Goal: Task Accomplishment & Management: Manage account settings

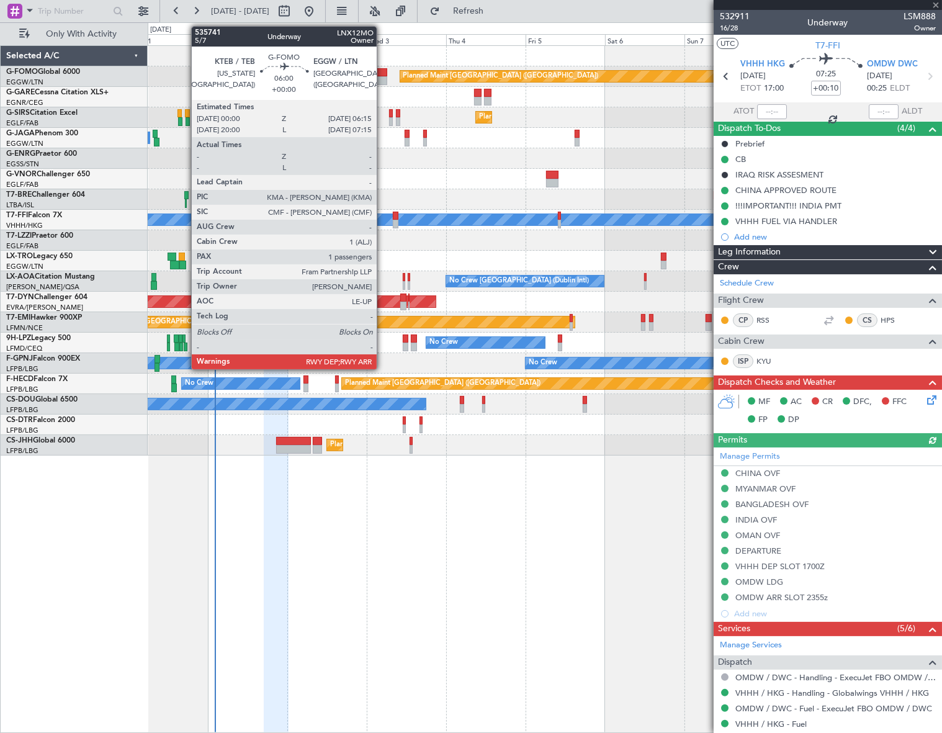
click at [380, 71] on div at bounding box center [376, 72] width 21 height 9
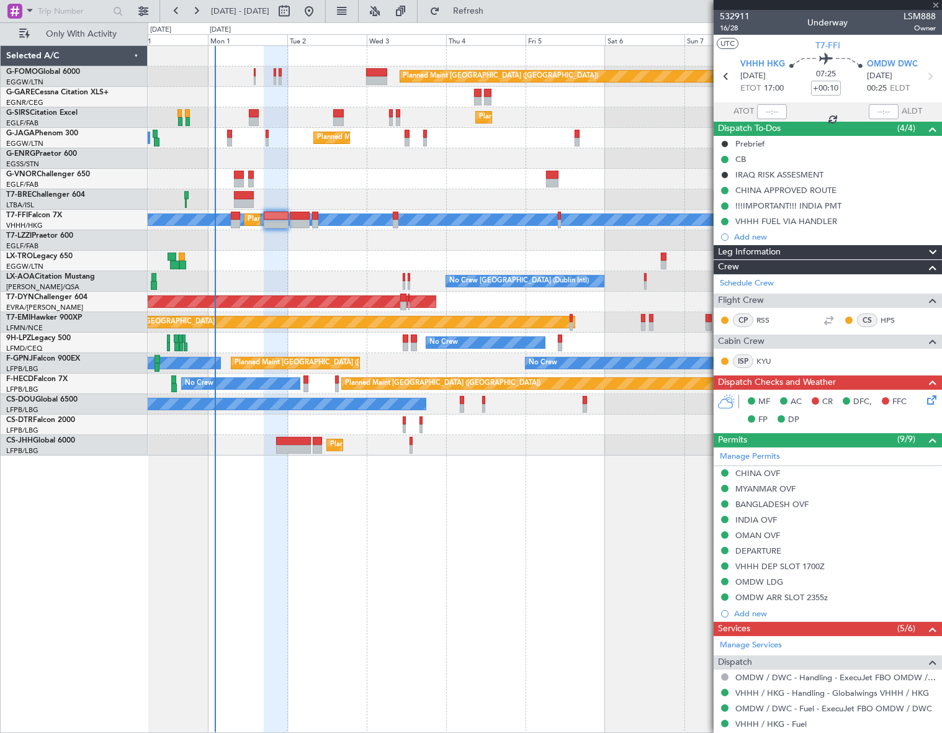
type input "1"
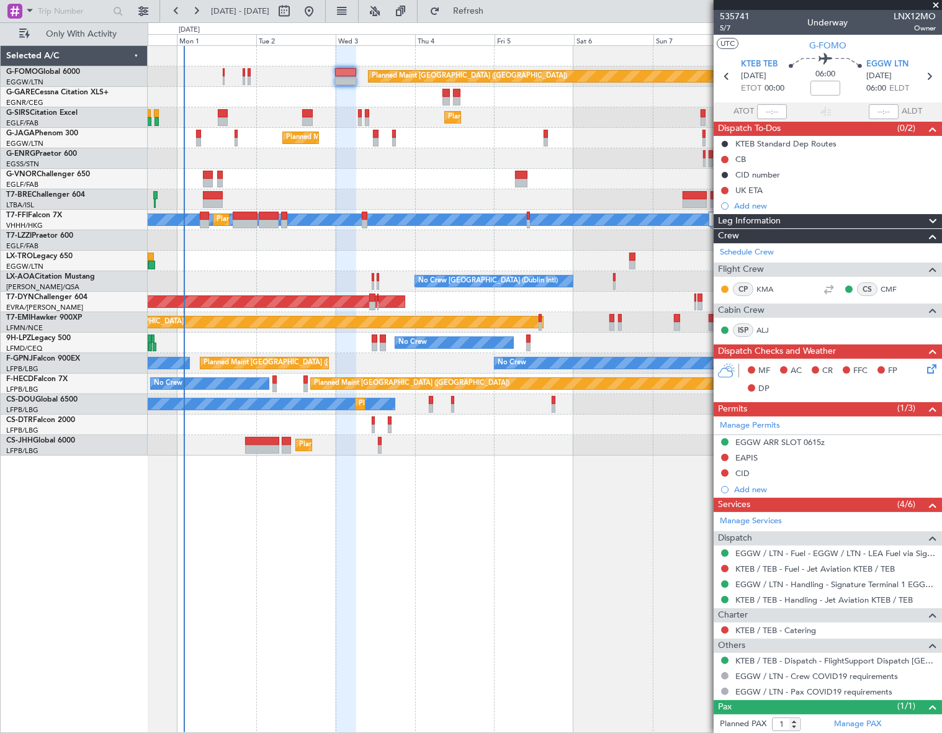
click at [541, 135] on div "Planned Maint [GEOGRAPHIC_DATA] ([GEOGRAPHIC_DATA]) Owner Ibiza" at bounding box center [544, 138] width 793 height 20
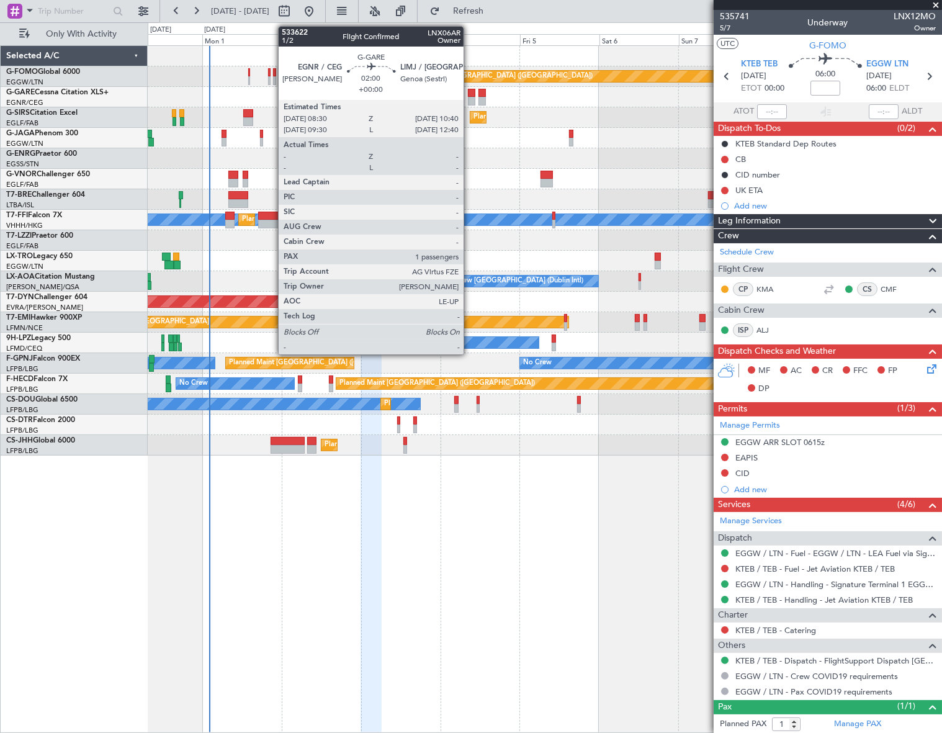
click at [469, 91] on div at bounding box center [471, 93] width 7 height 9
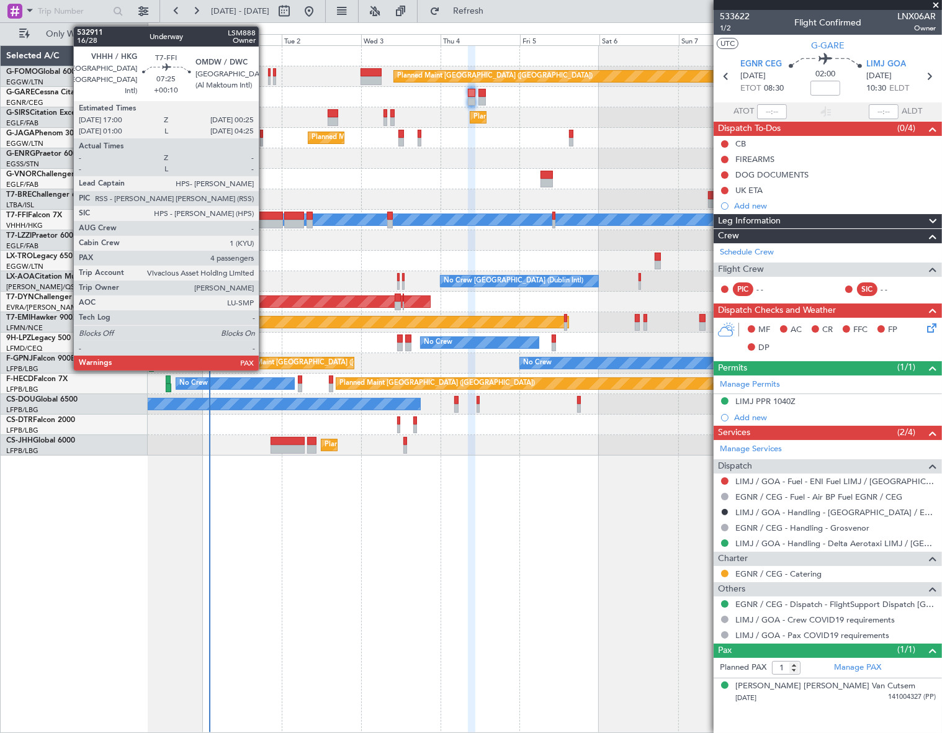
click at [264, 215] on div at bounding box center [270, 216] width 25 height 9
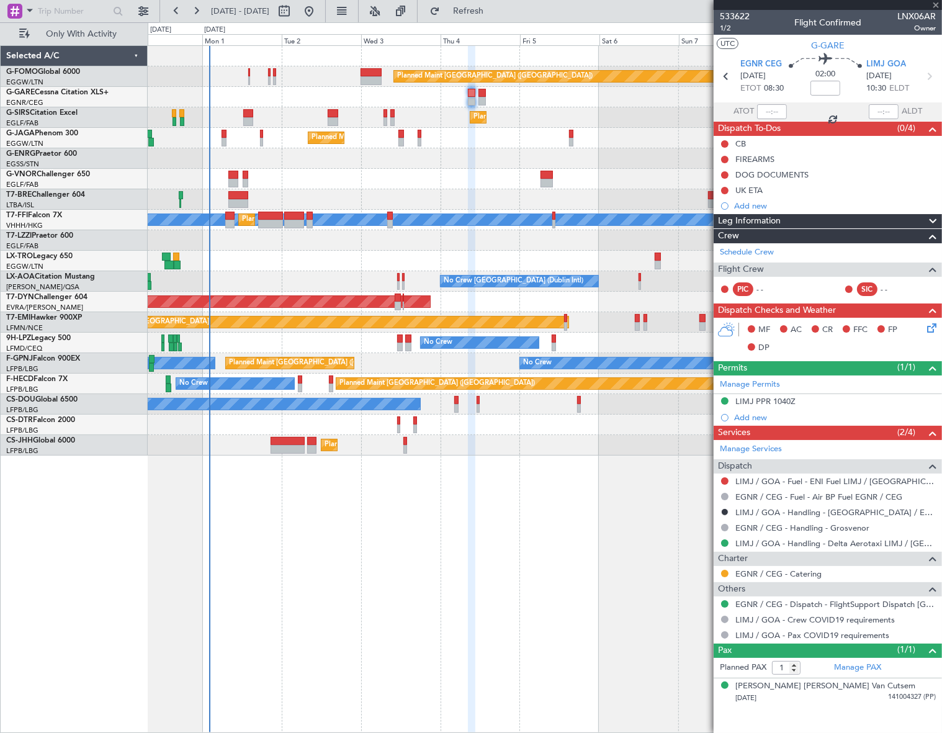
type input "+00:10"
type input "4"
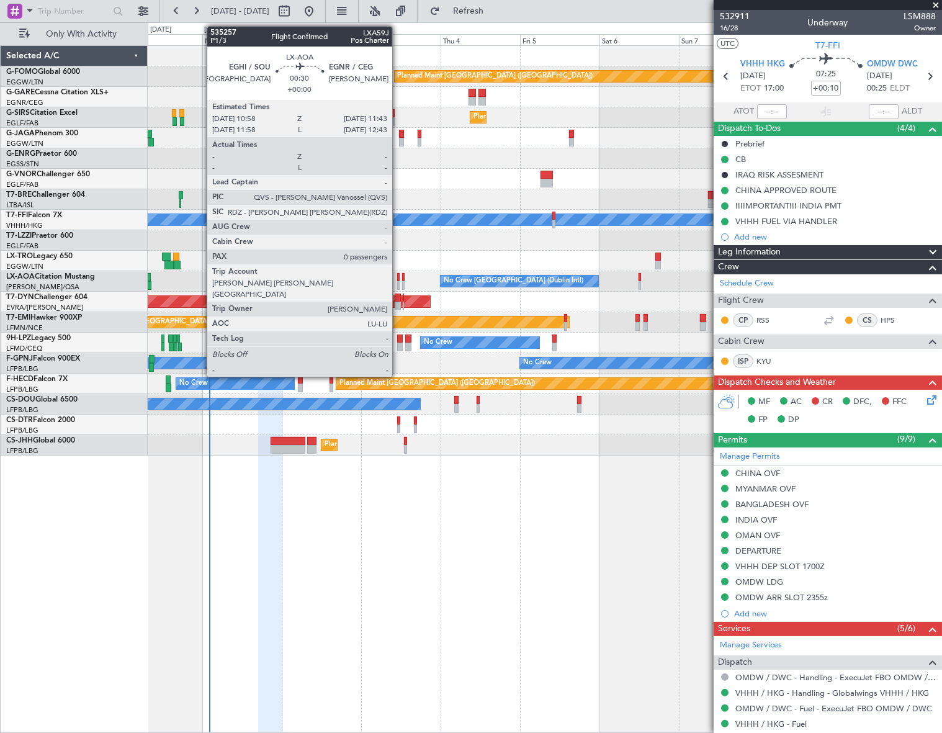
click at [398, 278] on div at bounding box center [398, 277] width 2 height 9
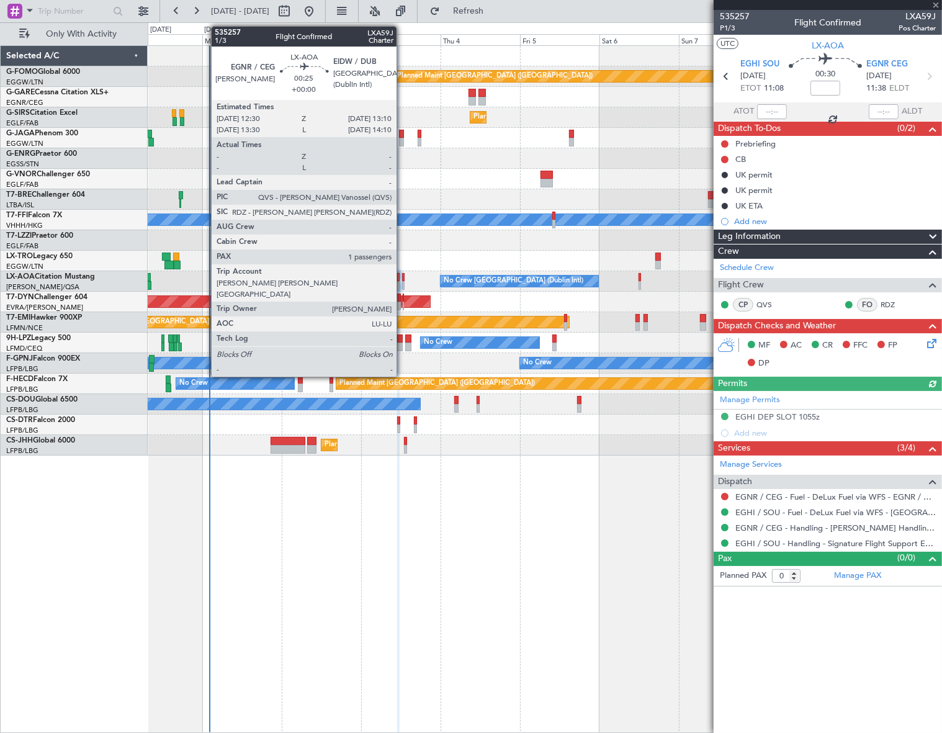
click at [402, 279] on div at bounding box center [403, 277] width 2 height 9
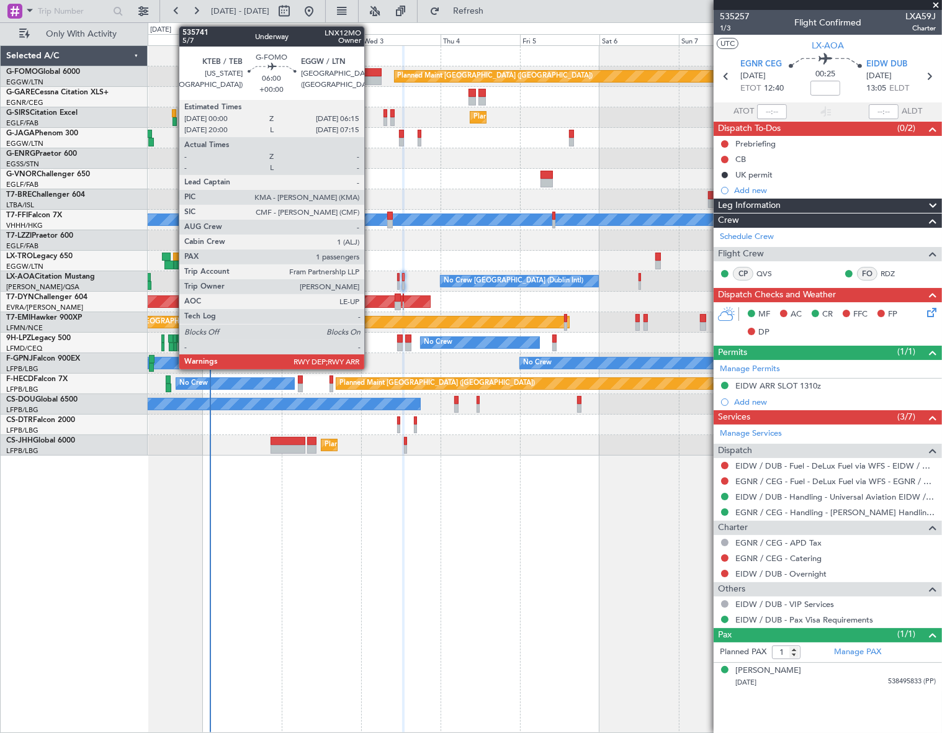
click at [370, 76] on div at bounding box center [370, 80] width 21 height 9
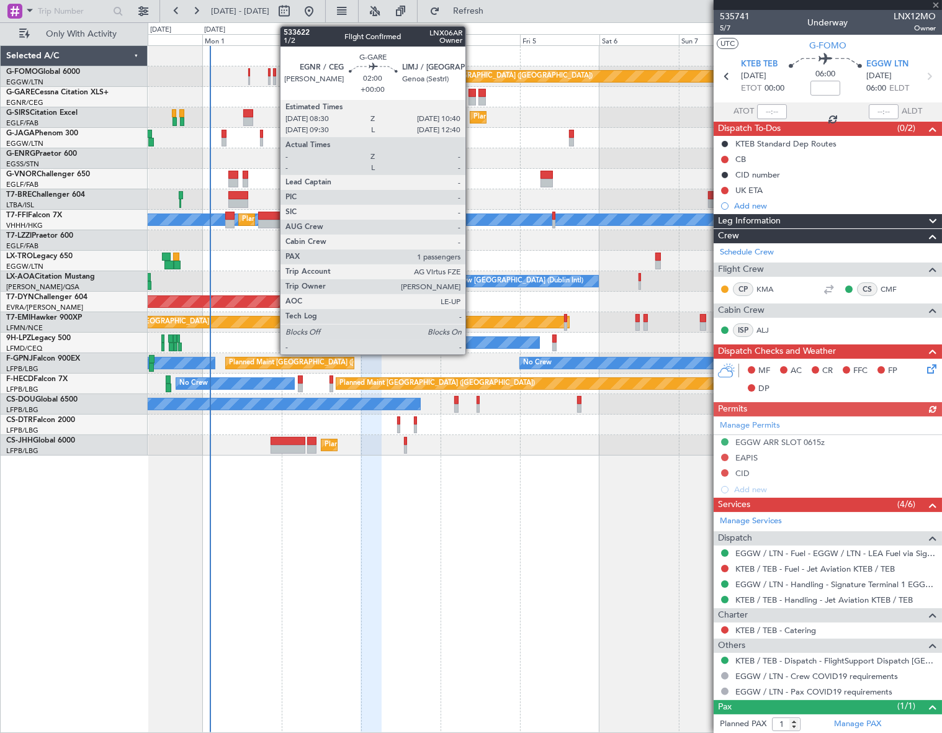
click at [471, 95] on div at bounding box center [471, 93] width 7 height 9
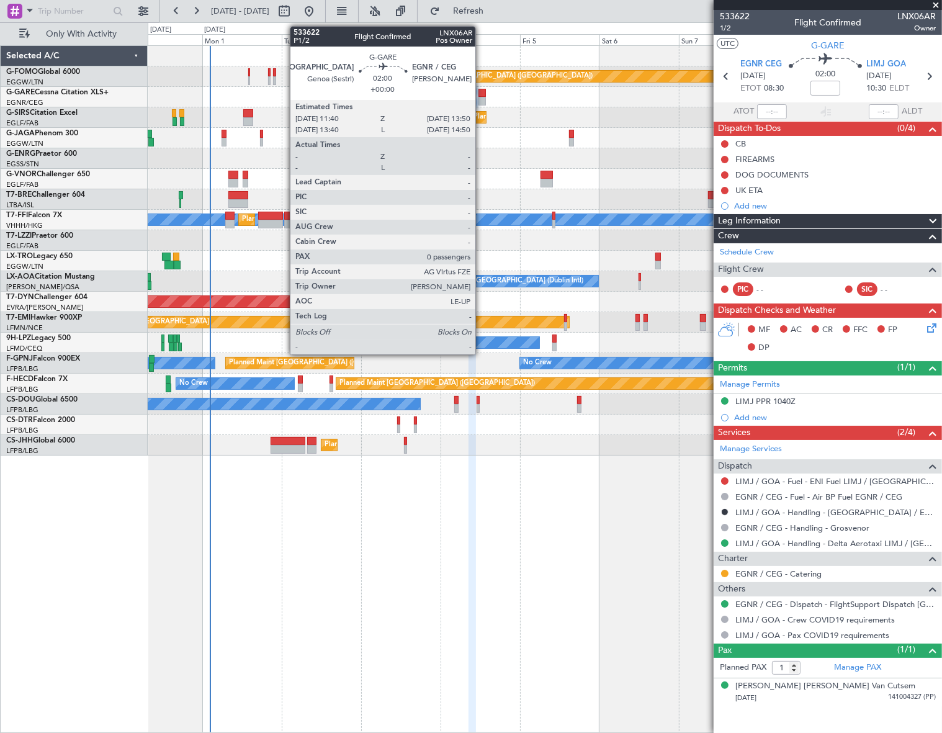
click at [481, 93] on div at bounding box center [481, 93] width 7 height 9
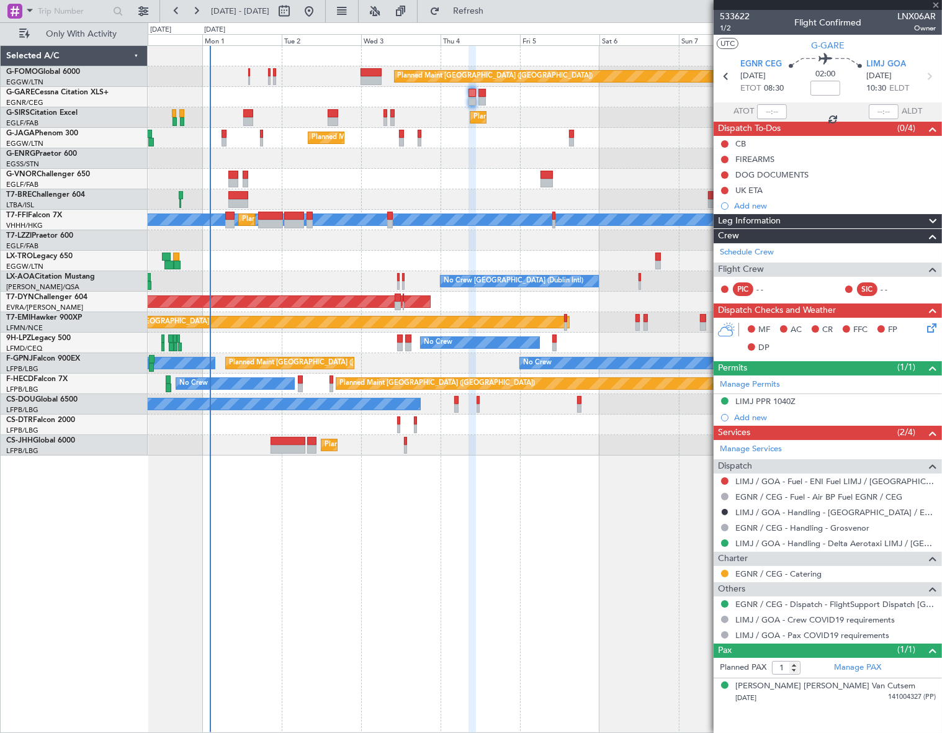
type input "0"
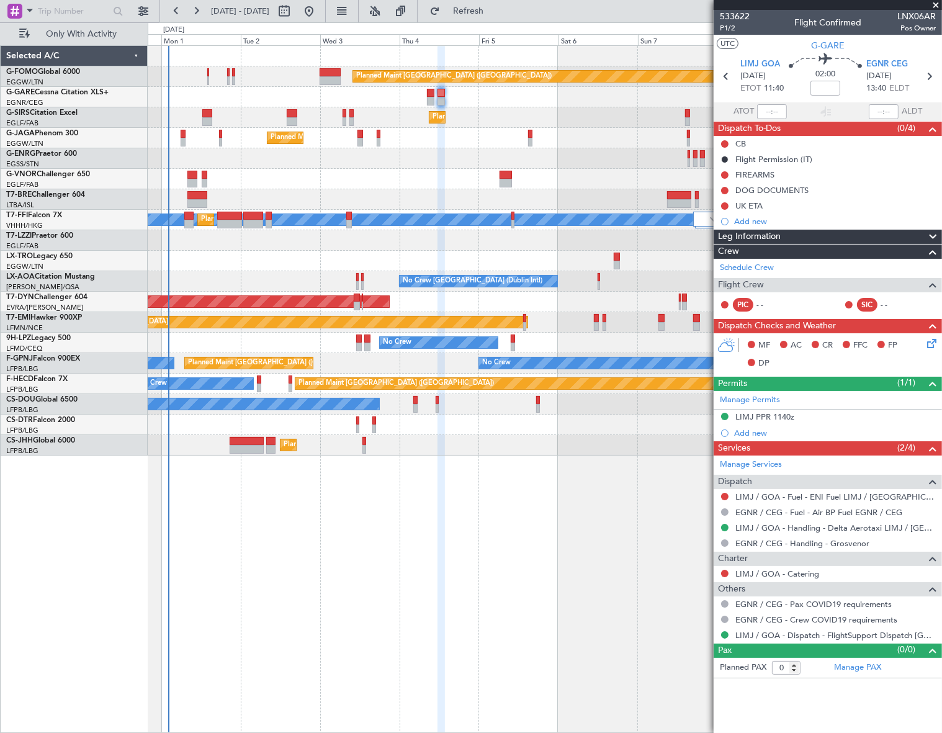
click at [491, 97] on div at bounding box center [544, 97] width 793 height 20
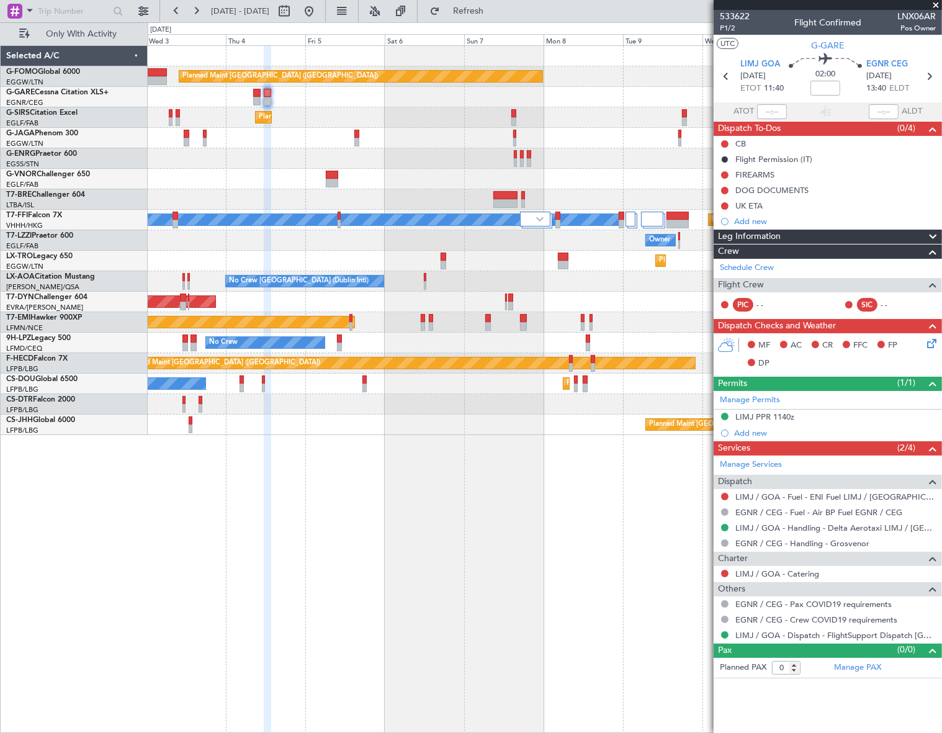
click at [335, 131] on div "Planned Maint [GEOGRAPHIC_DATA] ([GEOGRAPHIC_DATA]) Planned Maint [GEOGRAPHIC_D…" at bounding box center [544, 240] width 793 height 389
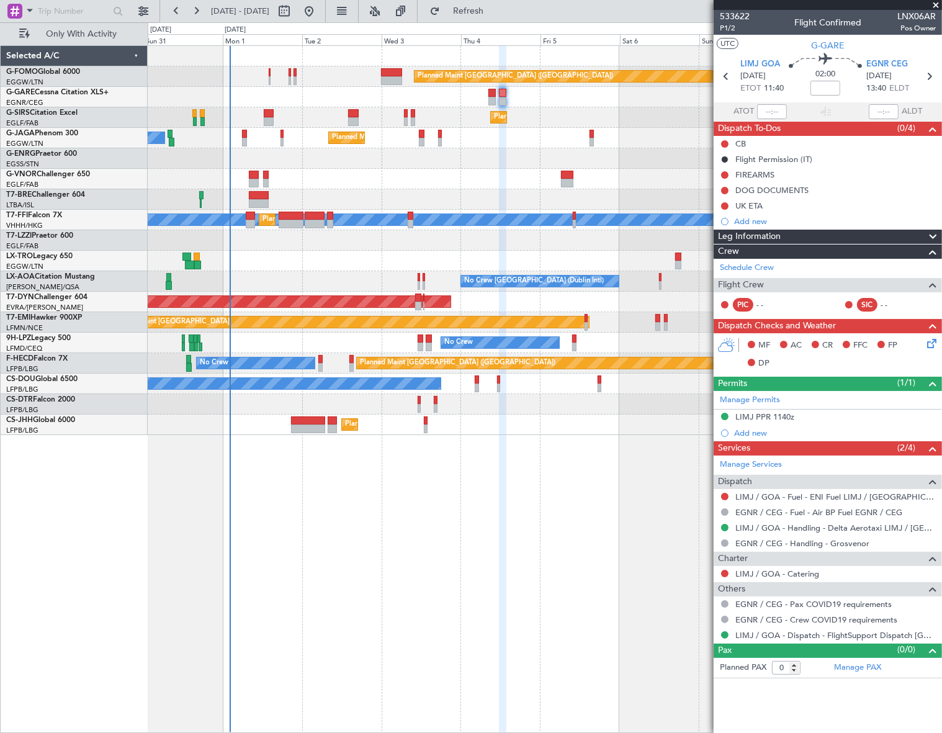
click at [538, 143] on div "Planned Maint [GEOGRAPHIC_DATA] ([GEOGRAPHIC_DATA]) Owner Ibiza" at bounding box center [544, 138] width 793 height 20
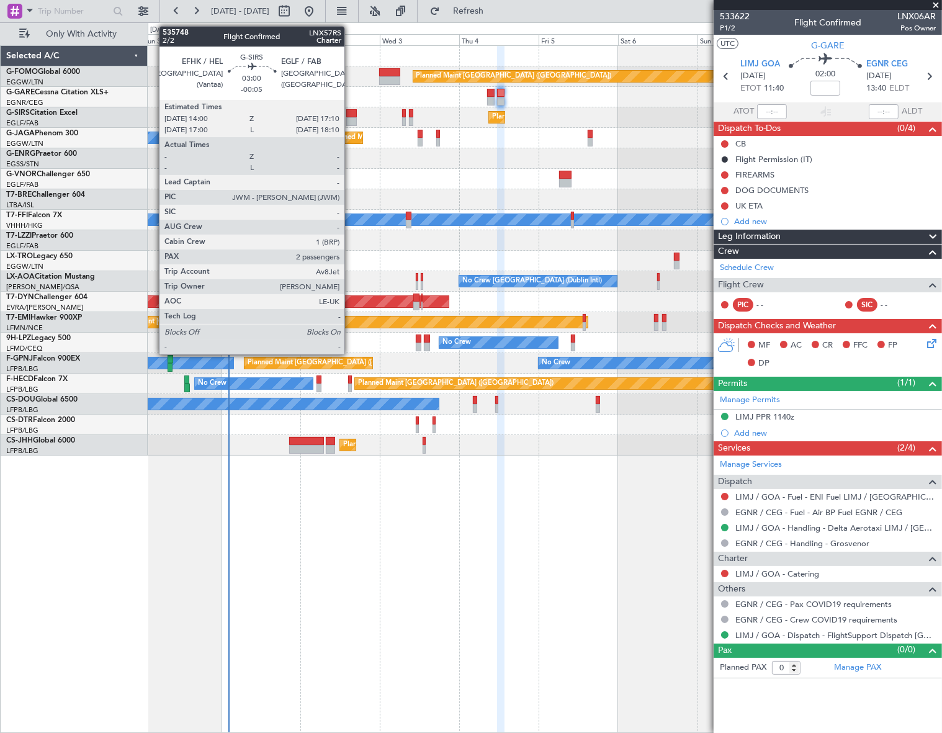
click at [350, 117] on div at bounding box center [351, 121] width 11 height 9
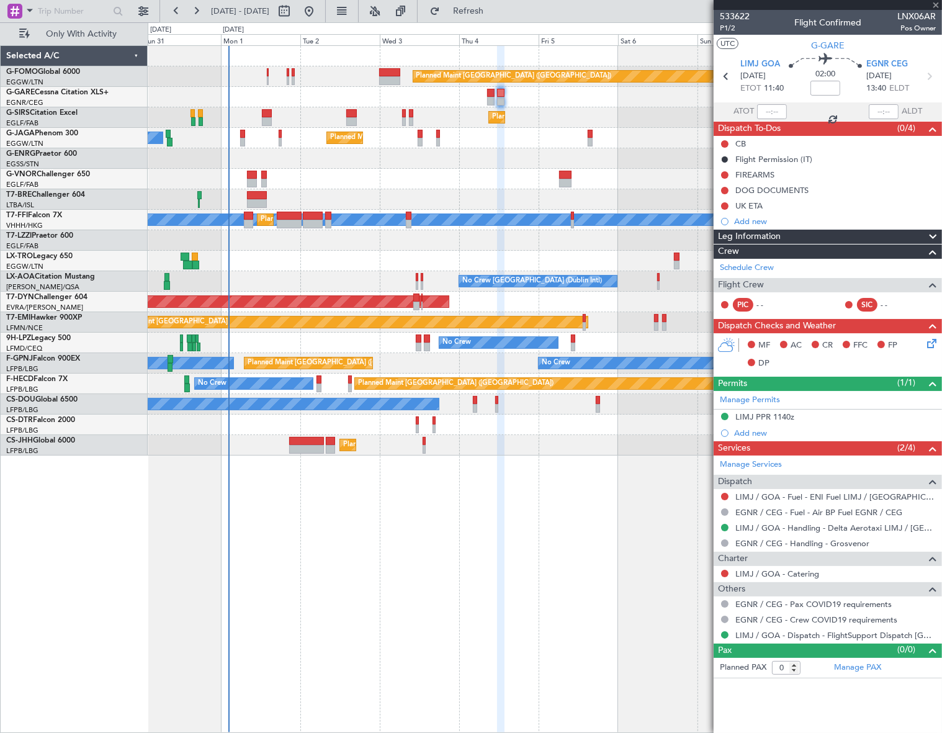
type input "-00:05"
type input "2"
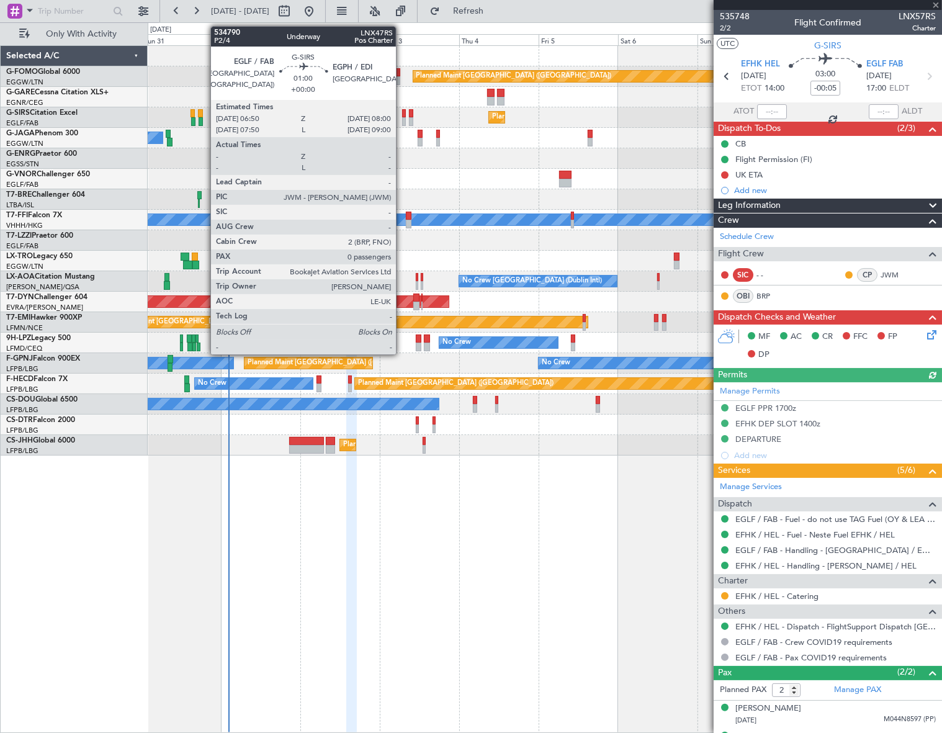
click at [402, 117] on div at bounding box center [404, 121] width 4 height 9
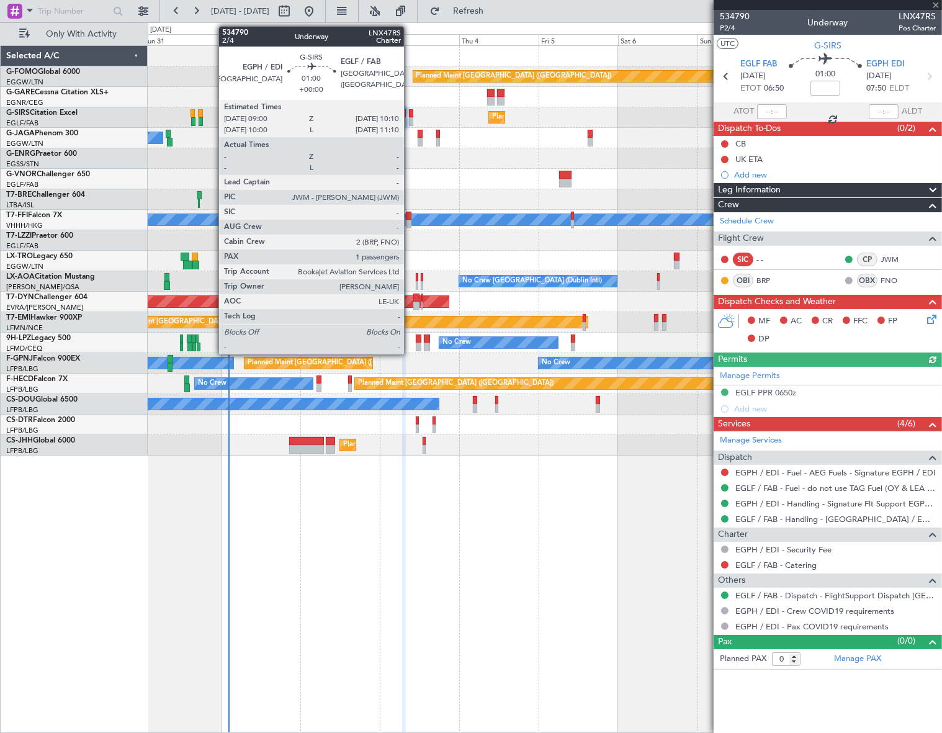
click at [409, 120] on div at bounding box center [411, 121] width 4 height 9
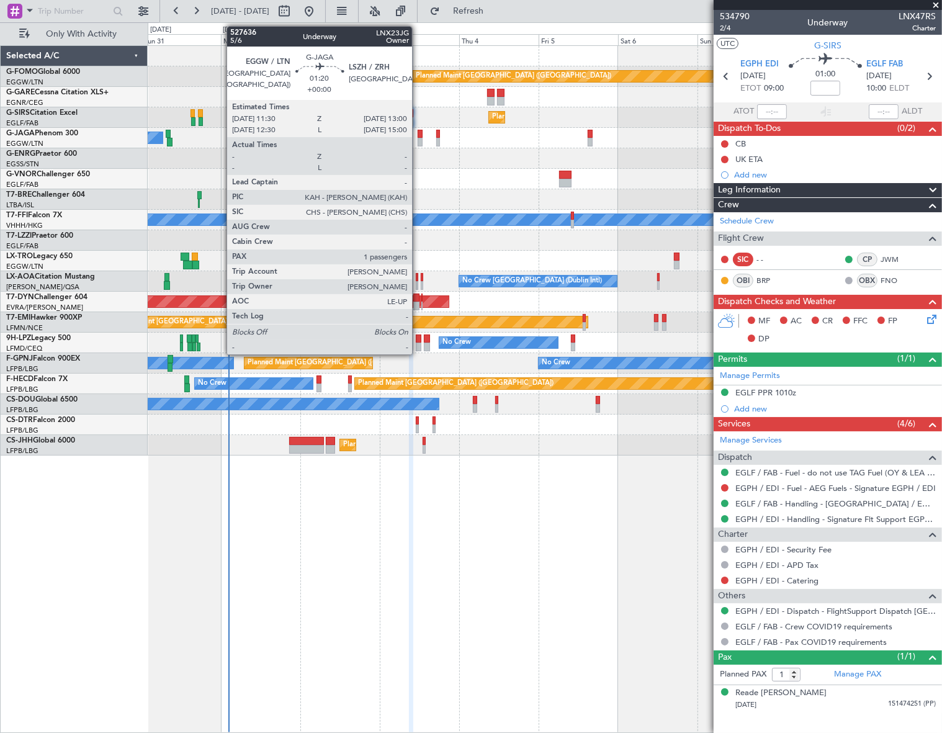
click at [417, 138] on div at bounding box center [419, 142] width 5 height 9
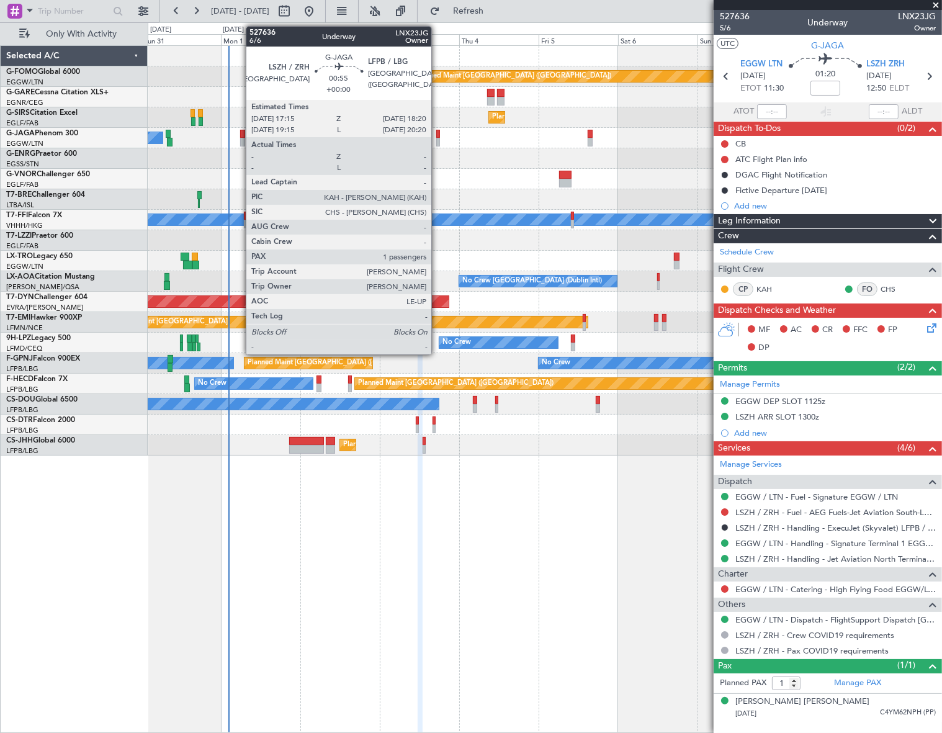
click at [437, 143] on div at bounding box center [438, 142] width 4 height 9
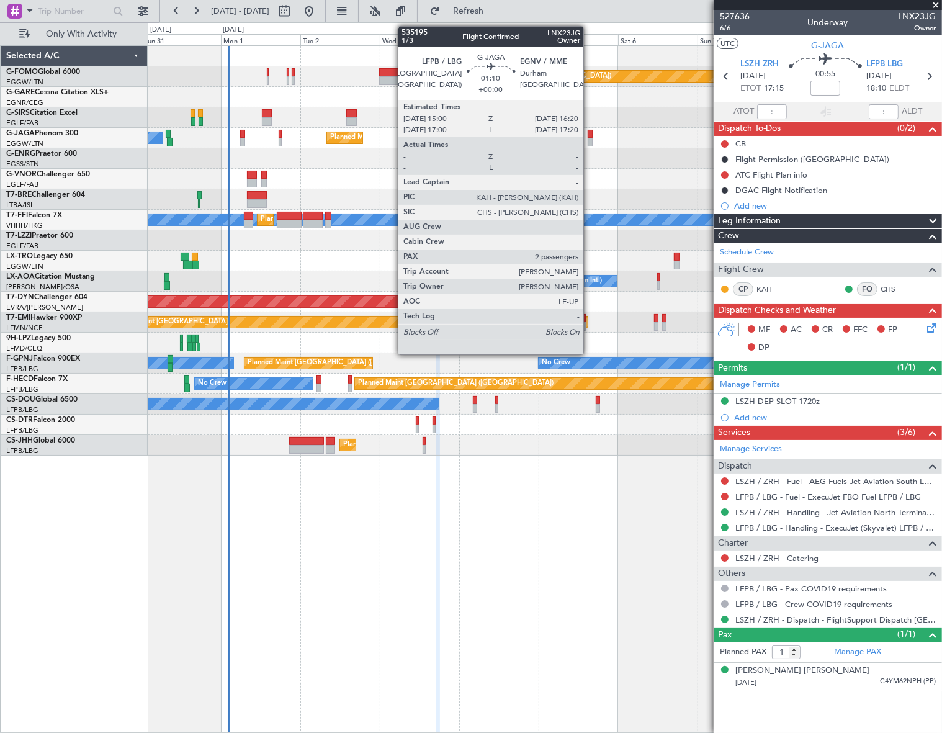
click at [589, 141] on div at bounding box center [589, 142] width 5 height 9
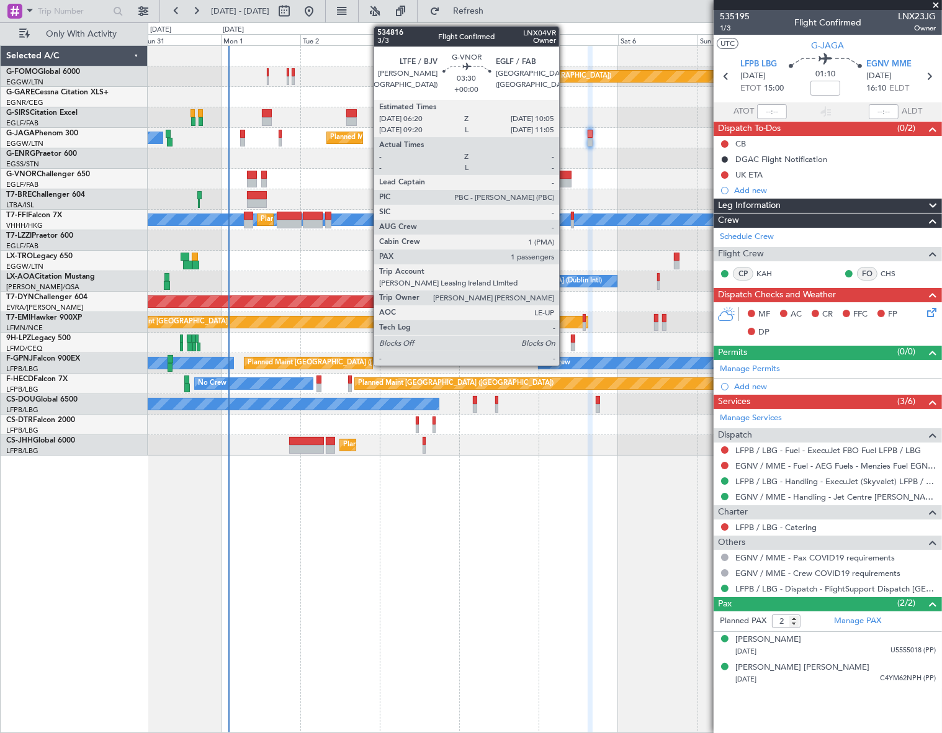
click at [564, 176] on div at bounding box center [565, 175] width 12 height 9
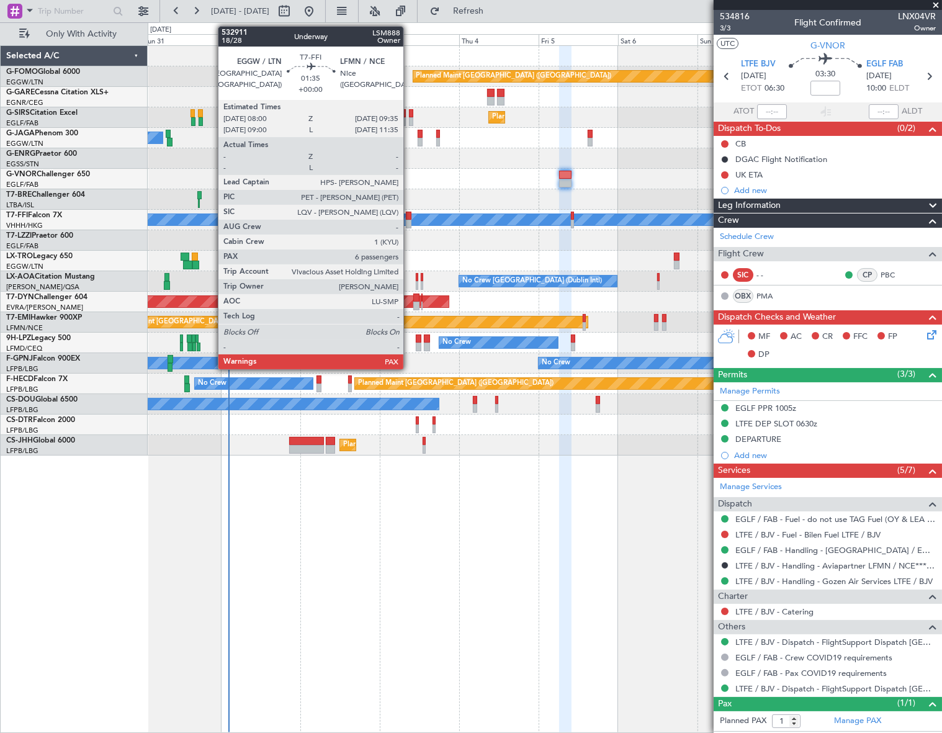
click at [409, 220] on div at bounding box center [409, 224] width 6 height 9
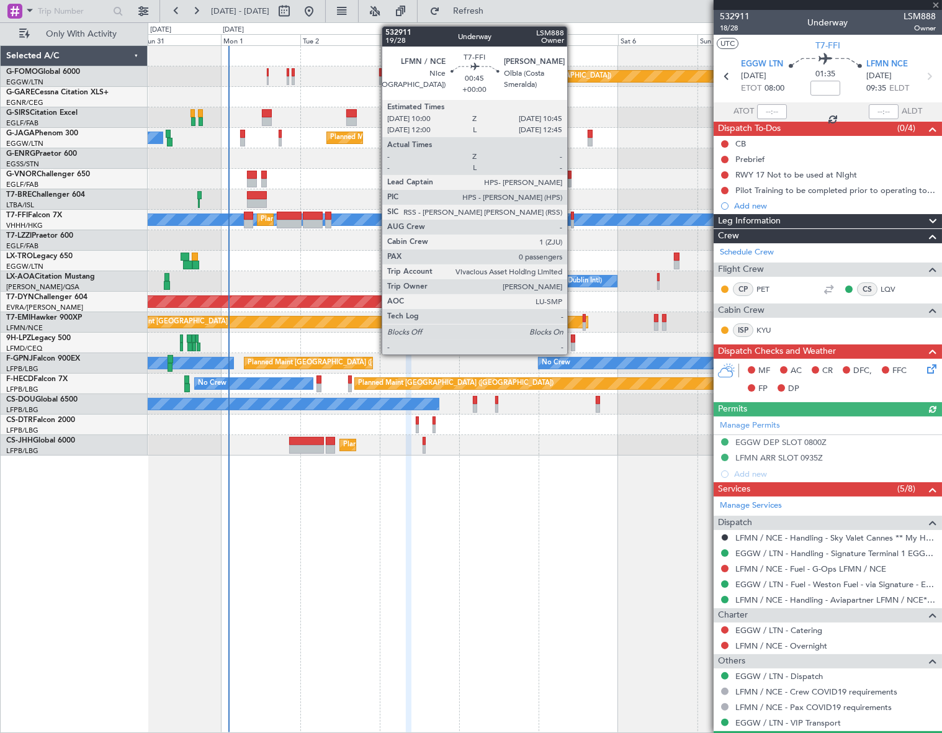
click at [572, 217] on div at bounding box center [572, 216] width 2 height 9
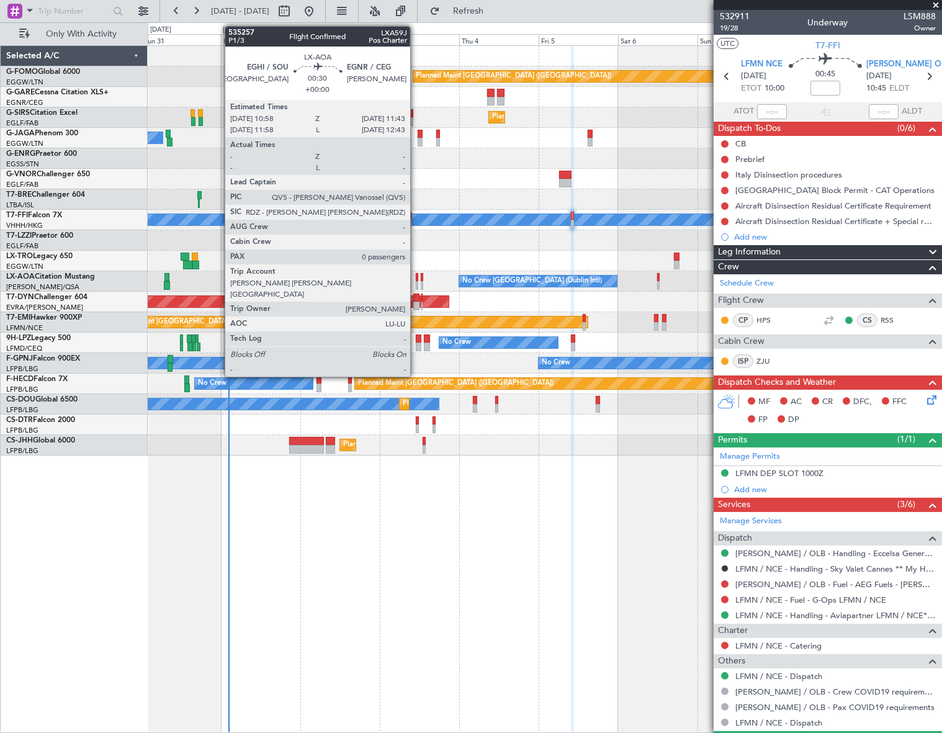
click at [416, 282] on div at bounding box center [417, 285] width 2 height 9
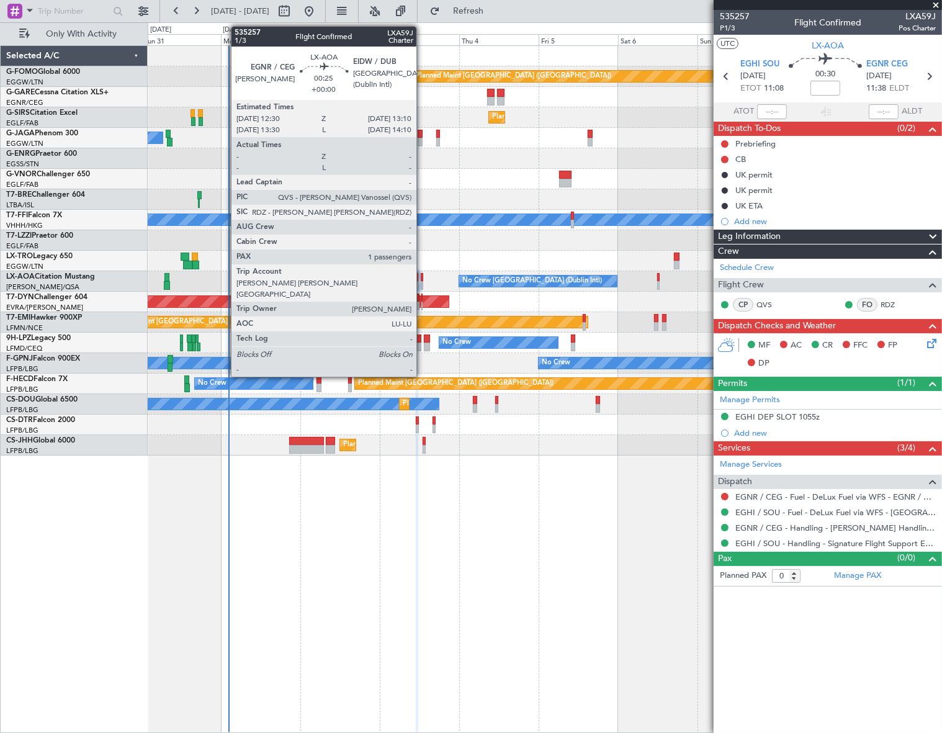
click at [422, 282] on div at bounding box center [422, 285] width 2 height 9
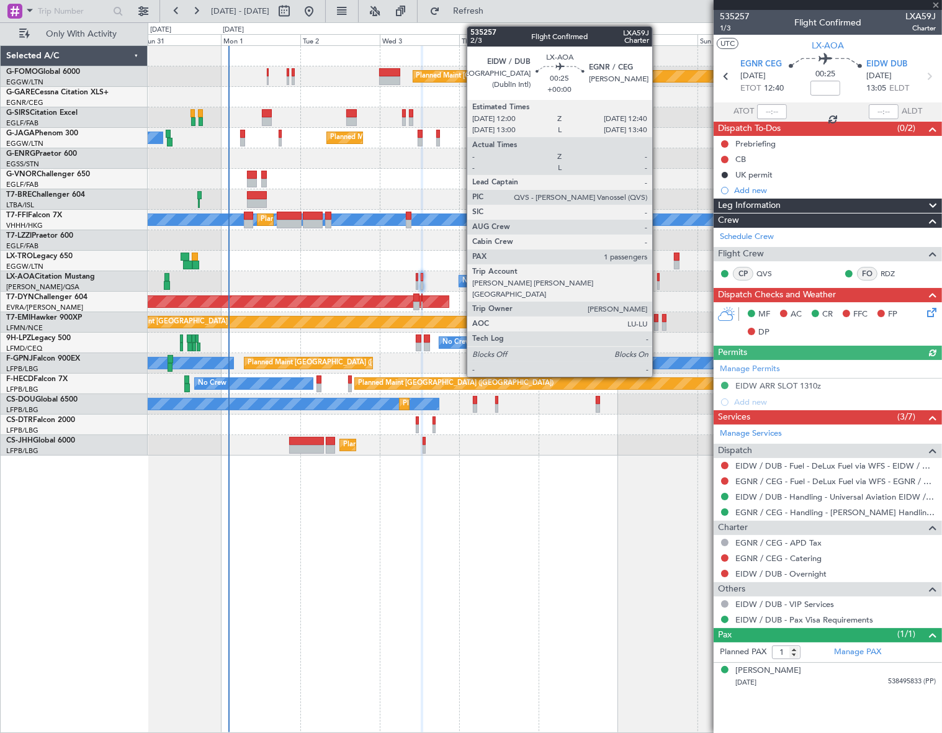
click at [657, 281] on div at bounding box center [658, 285] width 2 height 9
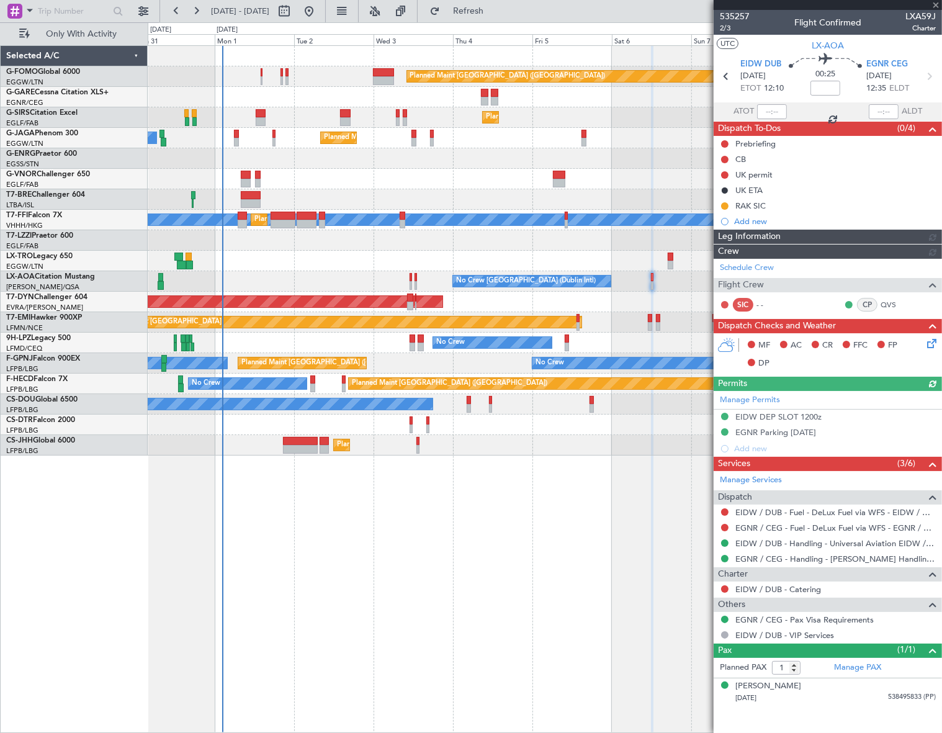
click at [406, 504] on div "Planned Maint [GEOGRAPHIC_DATA] ([GEOGRAPHIC_DATA]) Planned Maint [GEOGRAPHIC_D…" at bounding box center [545, 388] width 794 height 687
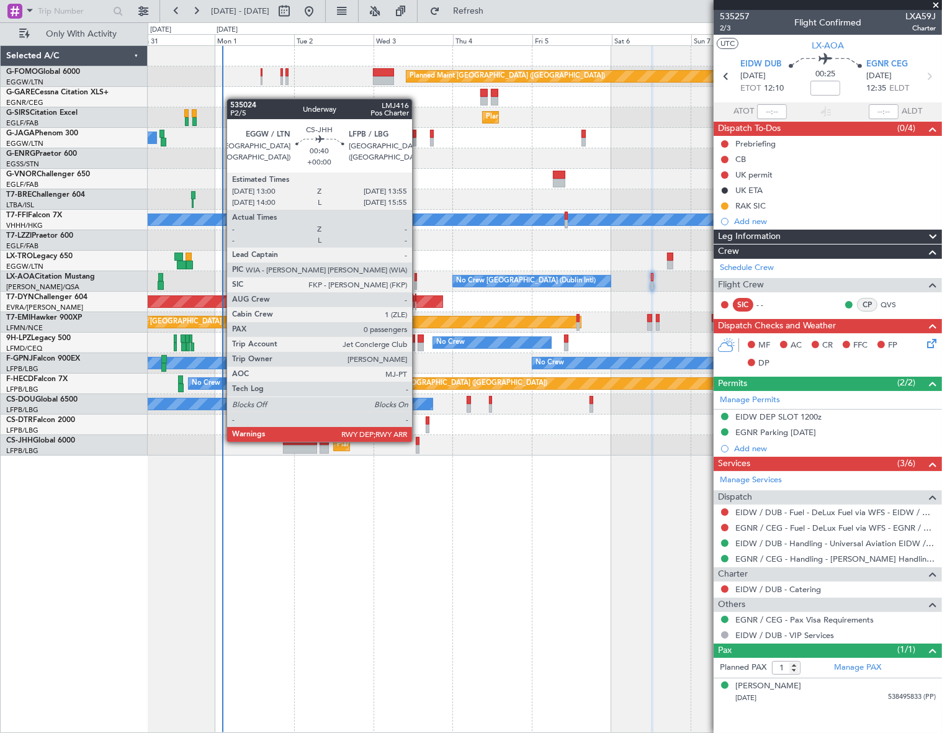
click at [417, 440] on div at bounding box center [417, 441] width 3 height 9
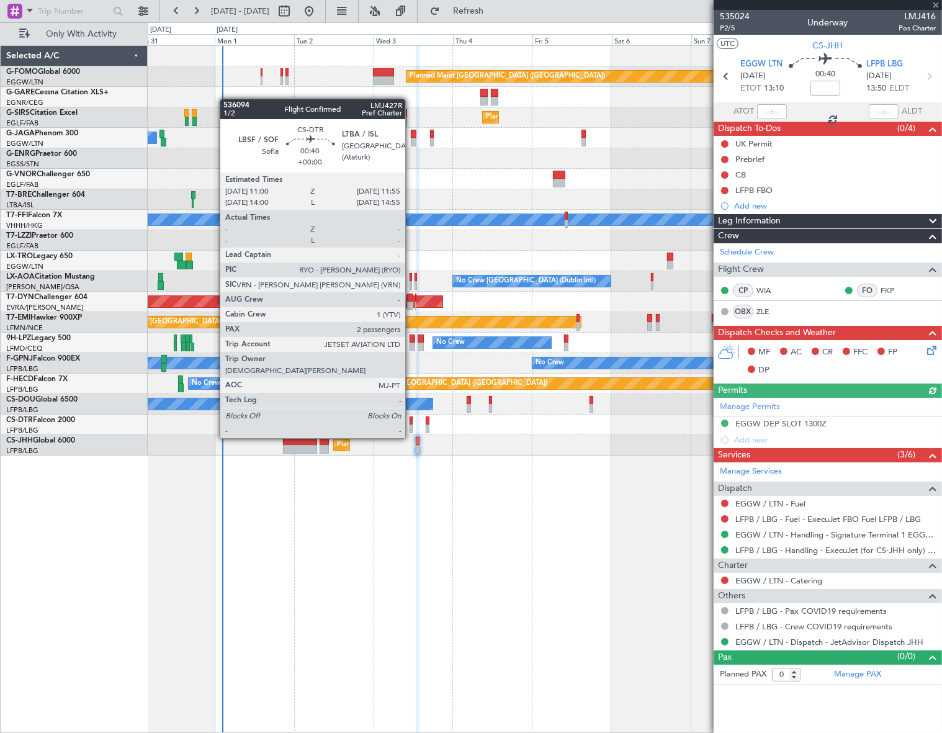
click at [411, 425] on div at bounding box center [410, 428] width 3 height 9
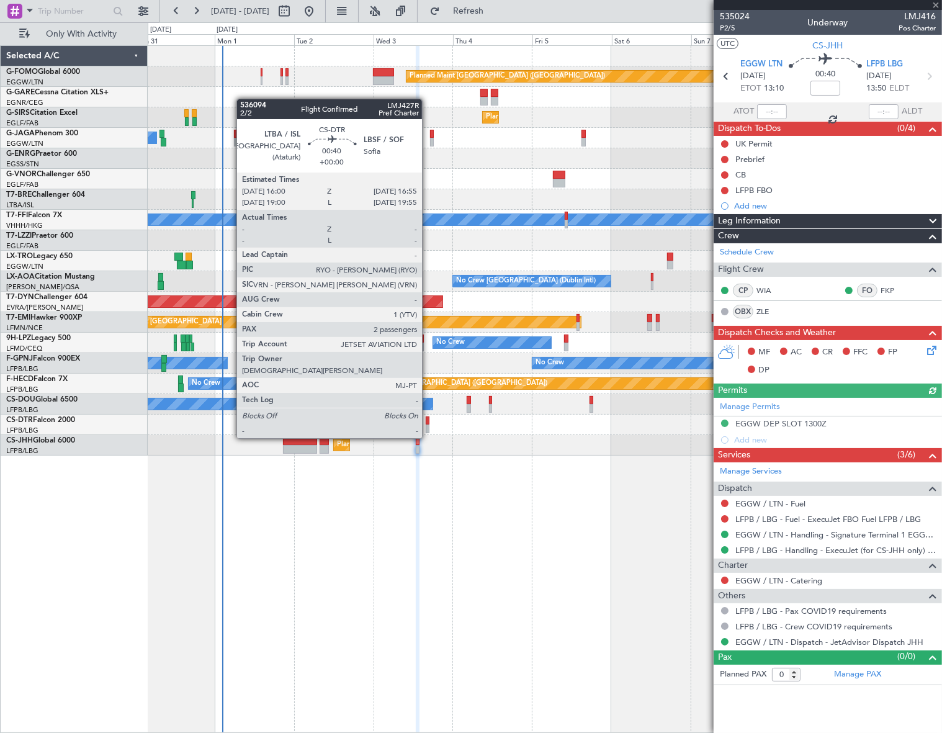
type input "2"
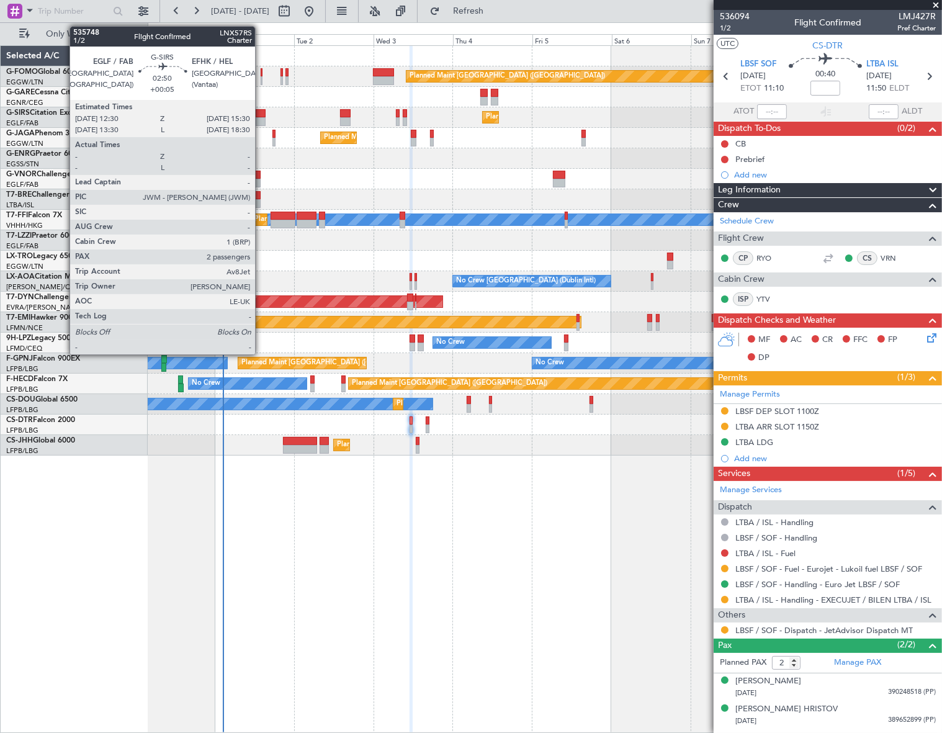
click at [261, 118] on div at bounding box center [261, 121] width 10 height 9
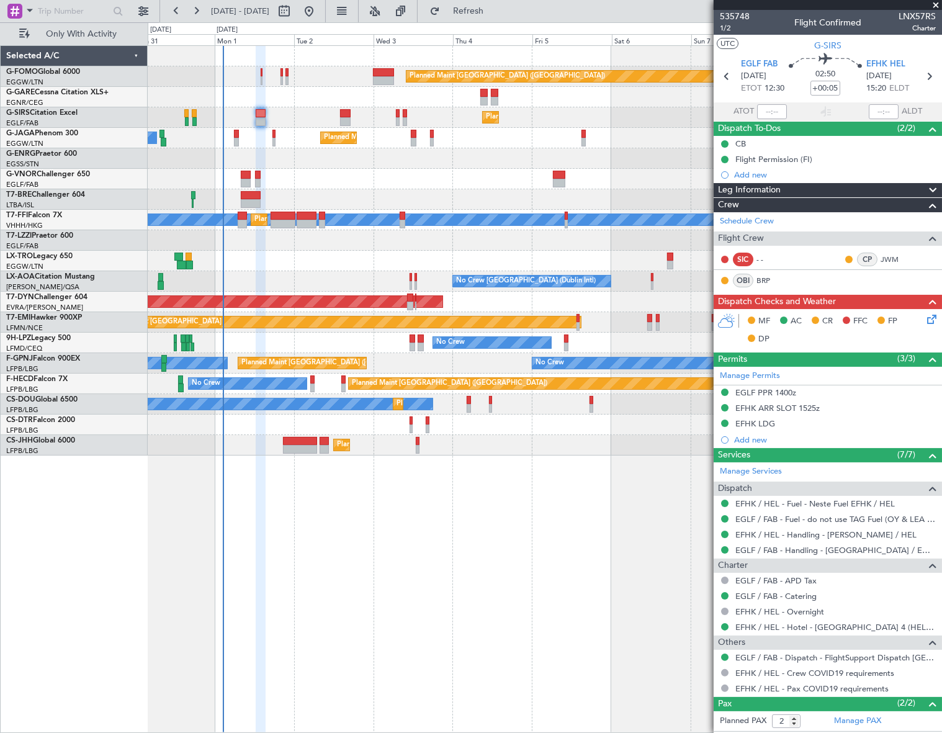
click at [924, 322] on icon at bounding box center [929, 317] width 10 height 10
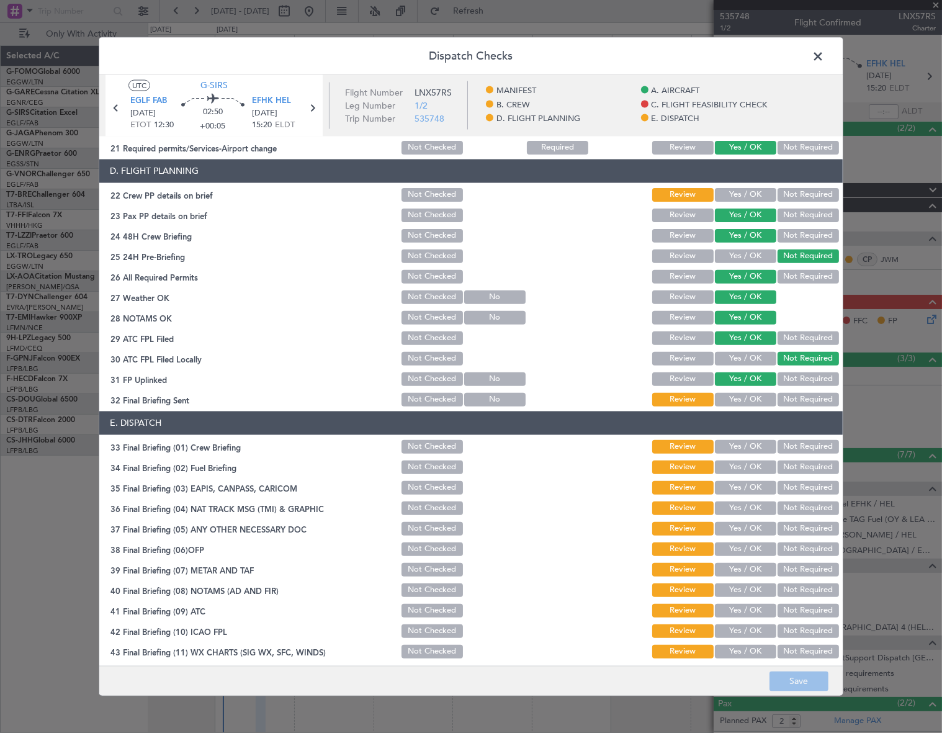
scroll to position [579, 0]
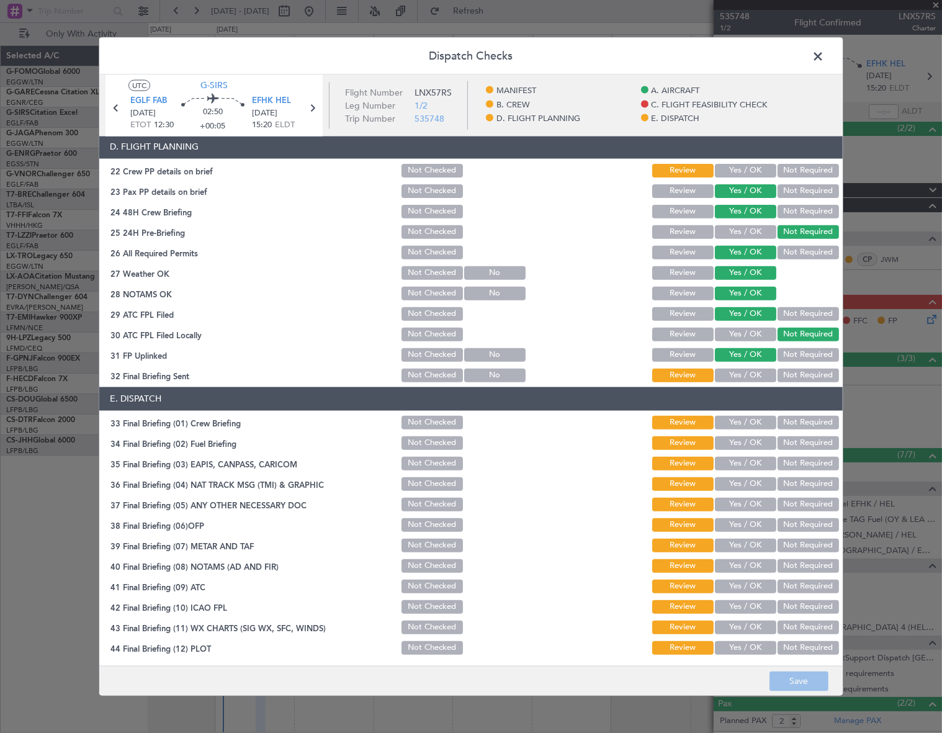
click at [734, 171] on button "Yes / OK" at bounding box center [745, 170] width 61 height 14
click at [759, 370] on button "Yes / OK" at bounding box center [745, 375] width 61 height 14
click at [742, 417] on button "Yes / OK" at bounding box center [745, 422] width 61 height 14
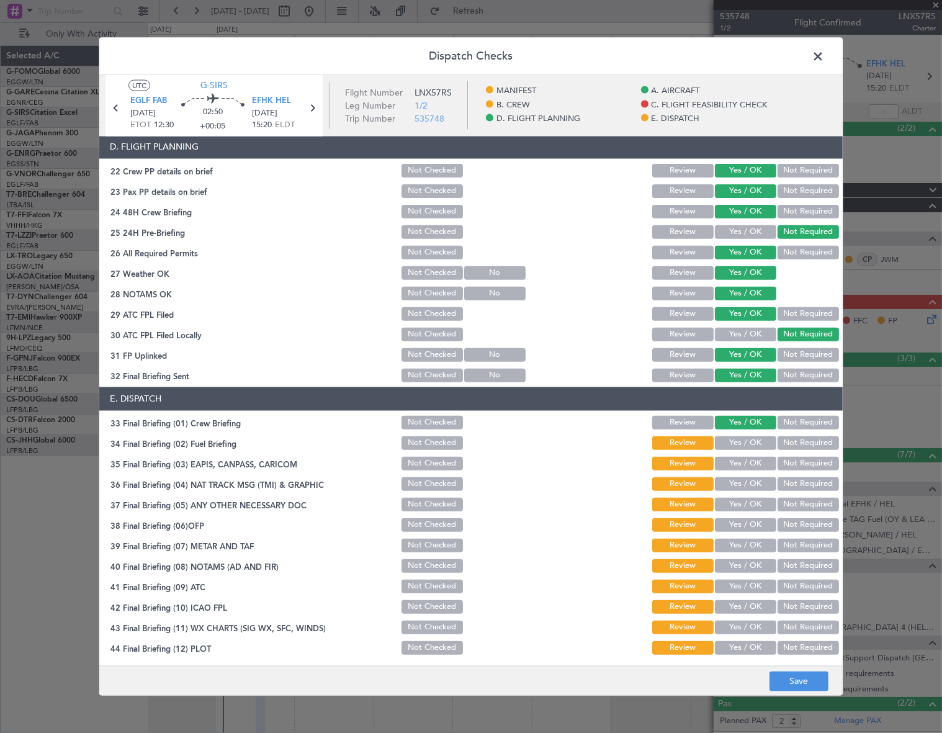
click at [744, 440] on button "Yes / OK" at bounding box center [745, 442] width 61 height 14
click at [800, 458] on button "Not Required" at bounding box center [807, 463] width 61 height 14
drag, startPoint x: 795, startPoint y: 483, endPoint x: 784, endPoint y: 496, distance: 17.6
click at [795, 483] on button "Not Required" at bounding box center [807, 483] width 61 height 14
click at [744, 497] on button "Yes / OK" at bounding box center [745, 504] width 61 height 14
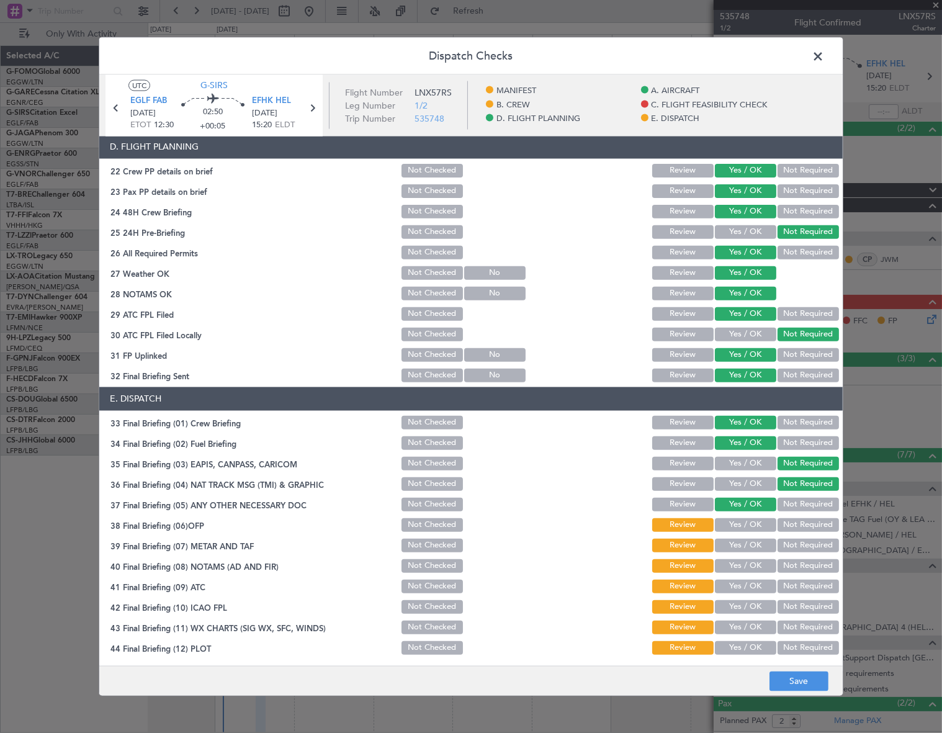
click at [743, 522] on button "Yes / OK" at bounding box center [745, 524] width 61 height 14
click at [746, 544] on button "Yes / OK" at bounding box center [745, 545] width 61 height 14
drag, startPoint x: 744, startPoint y: 564, endPoint x: 742, endPoint y: 576, distance: 11.9
click at [744, 566] on button "Yes / OK" at bounding box center [745, 565] width 61 height 14
click at [745, 588] on button "Yes / OK" at bounding box center [745, 586] width 61 height 14
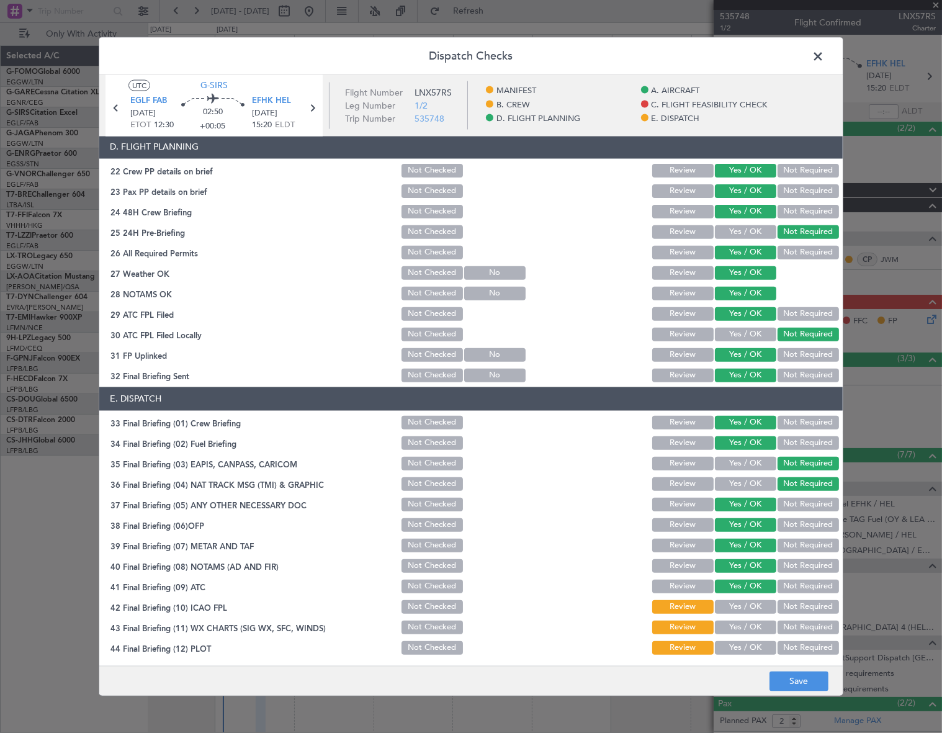
drag, startPoint x: 751, startPoint y: 606, endPoint x: 754, endPoint y: 622, distance: 16.6
click at [752, 608] on button "Yes / OK" at bounding box center [745, 606] width 61 height 14
click at [754, 634] on section "E. DISPATCH 33 Final Briefing (01) Crew Briefing Not Checked Review Yes / OK No…" at bounding box center [470, 520] width 743 height 269
click at [753, 626] on button "Yes / OK" at bounding box center [745, 627] width 61 height 14
click at [747, 642] on button "Yes / OK" at bounding box center [745, 647] width 61 height 14
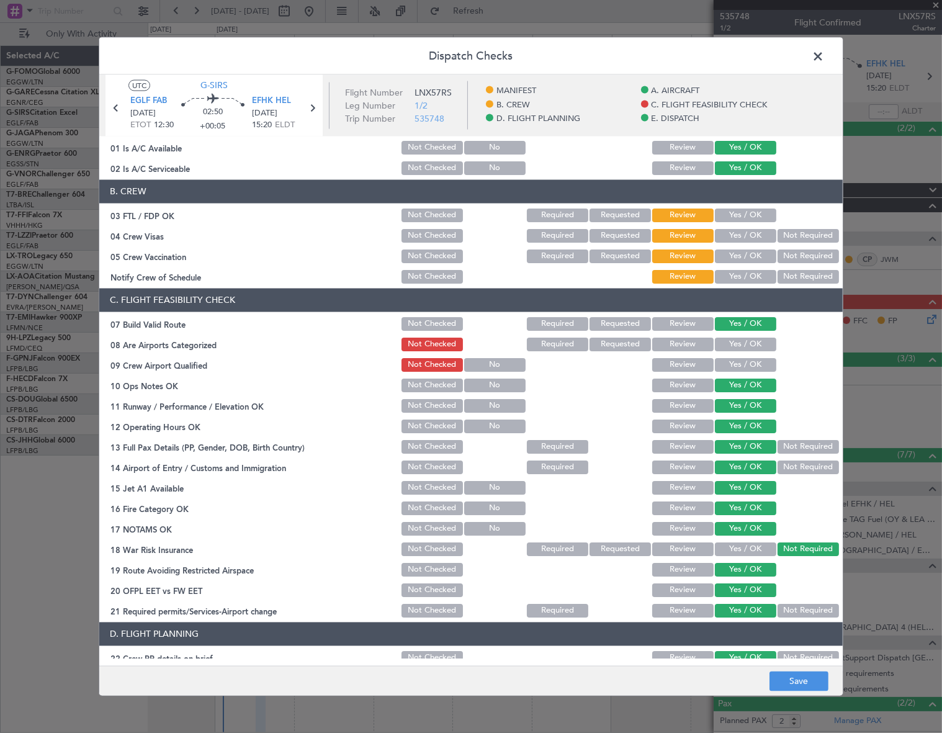
scroll to position [0, 0]
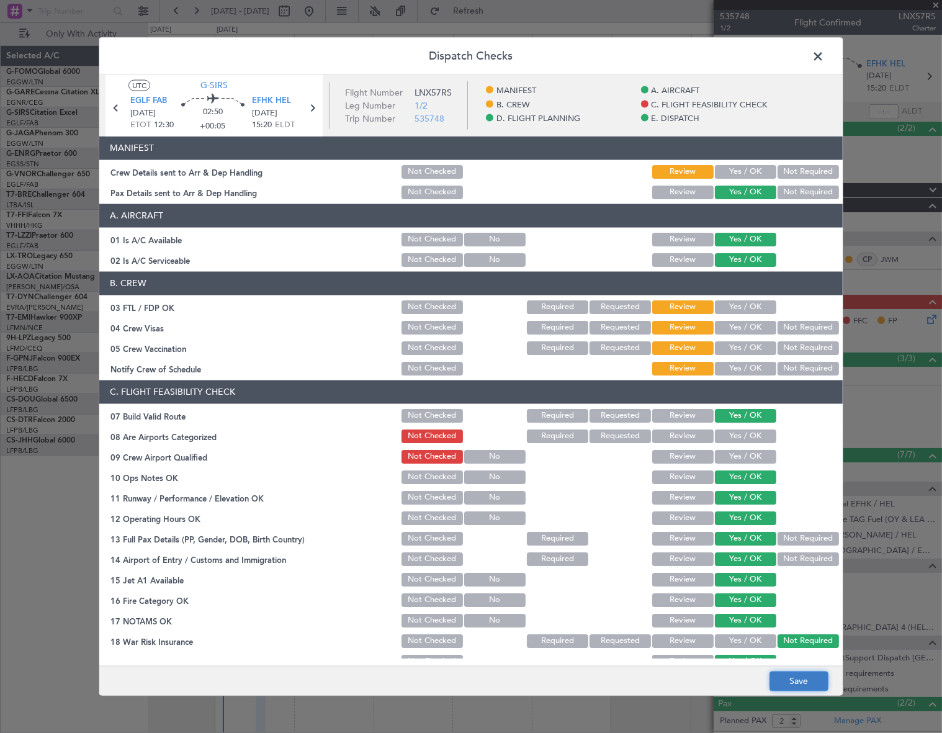
click at [801, 676] on button "Save" at bounding box center [798, 681] width 59 height 20
click at [824, 62] on span at bounding box center [824, 59] width 0 height 25
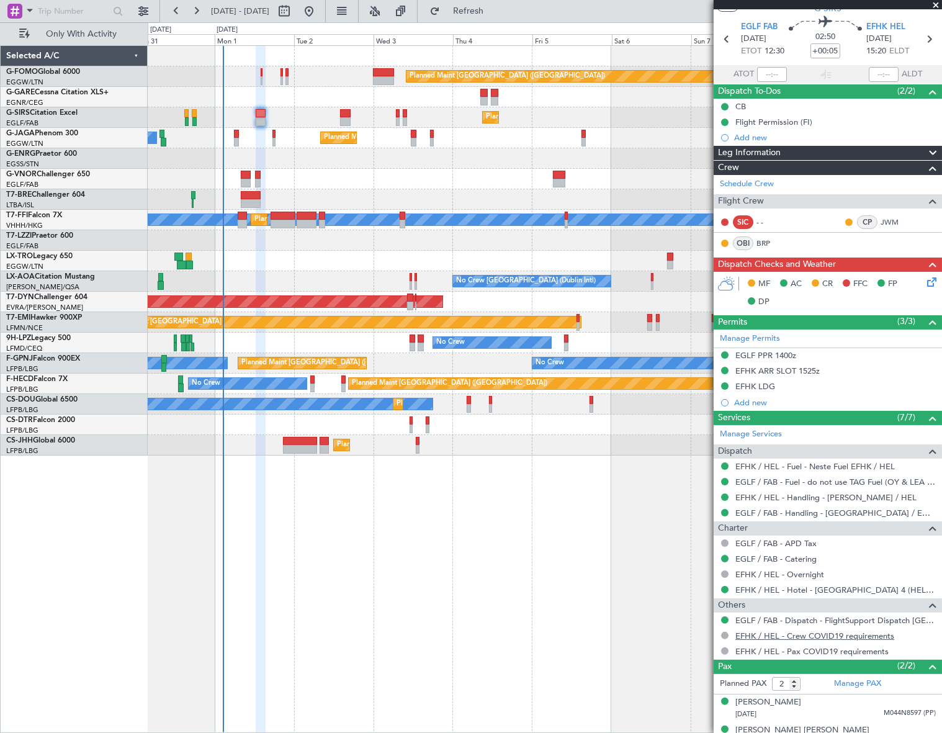
scroll to position [53, 0]
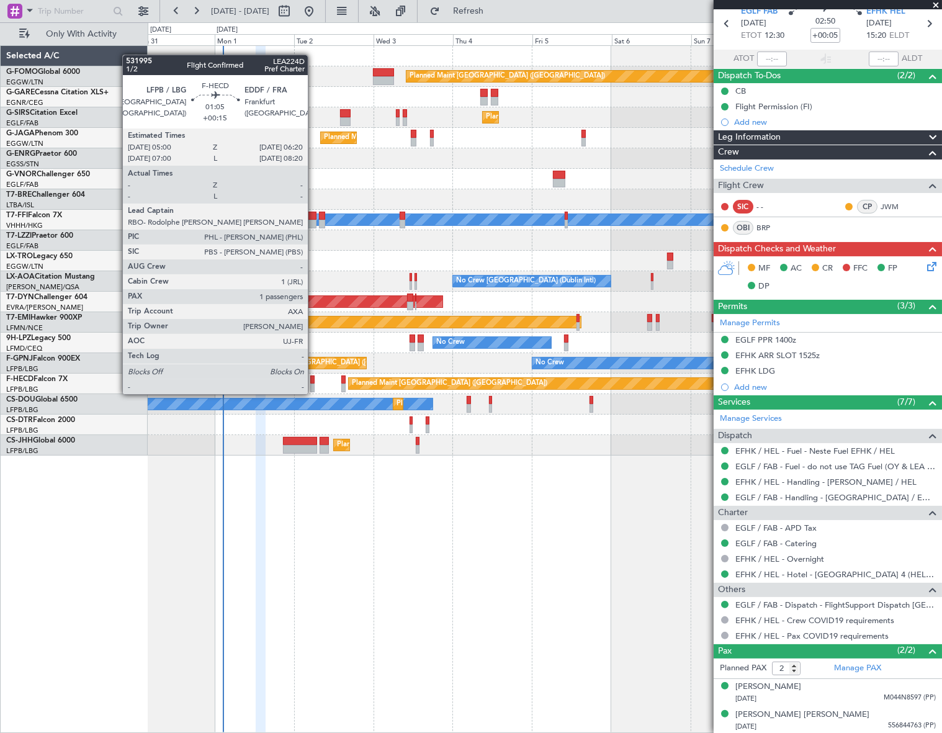
click at [313, 381] on div at bounding box center [312, 379] width 5 height 9
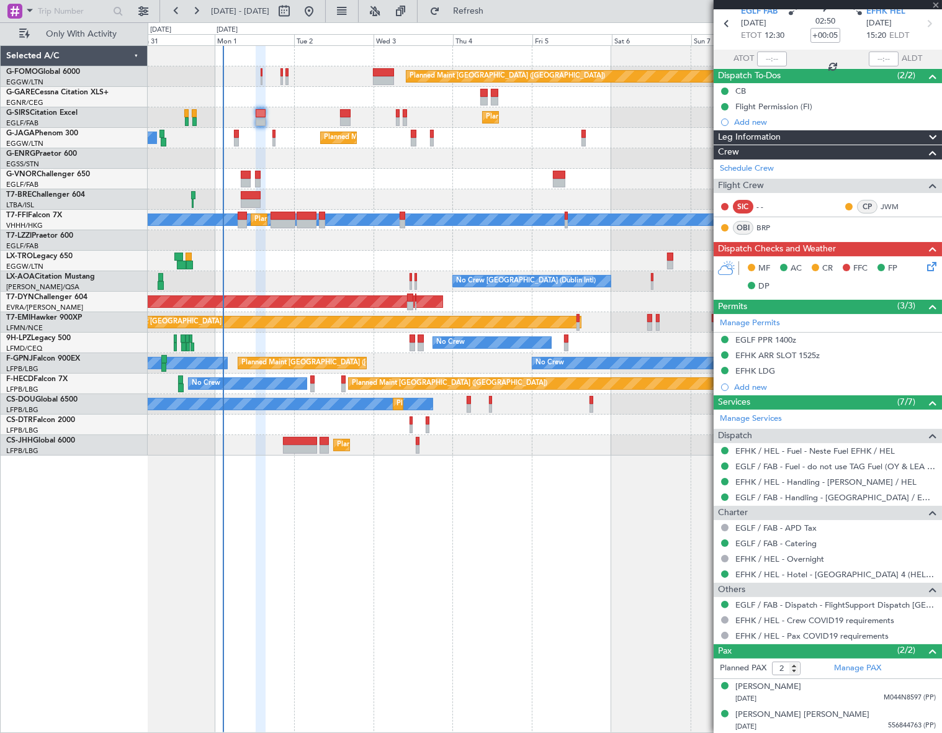
type input "+00:15"
type input "1"
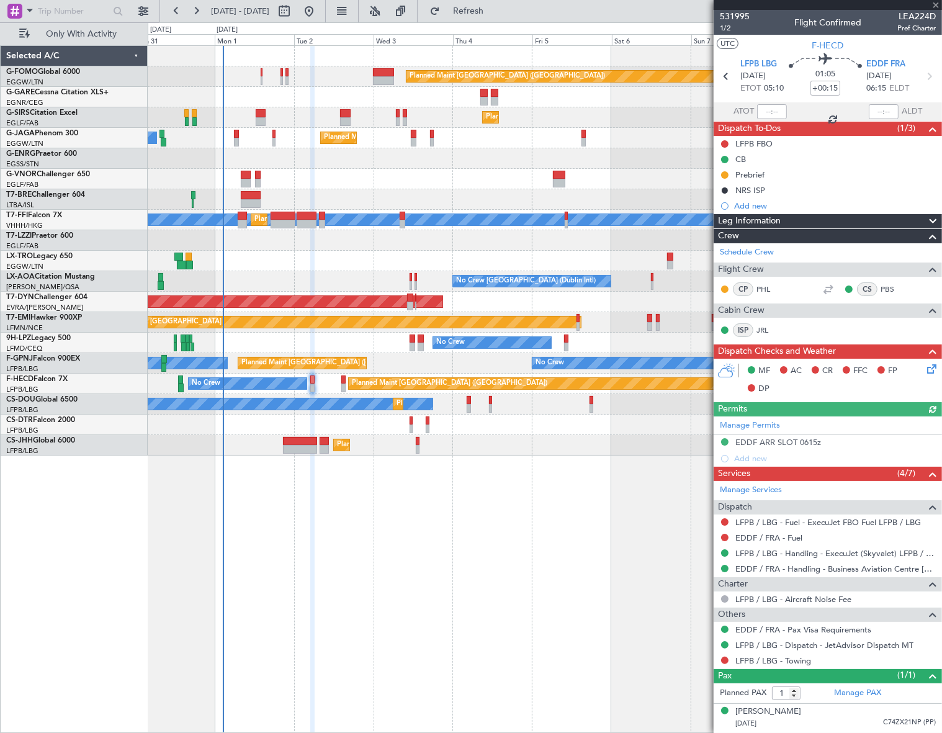
click at [931, 372] on icon at bounding box center [929, 367] width 10 height 10
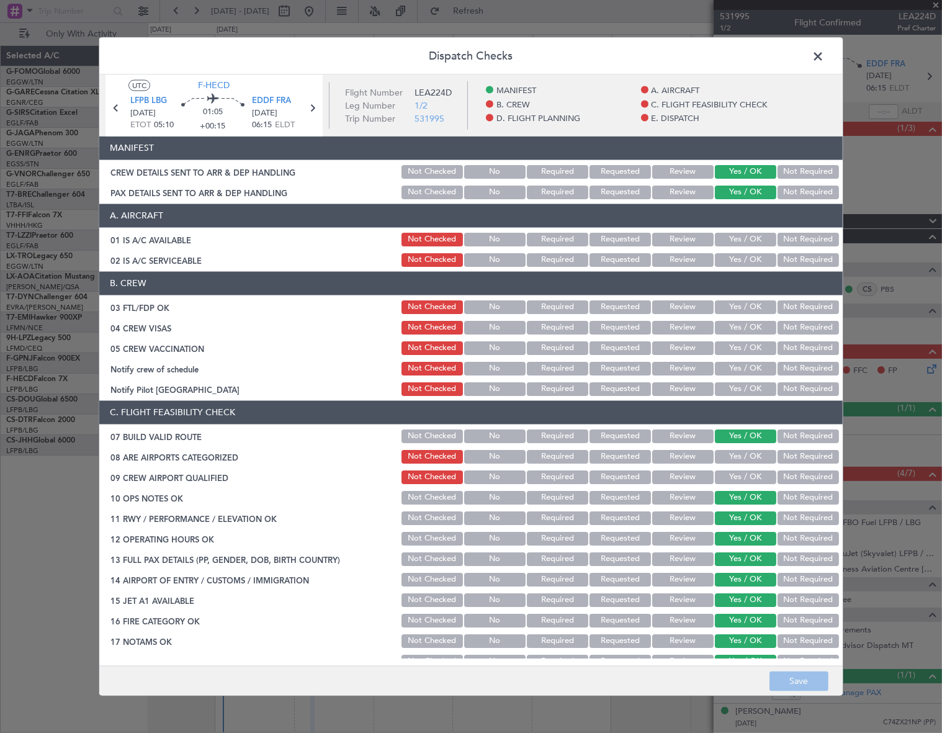
click at [732, 243] on button "Yes / OK" at bounding box center [745, 239] width 61 height 14
click at [733, 262] on button "Yes / OK" at bounding box center [745, 259] width 61 height 14
click at [757, 306] on button "Yes / OK" at bounding box center [745, 307] width 61 height 14
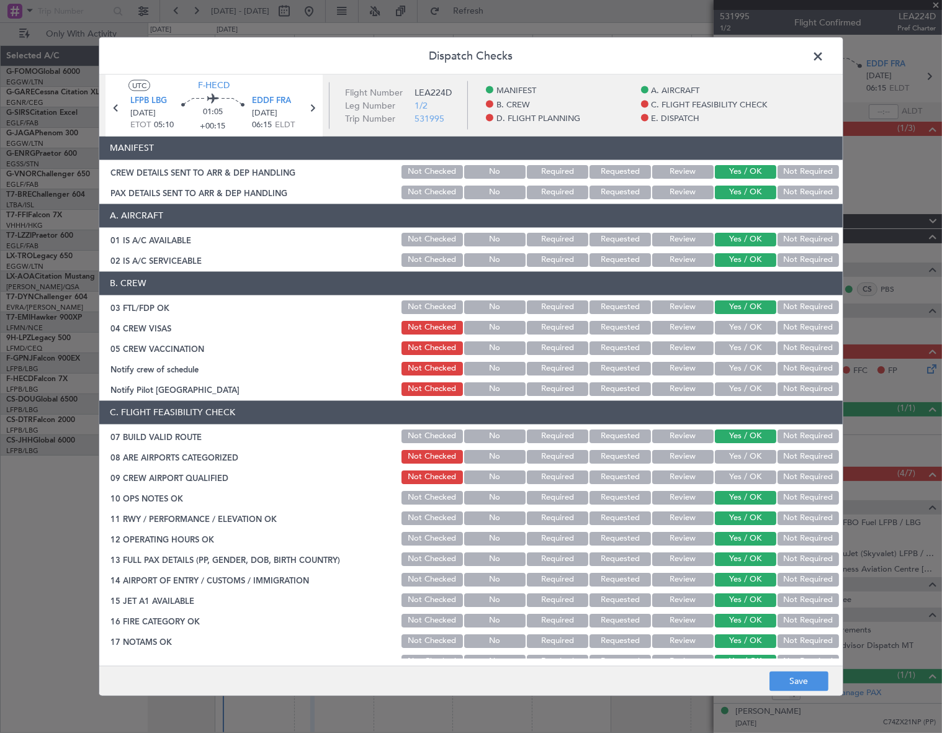
click at [783, 327] on button "Not Required" at bounding box center [807, 327] width 61 height 14
click at [782, 348] on button "Not Required" at bounding box center [807, 348] width 61 height 14
click at [757, 369] on button "Yes / OK" at bounding box center [745, 368] width 61 height 14
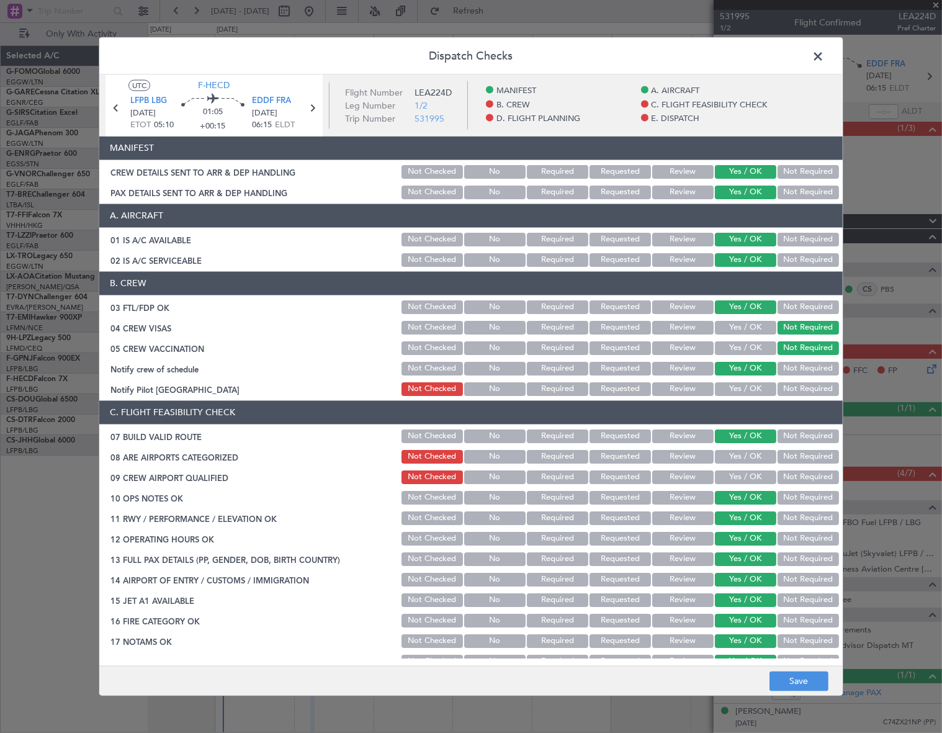
click at [751, 387] on button "Yes / OK" at bounding box center [745, 388] width 61 height 14
click at [748, 452] on button "Yes / OK" at bounding box center [745, 456] width 61 height 14
click at [745, 479] on button "Yes / OK" at bounding box center [745, 477] width 61 height 14
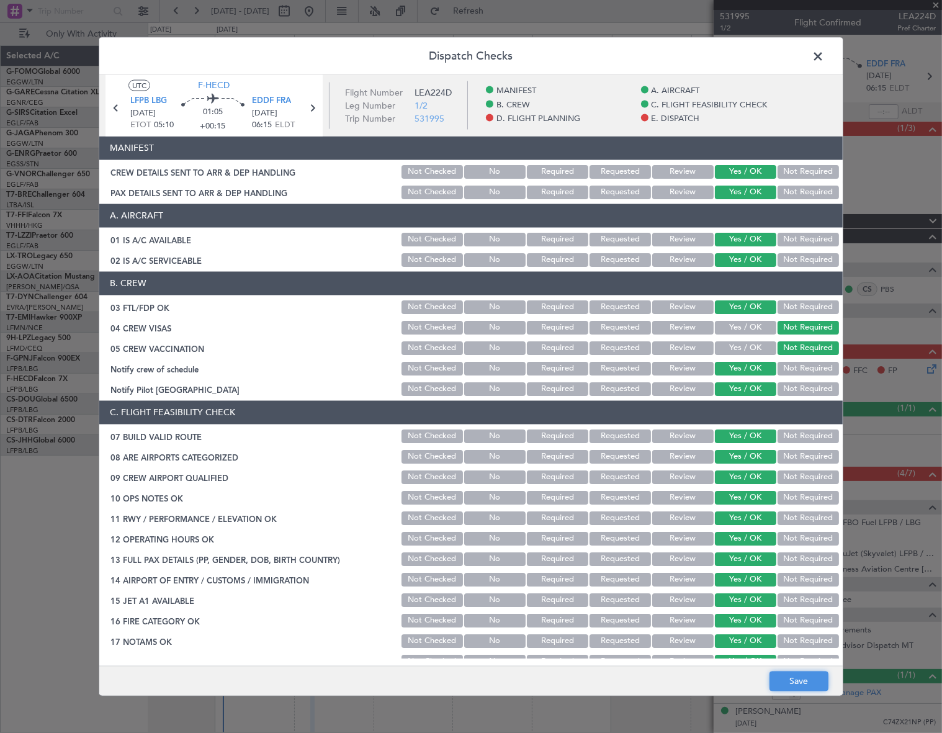
drag, startPoint x: 785, startPoint y: 687, endPoint x: 783, endPoint y: 680, distance: 6.3
click at [784, 681] on button "Save" at bounding box center [798, 681] width 59 height 20
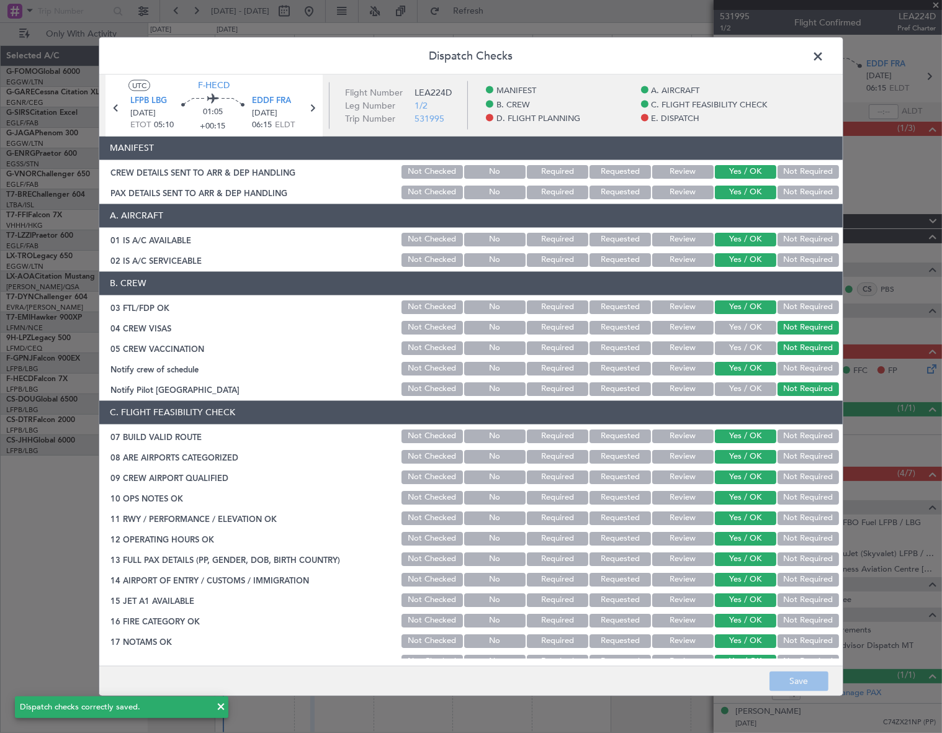
click at [824, 59] on span at bounding box center [824, 59] width 0 height 25
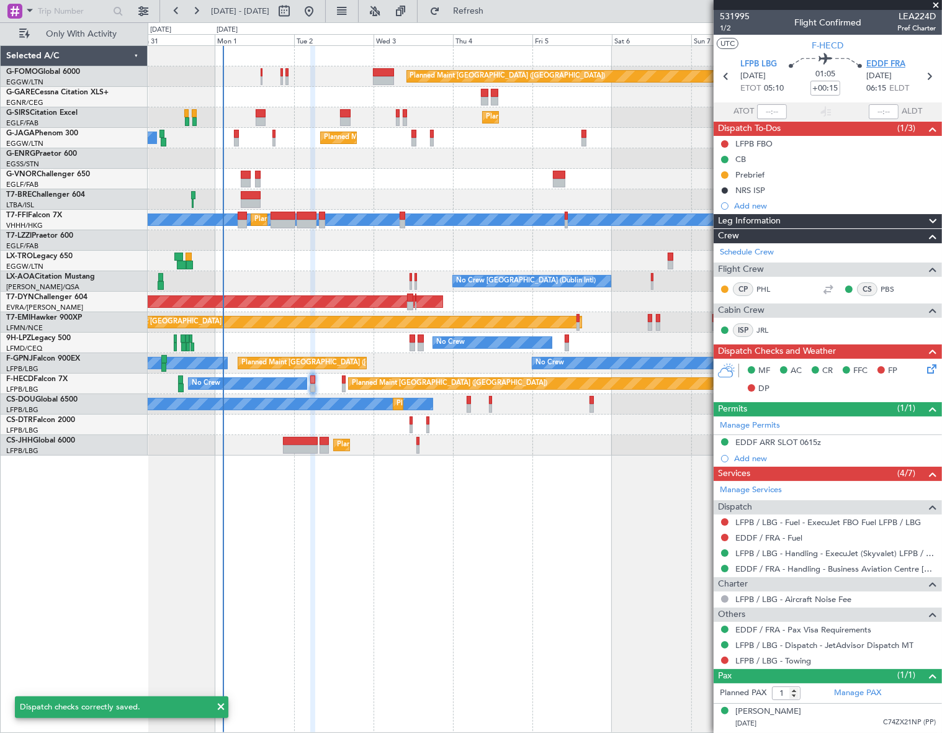
click at [896, 62] on span "EDDF FRA" at bounding box center [885, 64] width 39 height 12
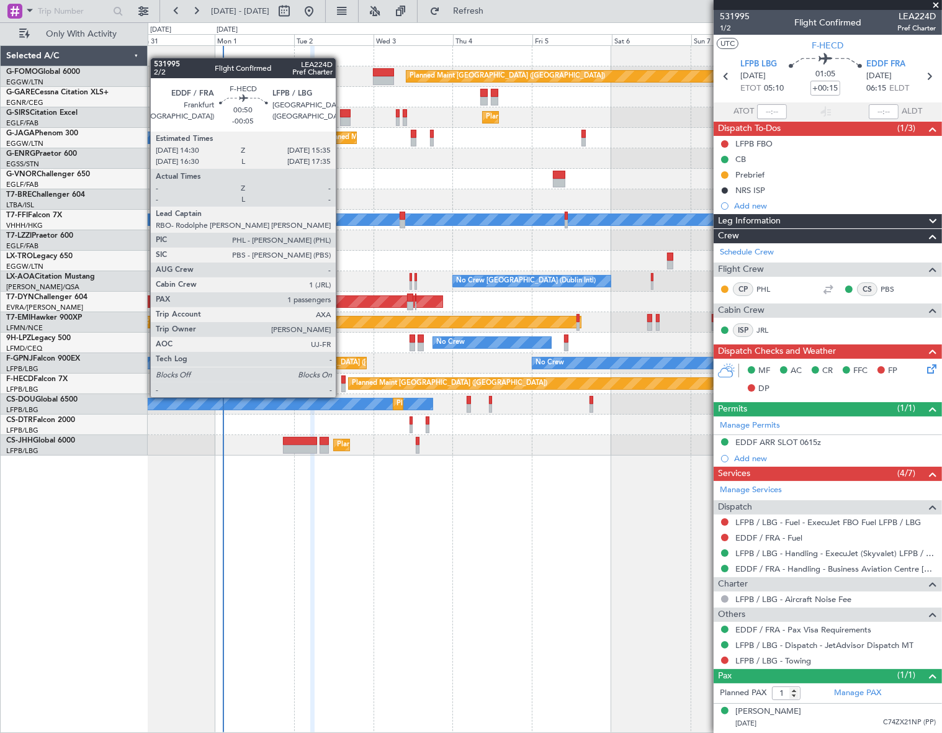
click at [341, 385] on div at bounding box center [343, 387] width 4 height 9
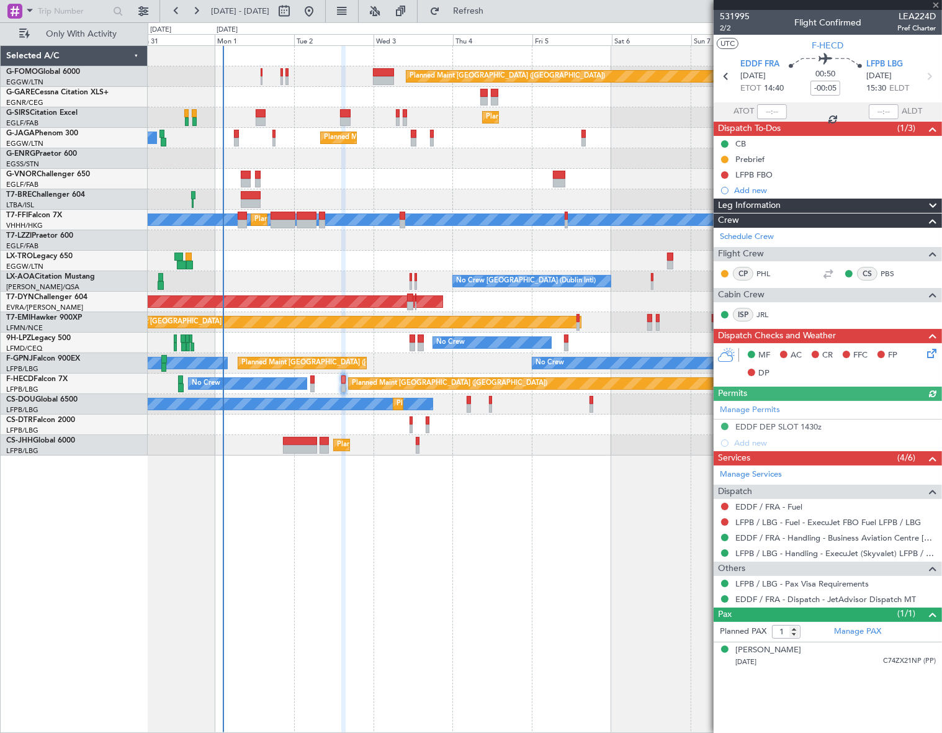
click at [933, 354] on icon at bounding box center [929, 351] width 10 height 10
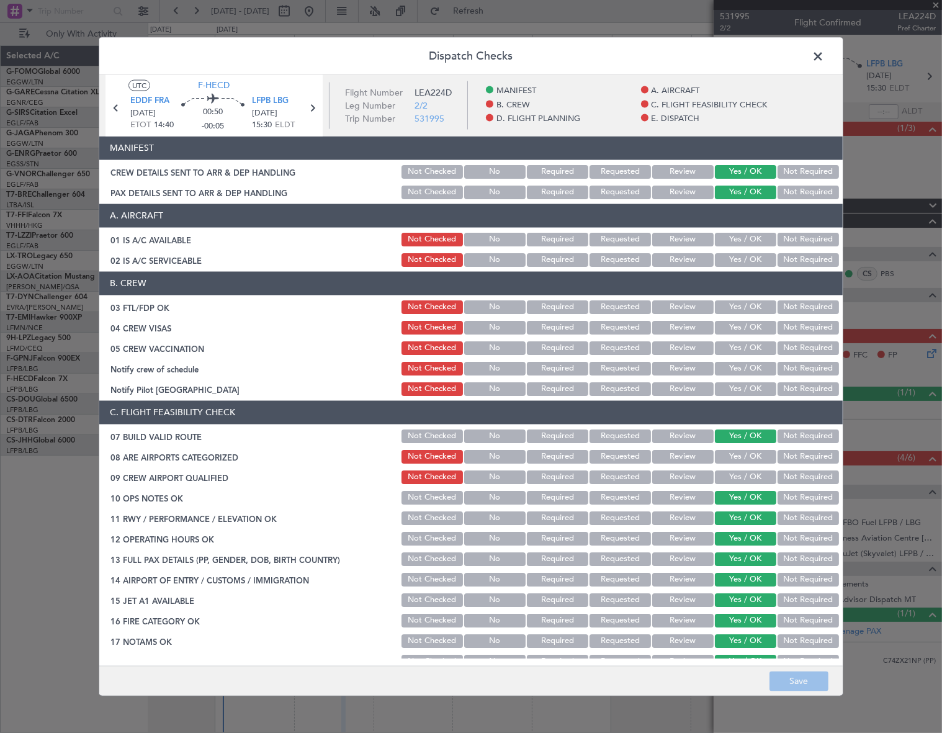
click at [751, 239] on button "Yes / OK" at bounding box center [745, 239] width 61 height 14
click at [754, 264] on button "Yes / OK" at bounding box center [745, 259] width 61 height 14
click at [752, 308] on button "Yes / OK" at bounding box center [745, 307] width 61 height 14
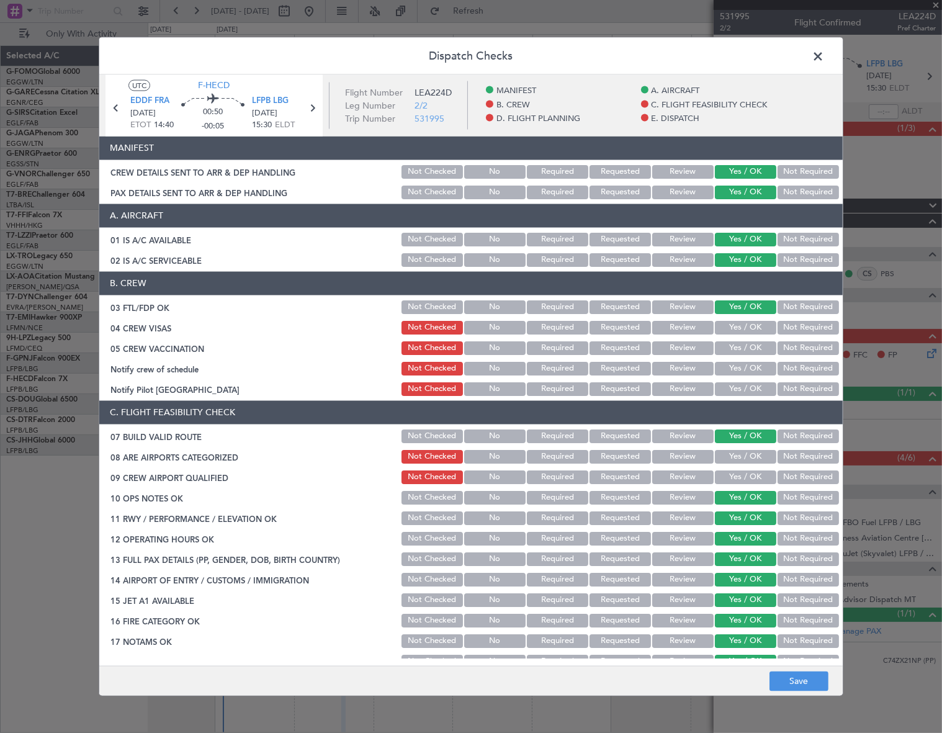
drag, startPoint x: 783, startPoint y: 319, endPoint x: 781, endPoint y: 329, distance: 9.5
click at [783, 320] on button "Not Required" at bounding box center [807, 327] width 61 height 14
click at [783, 342] on button "Not Required" at bounding box center [807, 348] width 61 height 14
drag, startPoint x: 759, startPoint y: 363, endPoint x: 744, endPoint y: 393, distance: 33.6
click at [757, 365] on button "Yes / OK" at bounding box center [745, 368] width 61 height 14
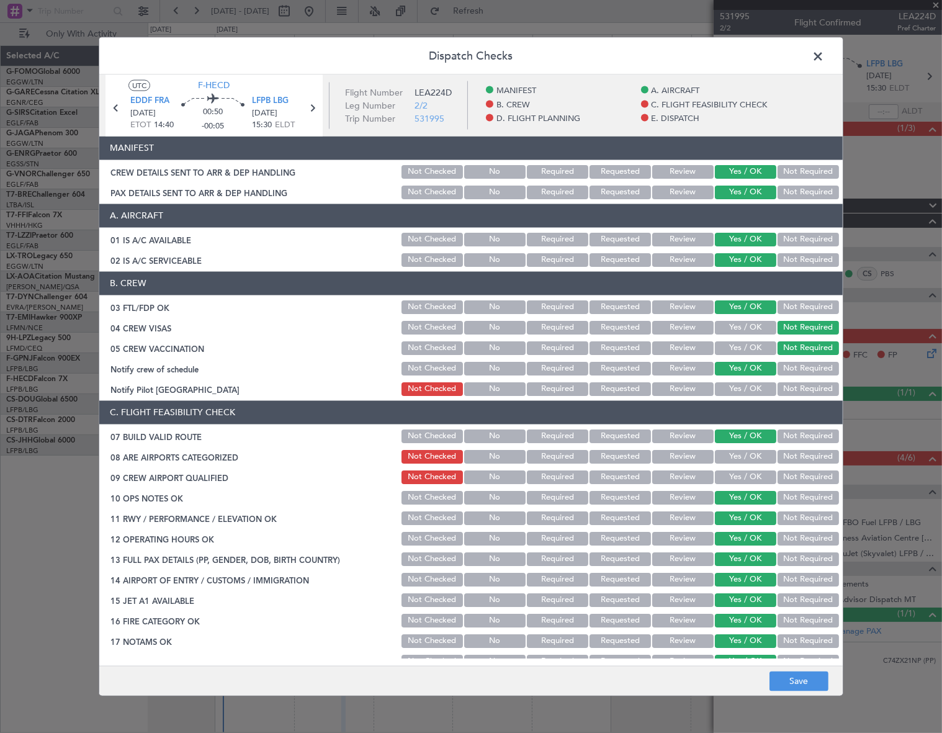
click at [744, 394] on button "Yes / OK" at bounding box center [745, 388] width 61 height 14
click at [745, 453] on button "Yes / OK" at bounding box center [745, 456] width 61 height 14
click at [746, 473] on button "Yes / OK" at bounding box center [745, 477] width 61 height 14
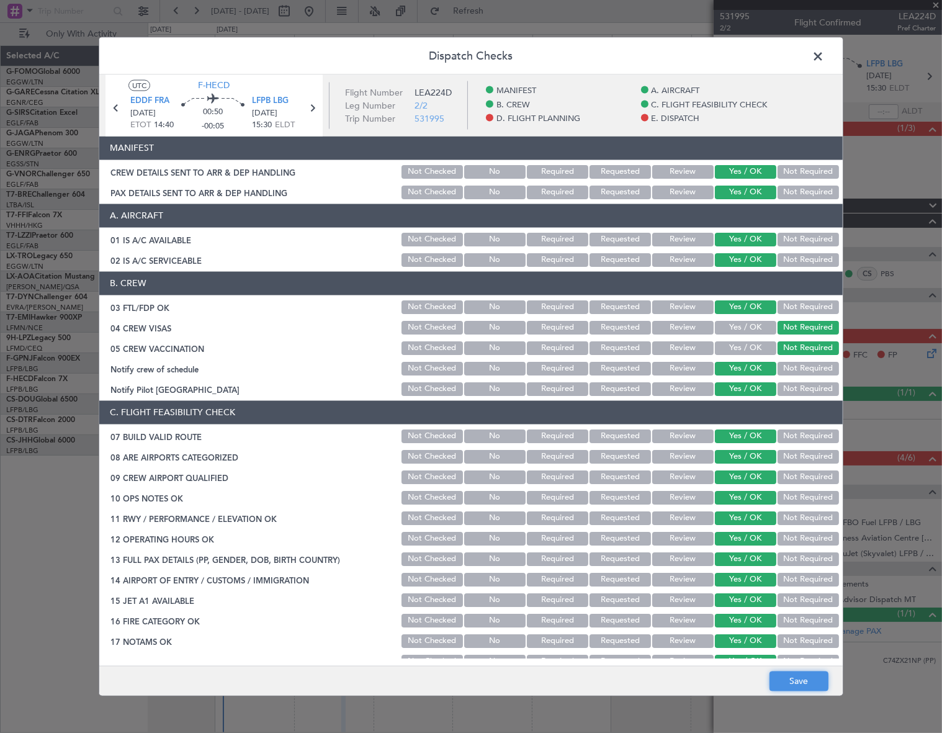
click at [801, 677] on button "Save" at bounding box center [798, 681] width 59 height 20
click at [824, 56] on span at bounding box center [824, 59] width 0 height 25
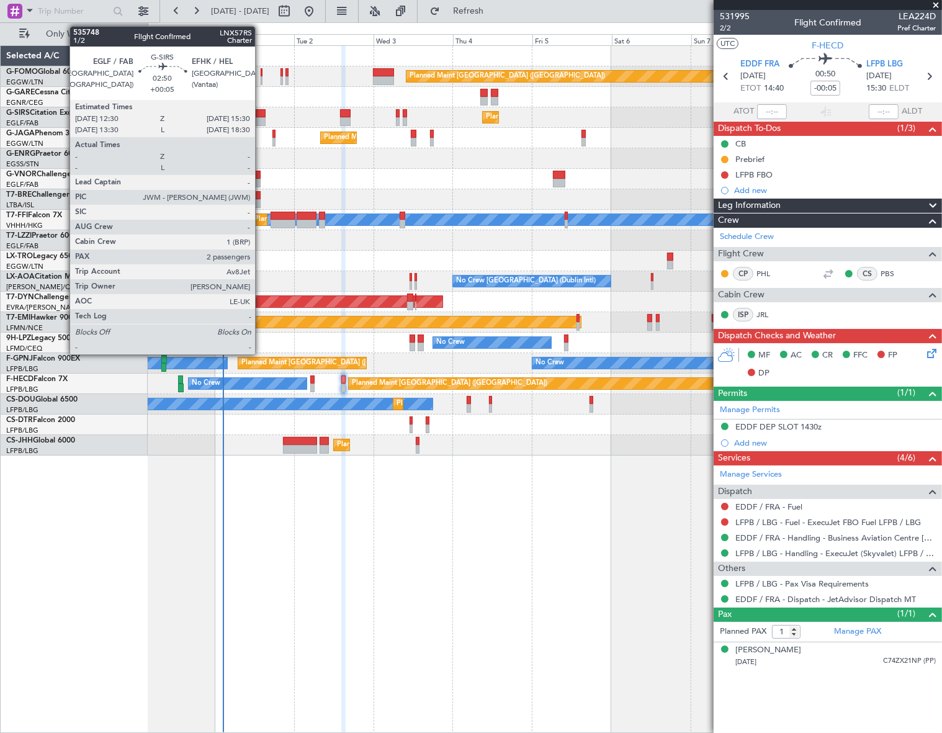
click at [261, 117] on div at bounding box center [261, 121] width 10 height 9
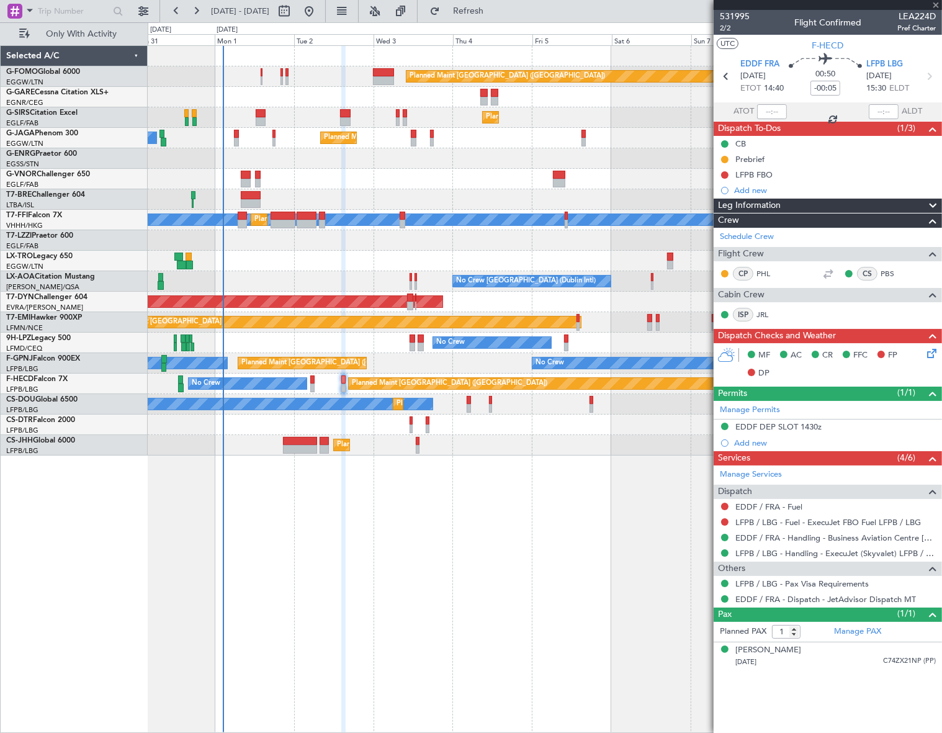
type input "+00:05"
type input "2"
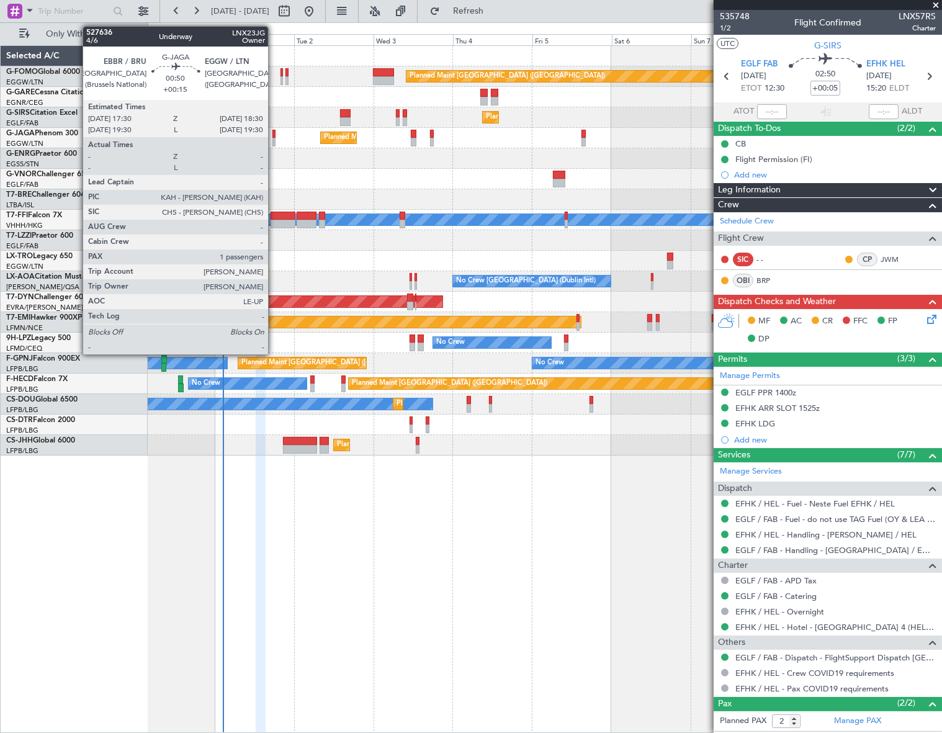
click at [274, 135] on div at bounding box center [274, 134] width 4 height 9
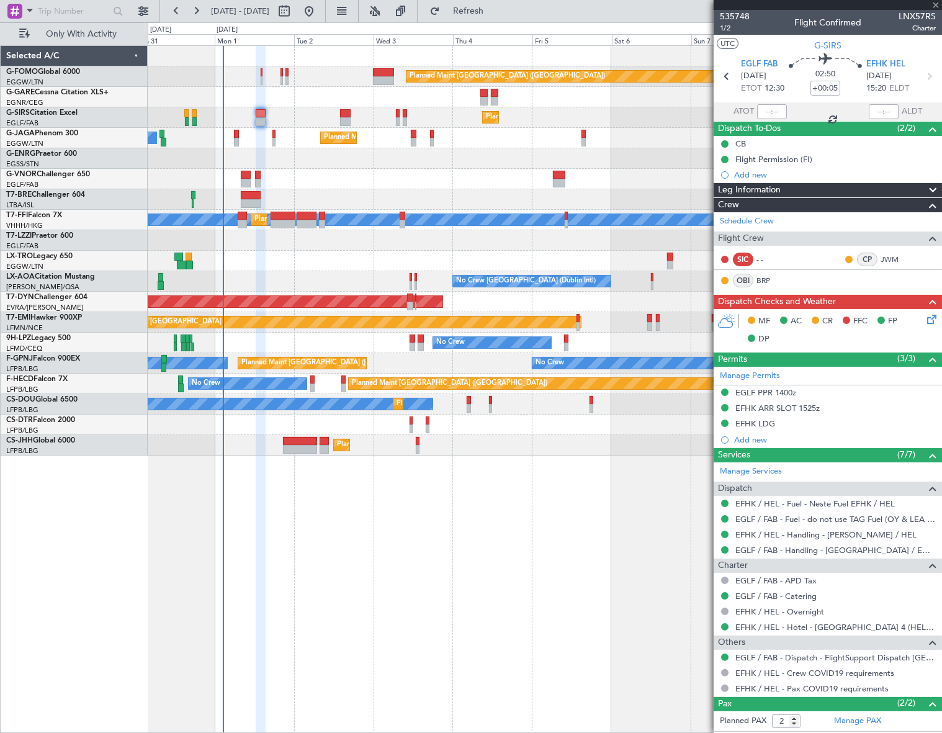
type input "+00:15"
type input "1"
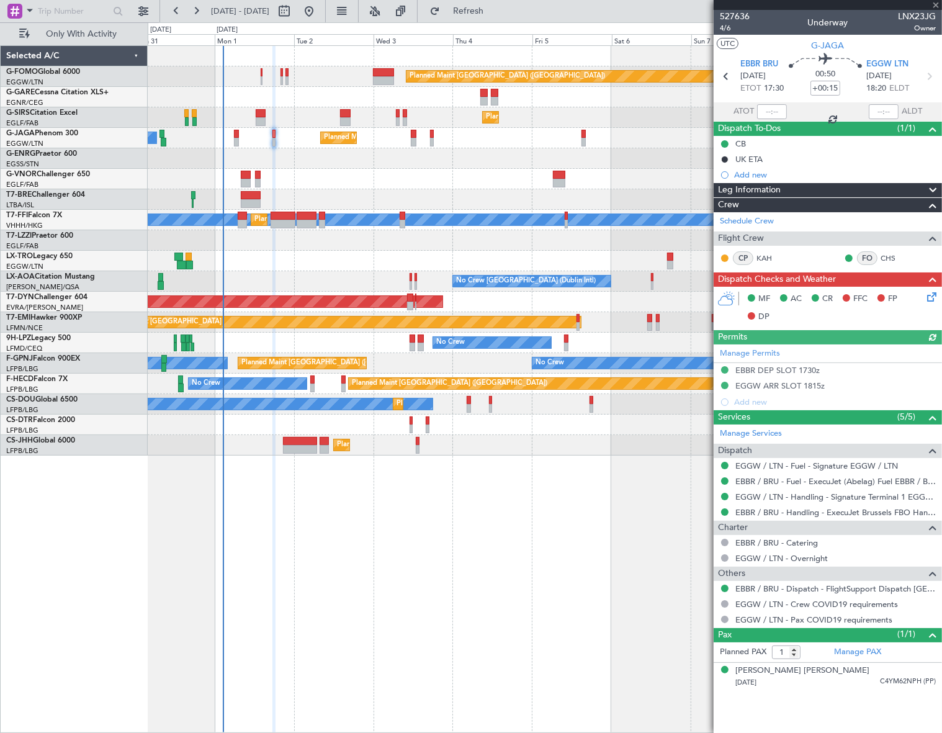
click at [929, 297] on icon at bounding box center [929, 295] width 10 height 10
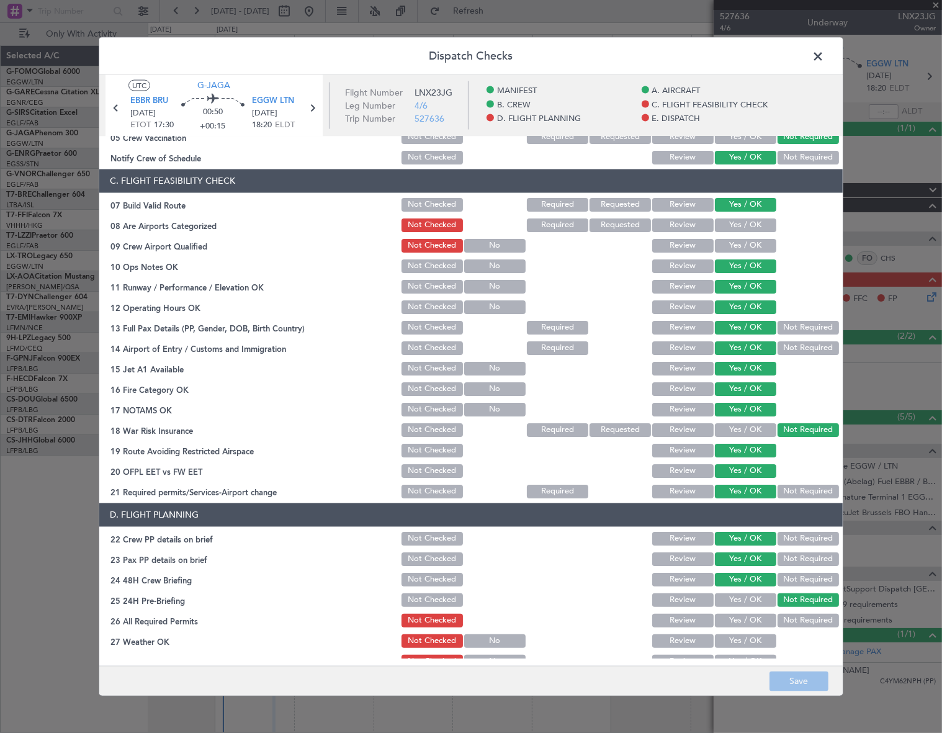
scroll to position [394, 0]
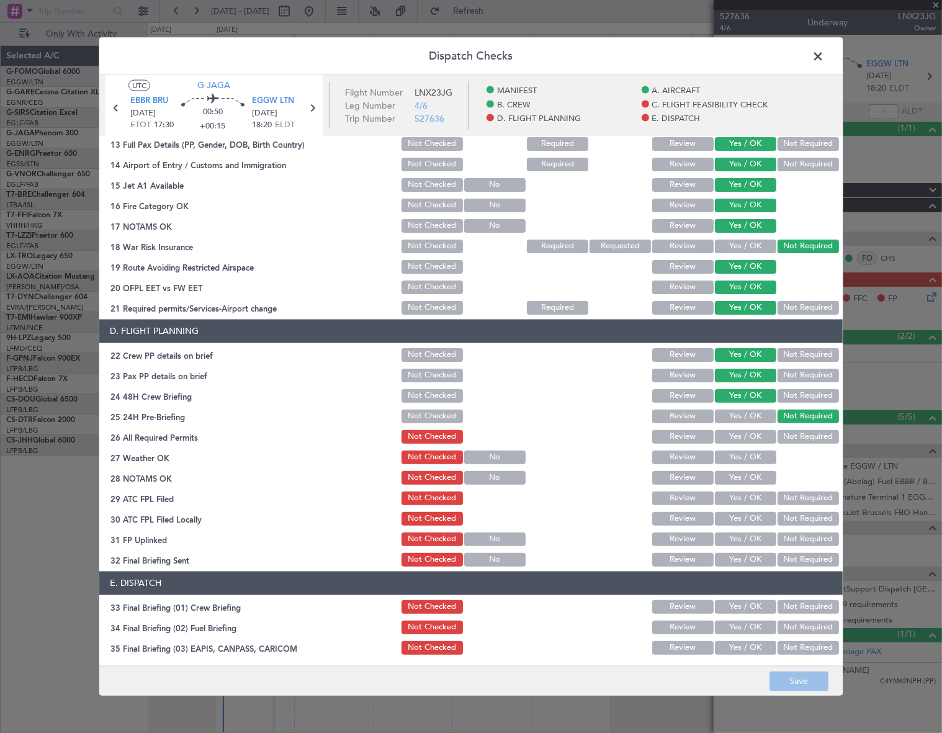
click at [824, 54] on span at bounding box center [824, 59] width 0 height 25
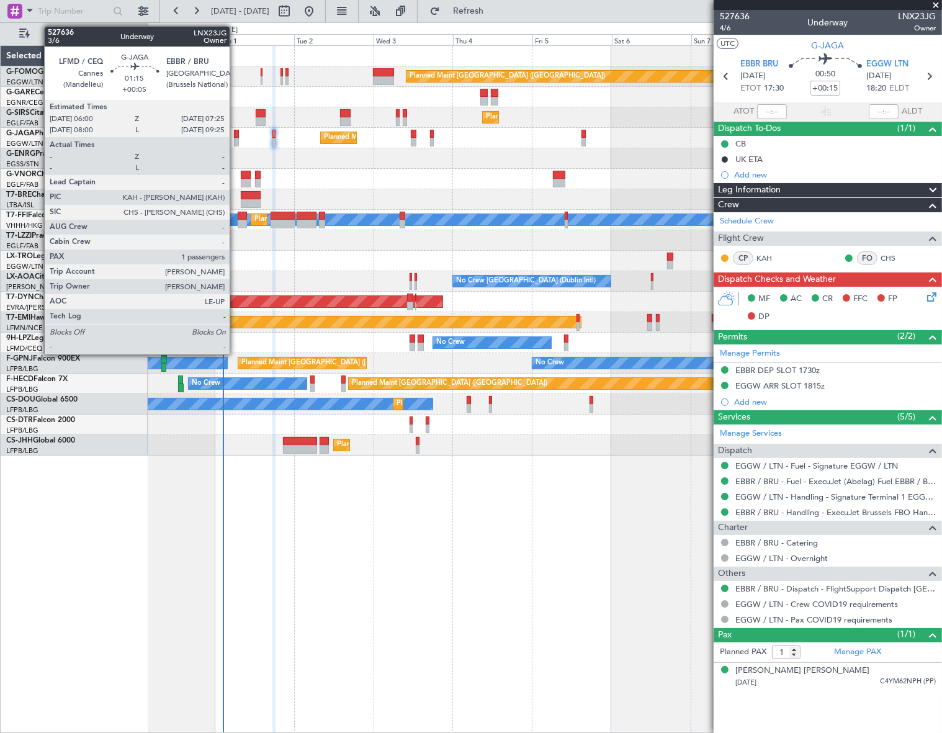
click at [235, 138] on div at bounding box center [236, 142] width 5 height 9
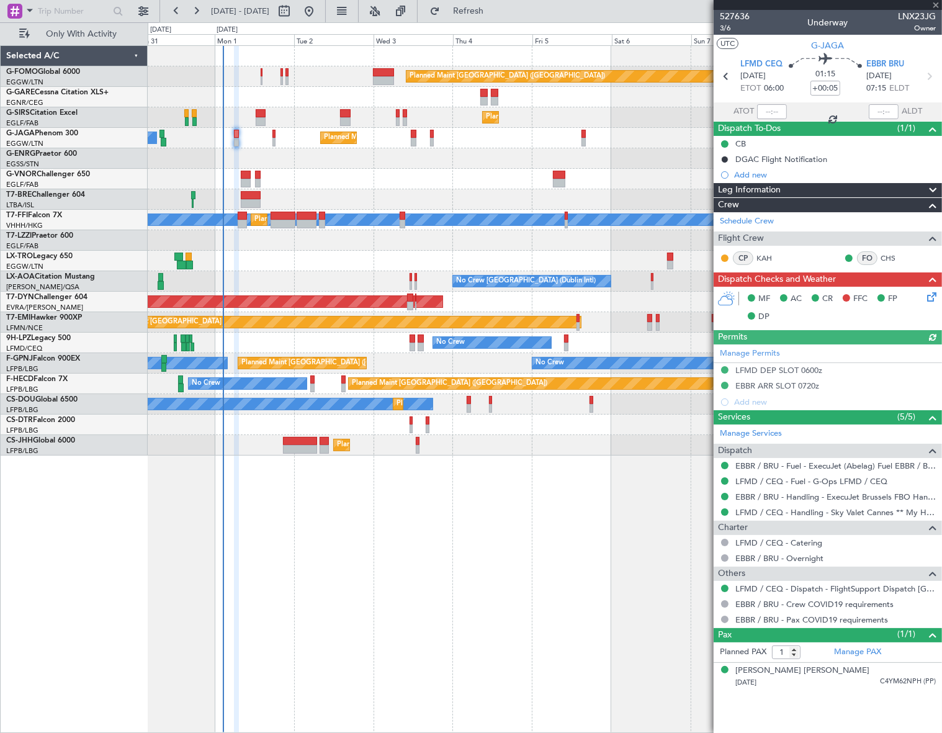
click at [933, 296] on icon at bounding box center [929, 295] width 10 height 10
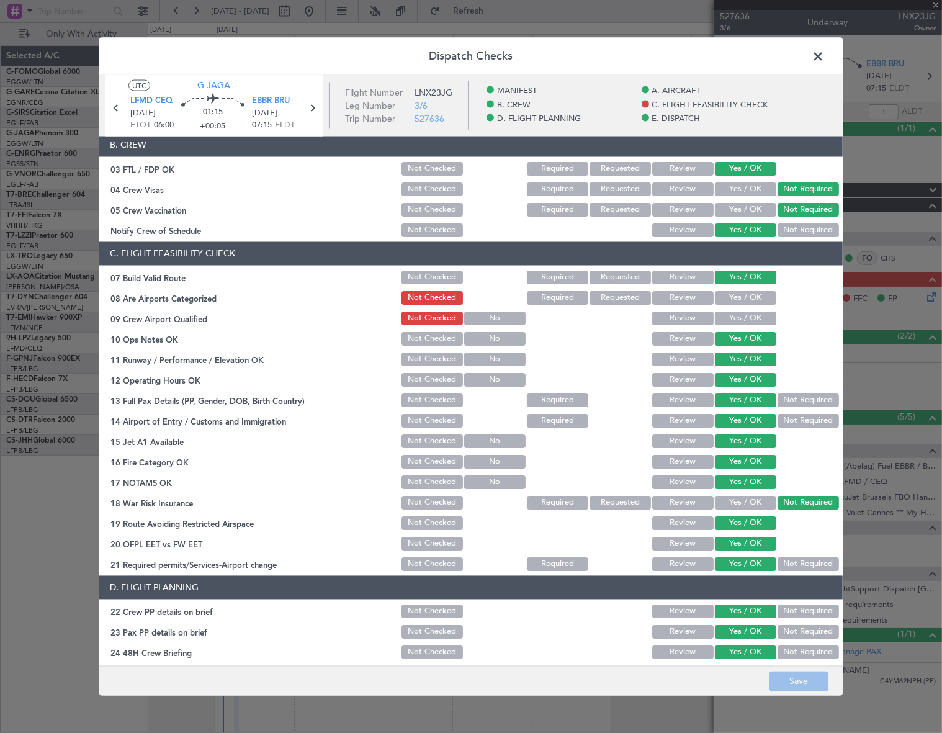
scroll to position [71, 0]
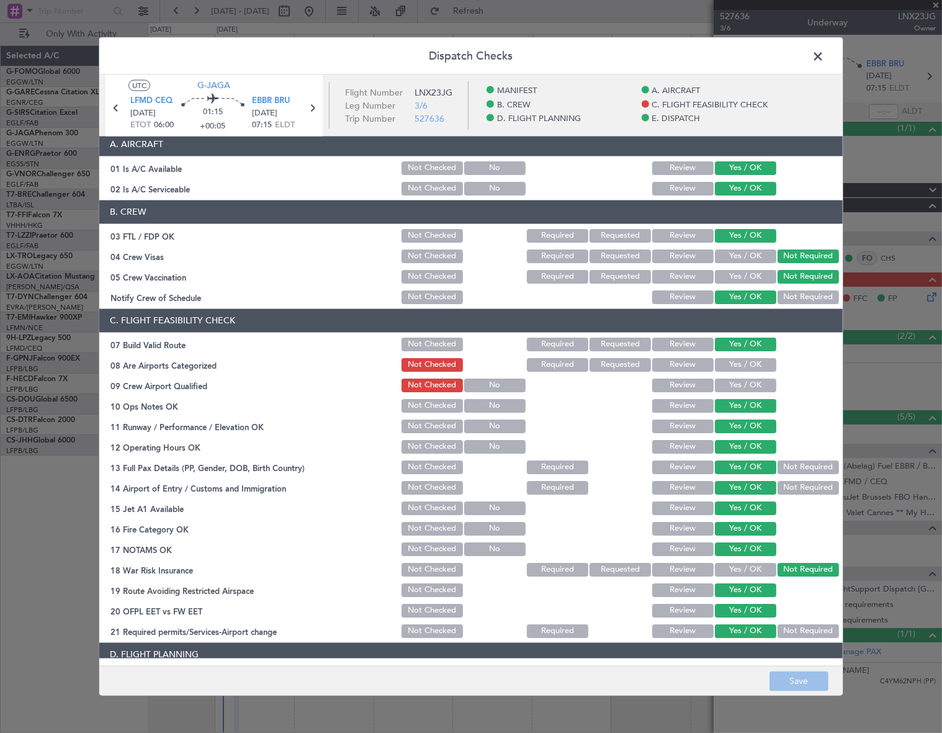
click at [824, 56] on span at bounding box center [824, 59] width 0 height 25
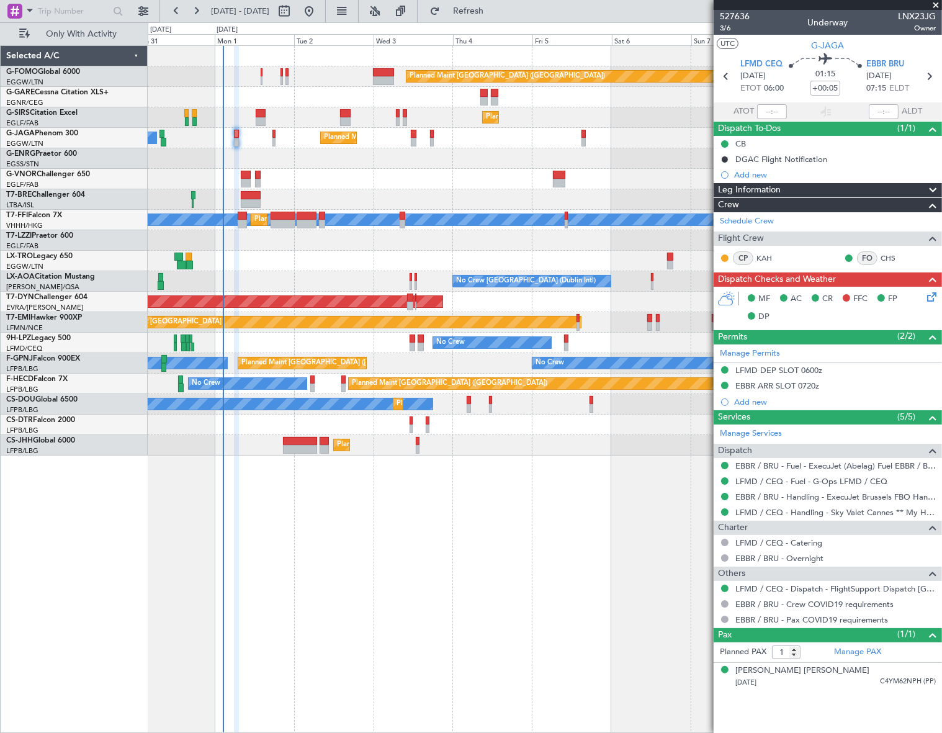
click at [934, 297] on icon at bounding box center [929, 295] width 10 height 10
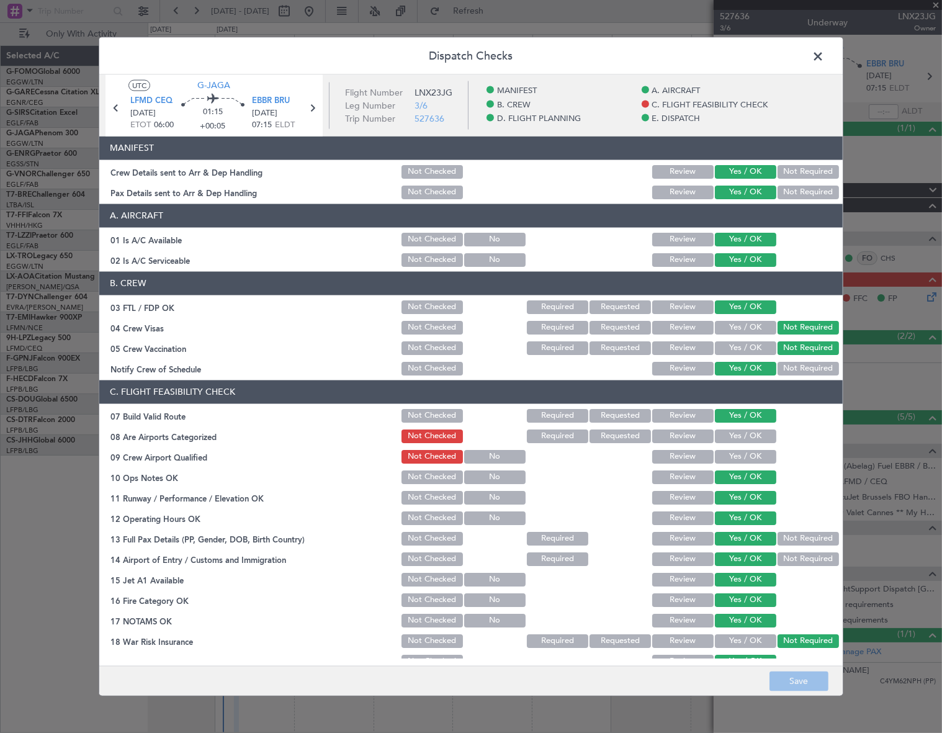
click at [824, 54] on span at bounding box center [824, 59] width 0 height 25
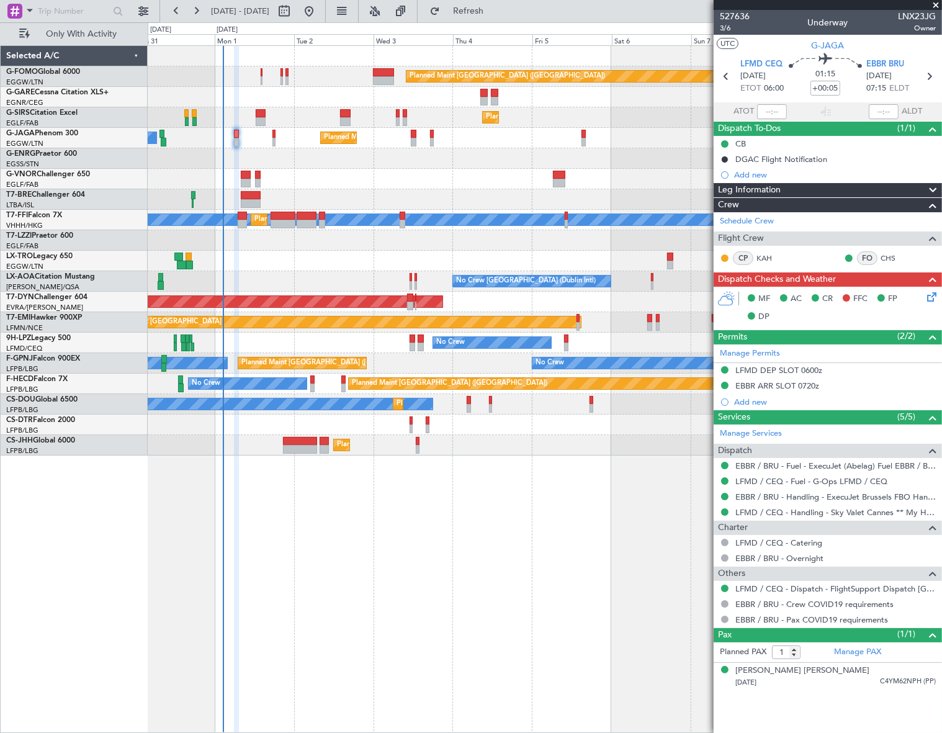
click at [448, 516] on div "Planned Maint [GEOGRAPHIC_DATA] ([GEOGRAPHIC_DATA]) Planned Maint [GEOGRAPHIC_D…" at bounding box center [544, 388] width 793 height 687
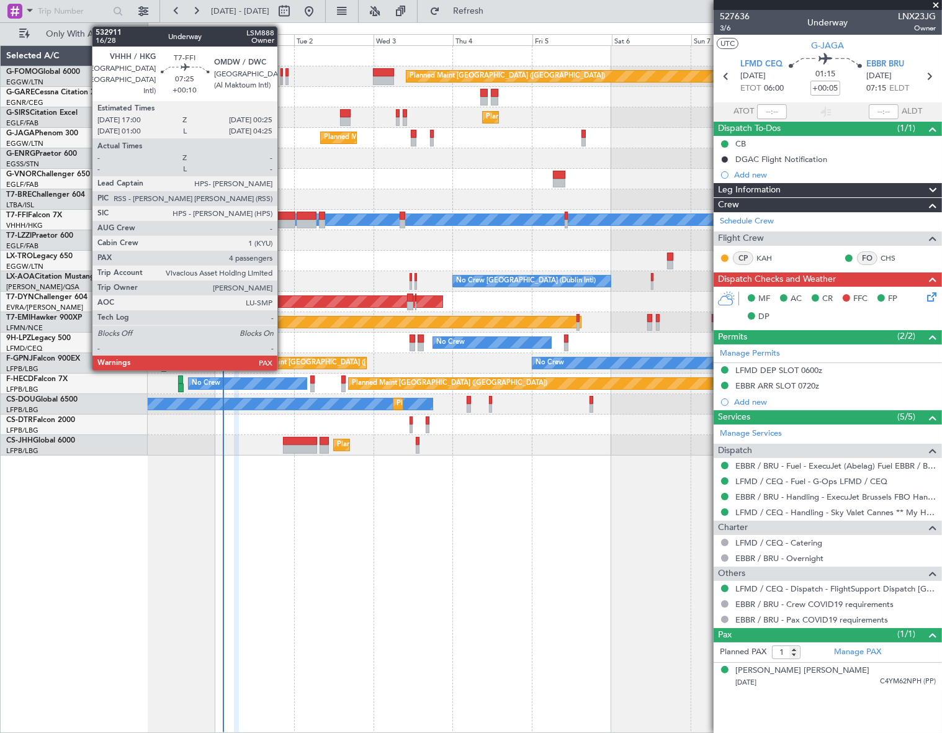
click at [283, 224] on div at bounding box center [282, 224] width 25 height 9
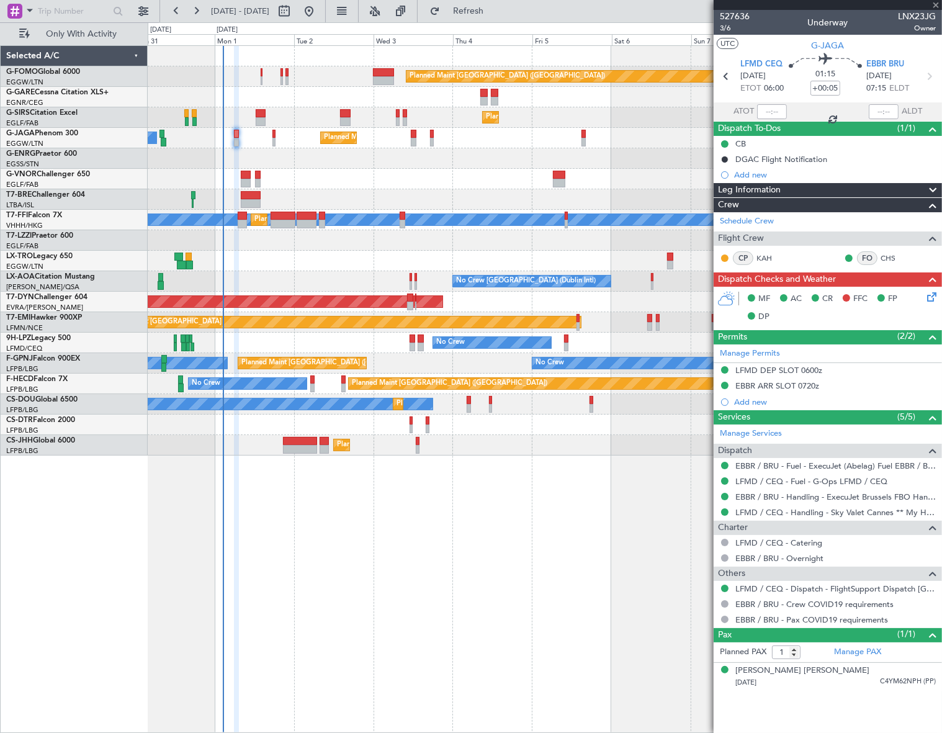
type input "+00:10"
type input "4"
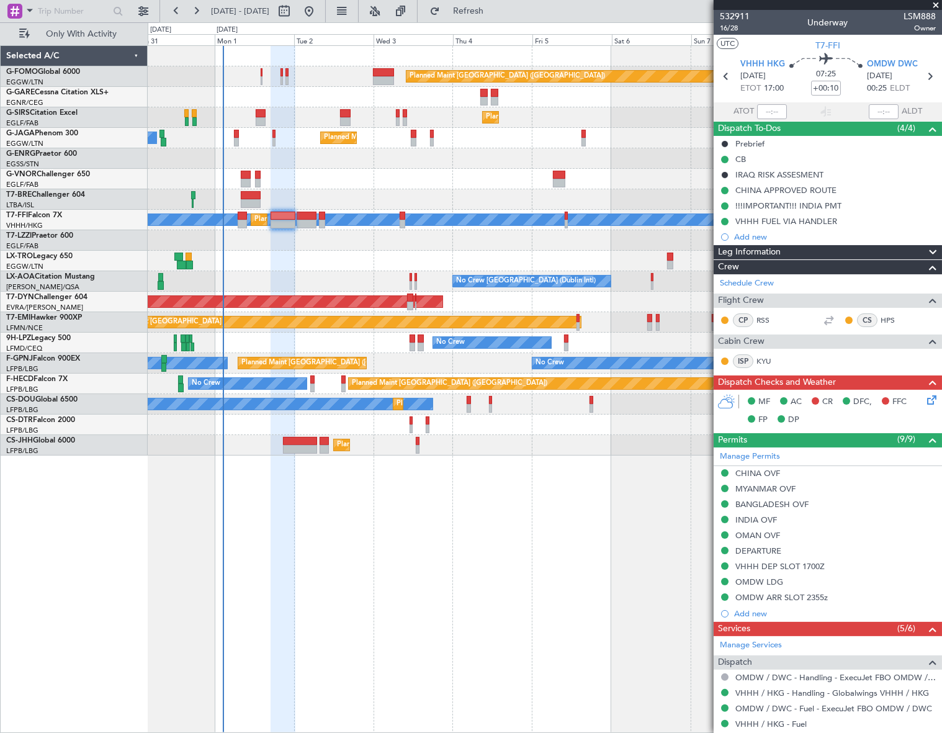
click at [924, 403] on icon at bounding box center [929, 398] width 10 height 10
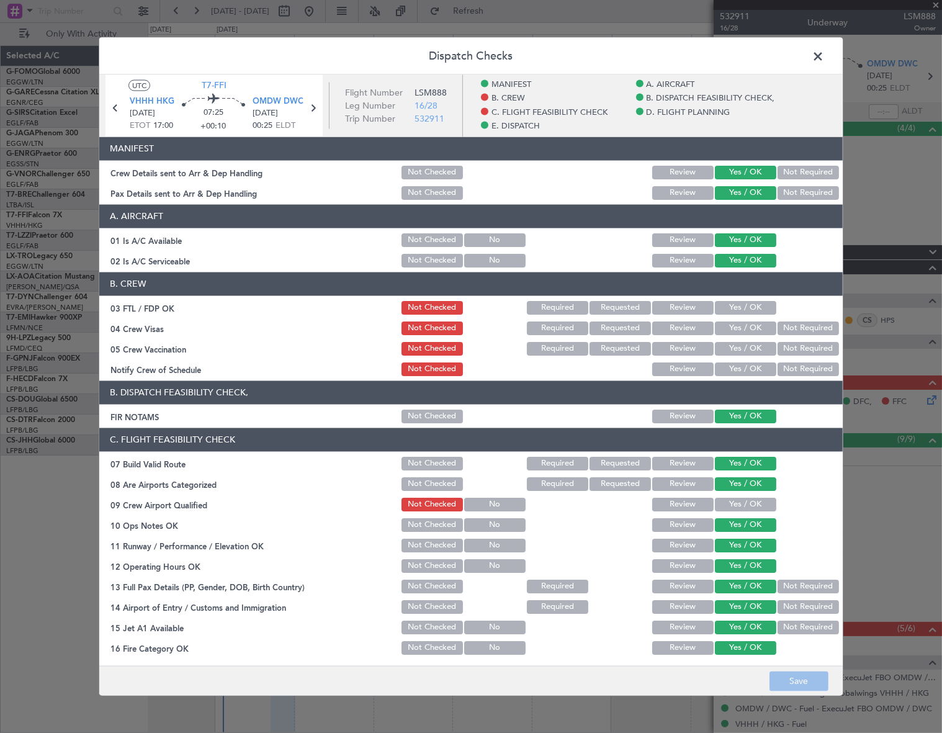
click at [824, 57] on span at bounding box center [824, 59] width 0 height 25
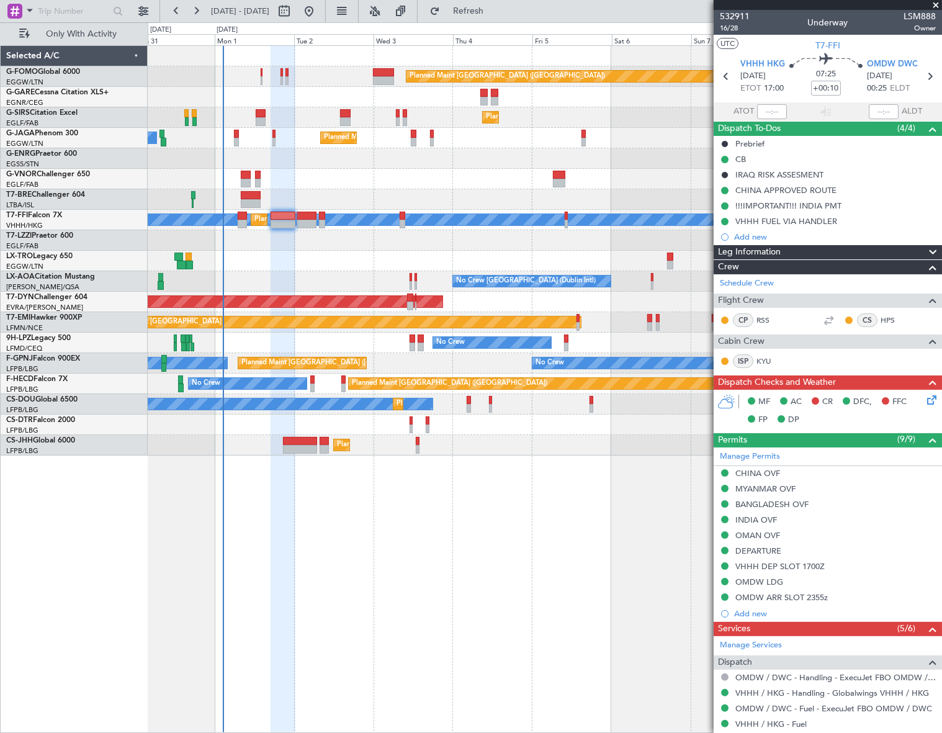
click at [924, 400] on icon at bounding box center [929, 398] width 10 height 10
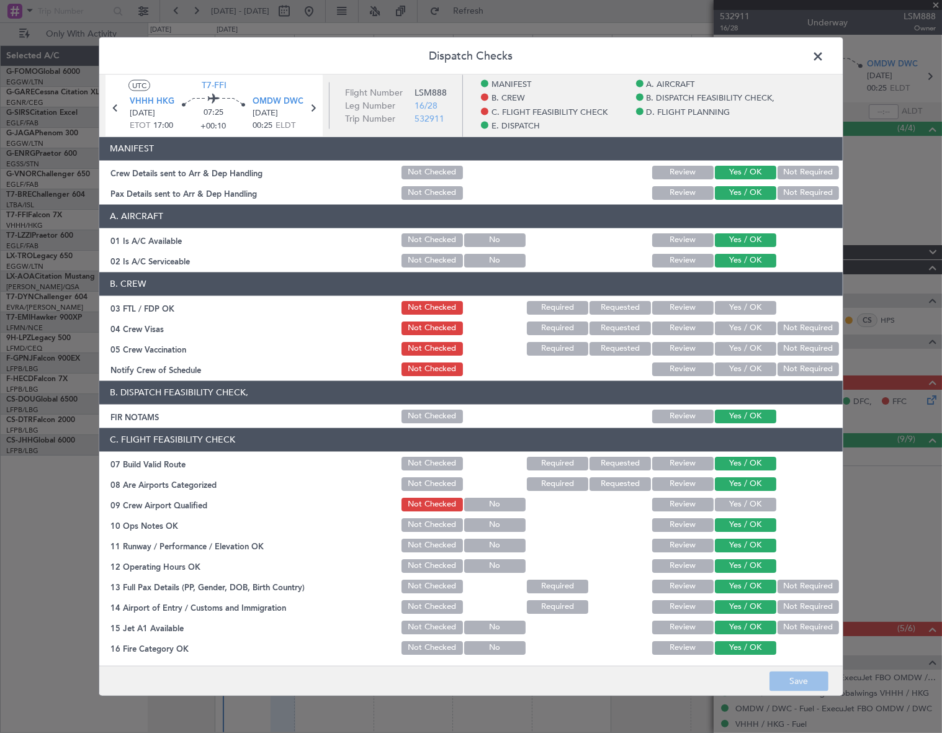
click at [824, 56] on span at bounding box center [824, 59] width 0 height 25
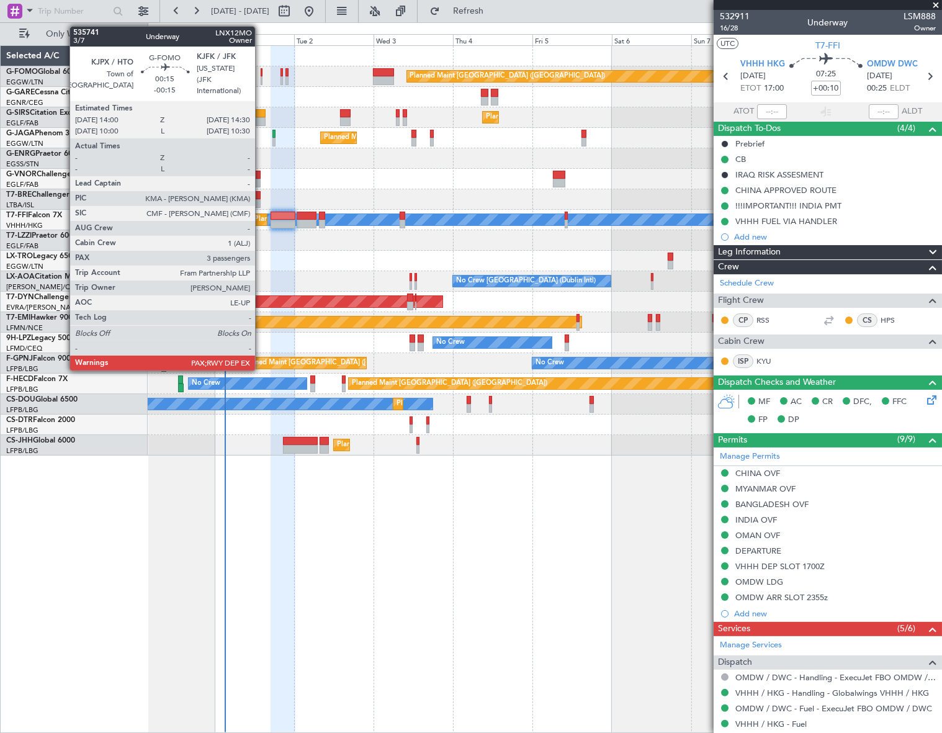
click at [261, 74] on div at bounding box center [262, 72] width 2 height 9
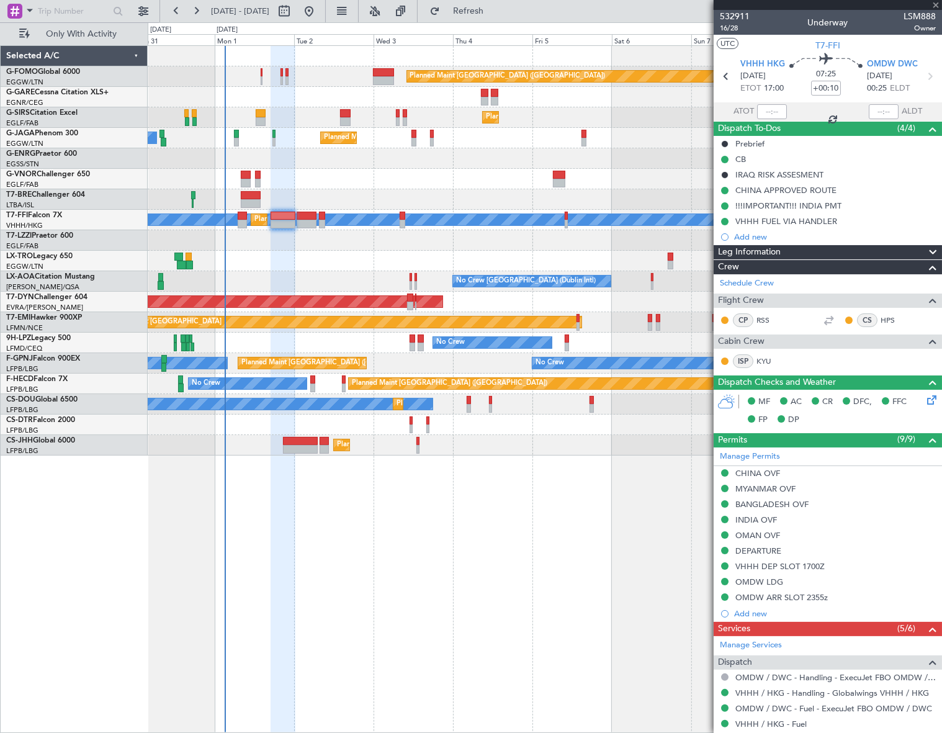
type input "-00:15"
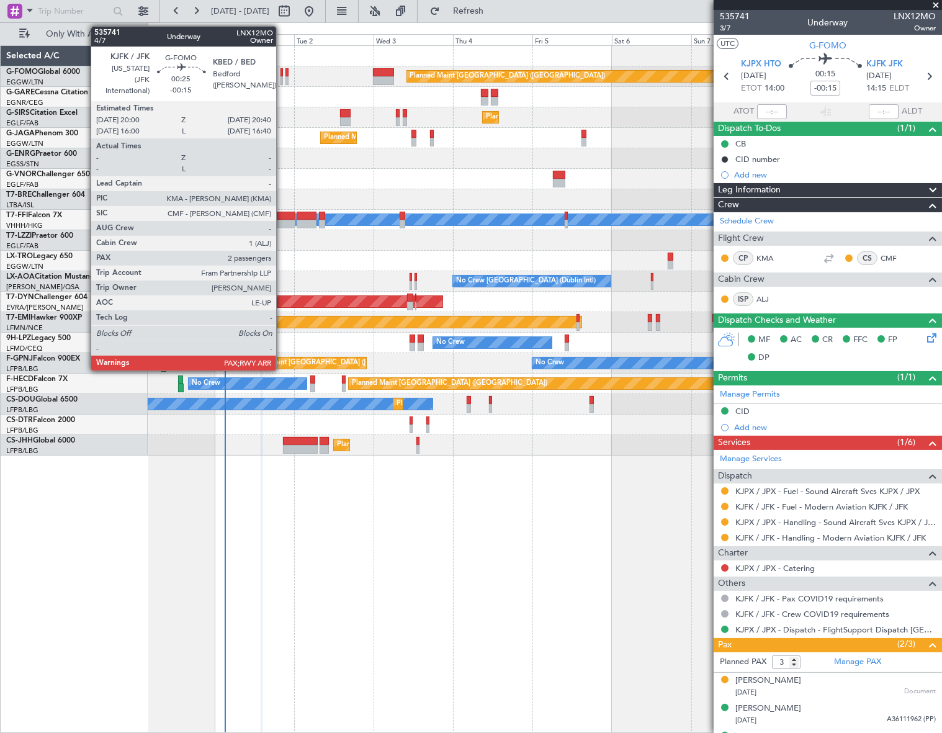
click at [282, 74] on div at bounding box center [281, 72] width 2 height 9
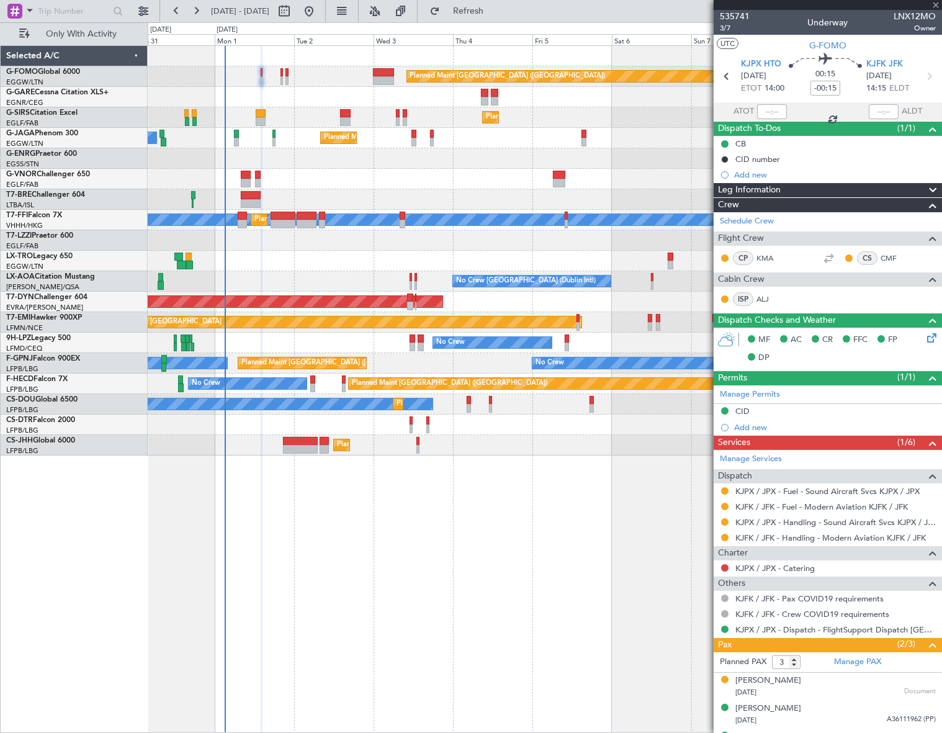
type input "2"
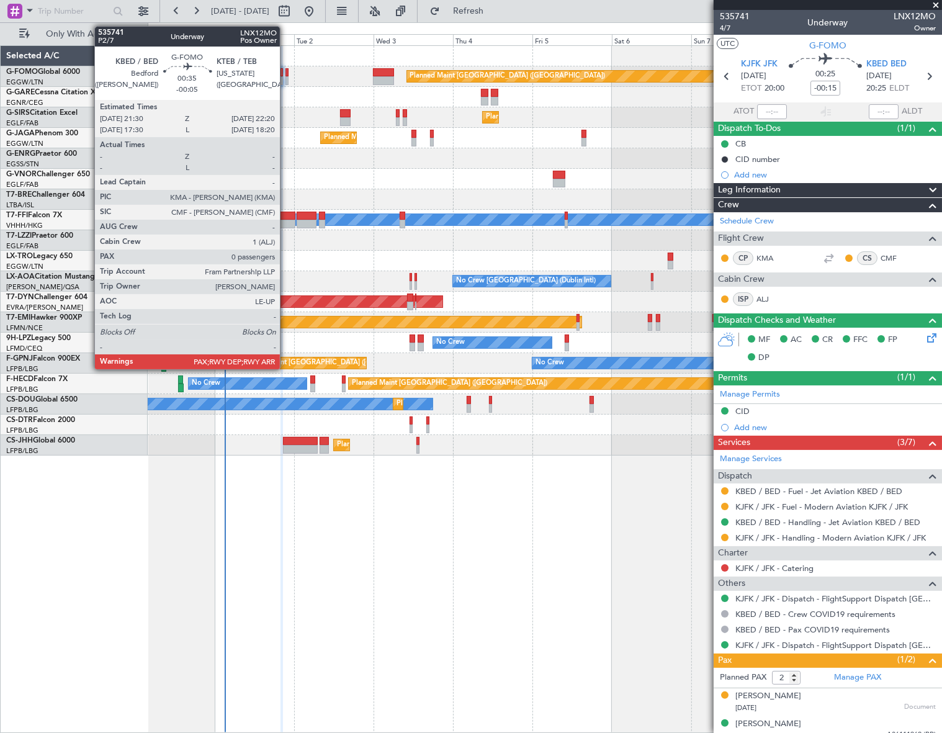
click at [285, 74] on div at bounding box center [286, 72] width 3 height 9
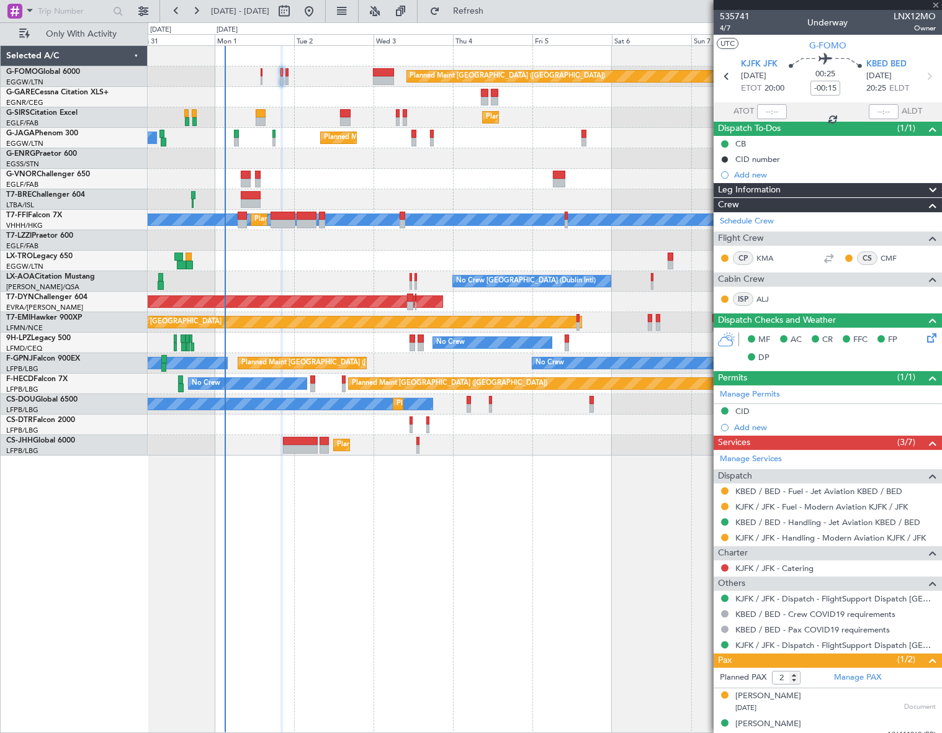
type input "-00:05"
type input "0"
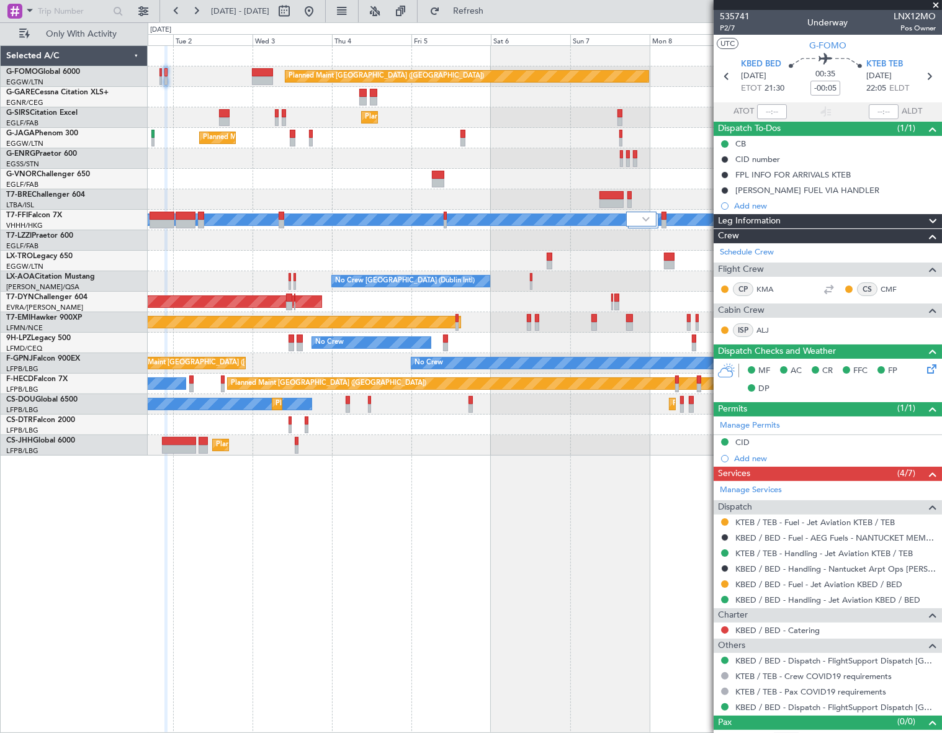
click at [496, 200] on div at bounding box center [544, 199] width 793 height 20
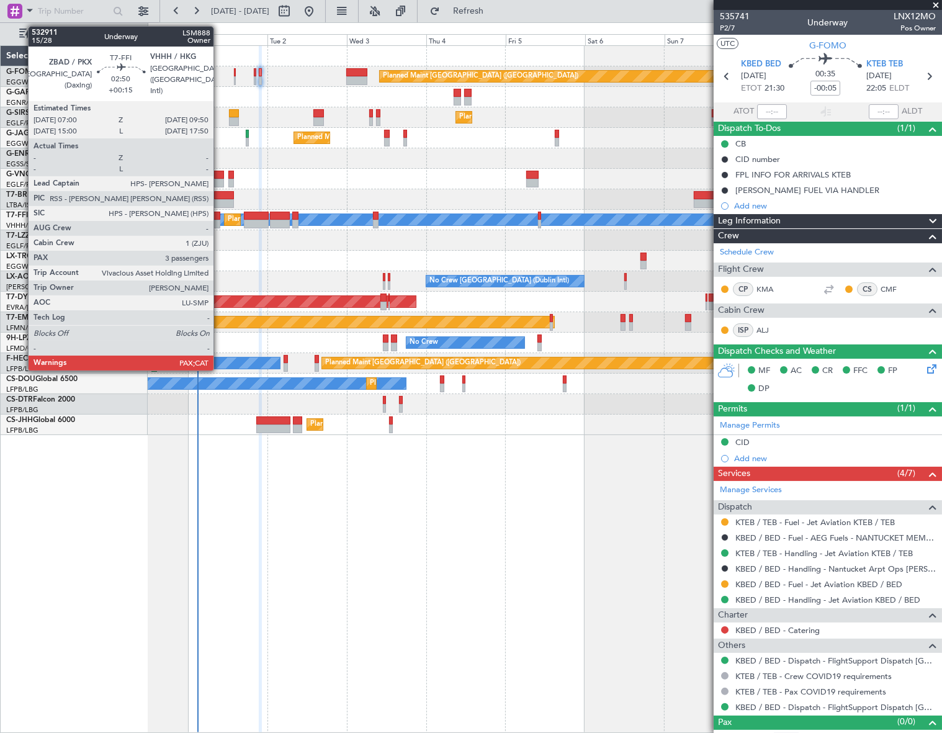
click at [219, 215] on div at bounding box center [216, 216] width 10 height 9
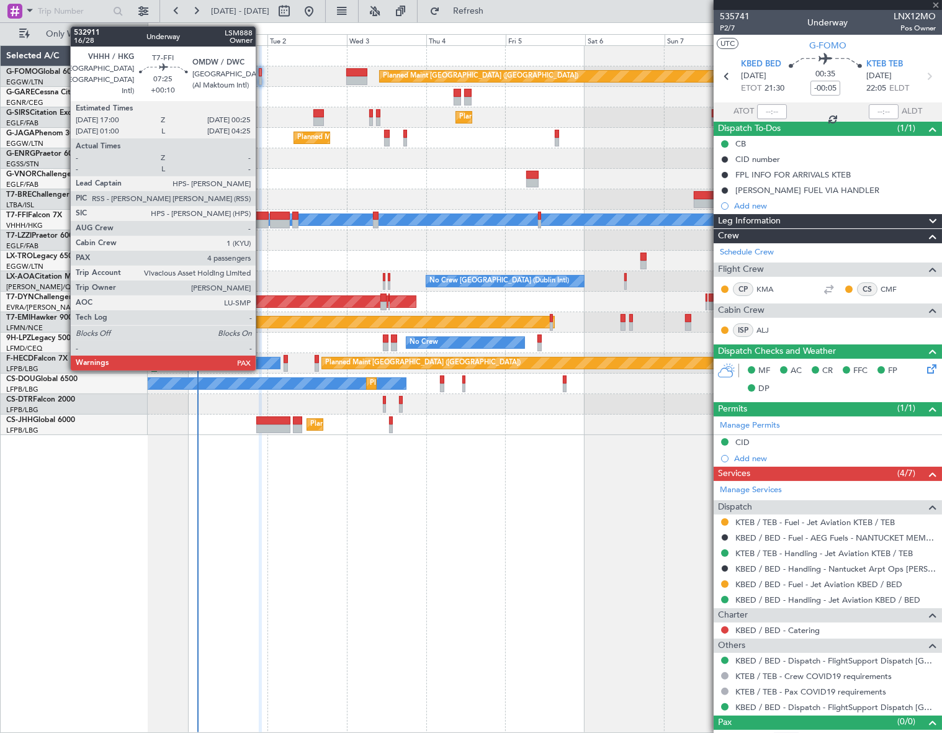
type input "+00:15"
type input "5"
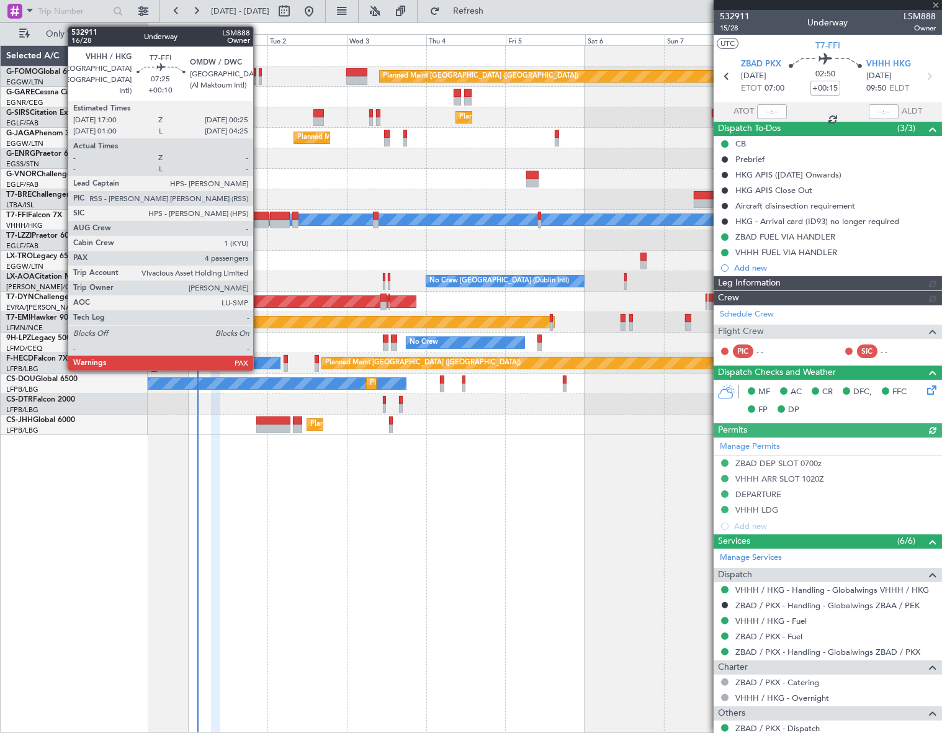
click at [259, 221] on div at bounding box center [256, 224] width 25 height 9
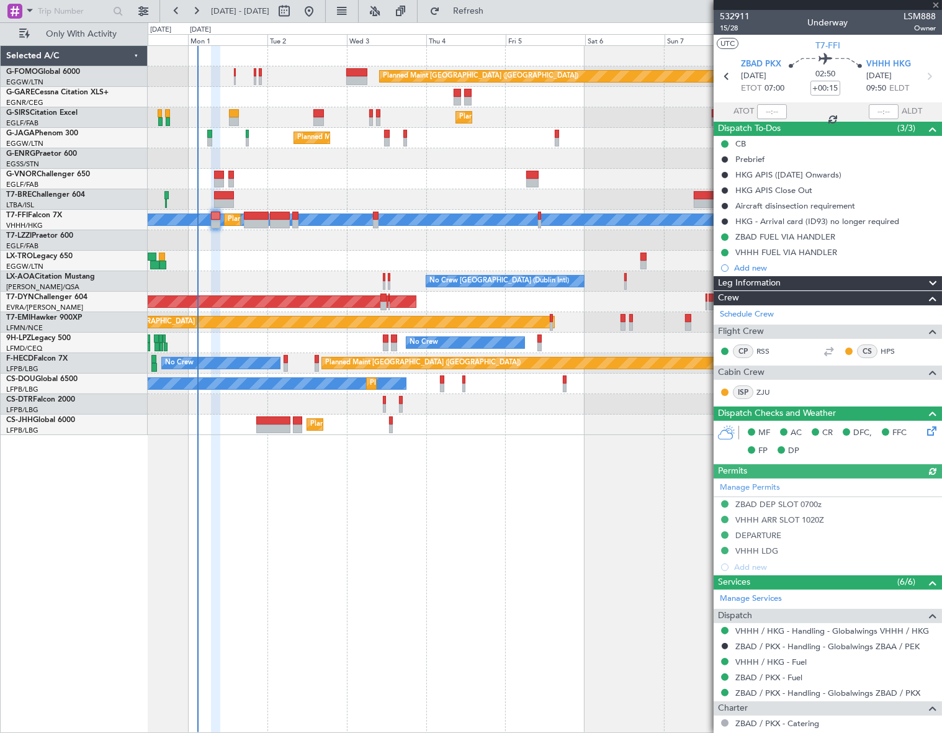
type input "+00:10"
type input "4"
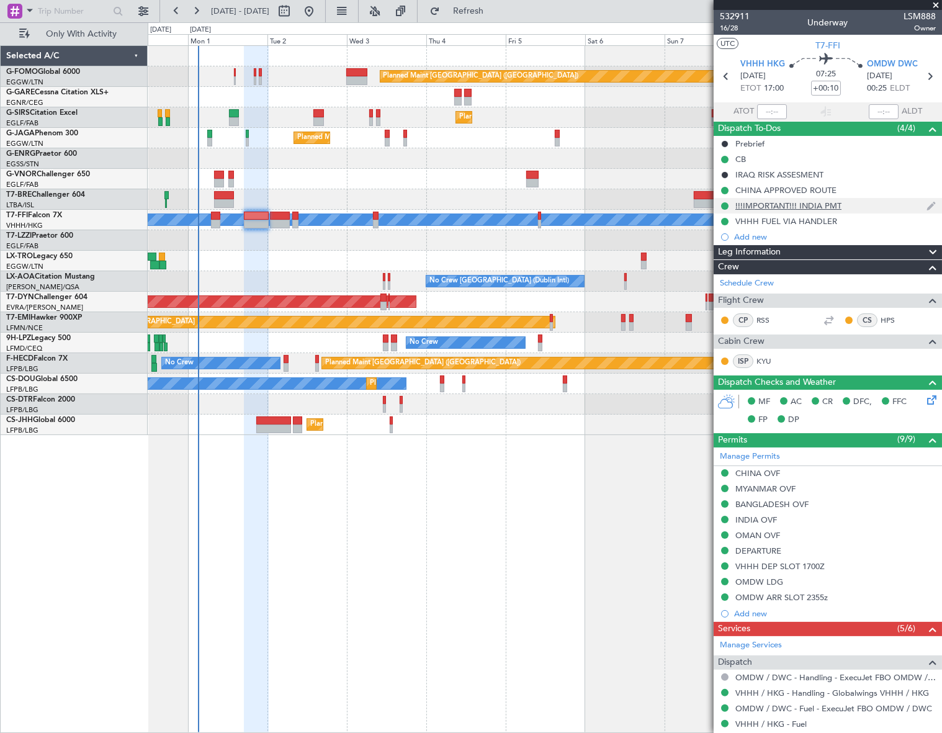
click at [814, 210] on div "!!!IMPORTANT!!! INDIA PMT" at bounding box center [788, 205] width 106 height 11
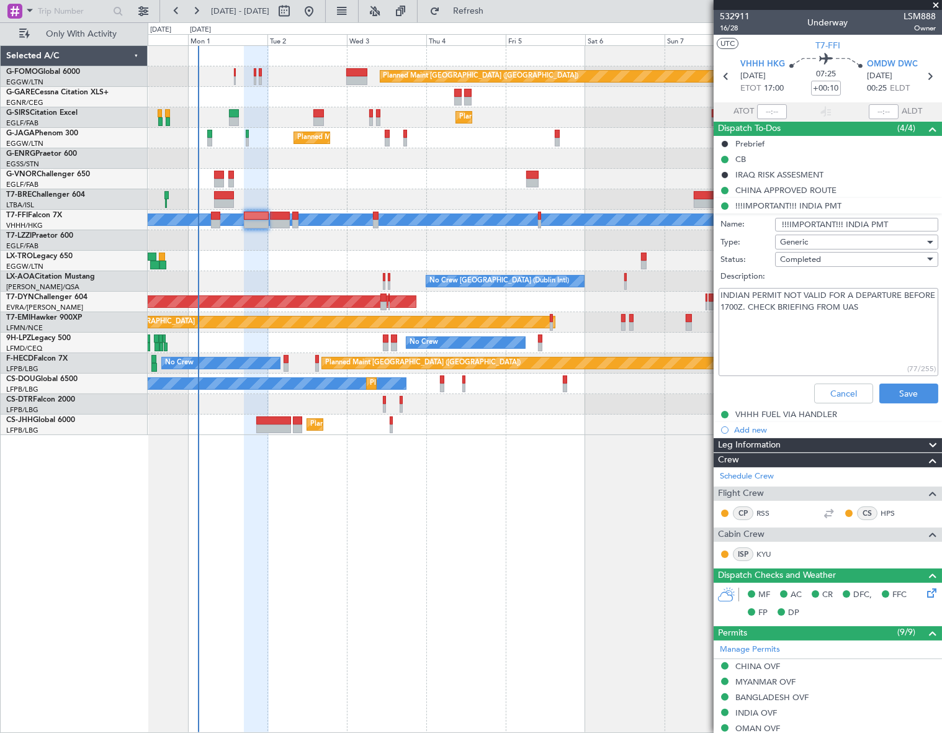
drag, startPoint x: 740, startPoint y: 297, endPoint x: 781, endPoint y: 313, distance: 44.0
click at [781, 313] on textarea "INDIAN PERMIT NOT VALID FOR A DEPARTURE BEFORE 1700Z. CHECK BRIEFING FROM UAS" at bounding box center [828, 332] width 220 height 89
click at [843, 391] on button "Cancel" at bounding box center [843, 393] width 59 height 20
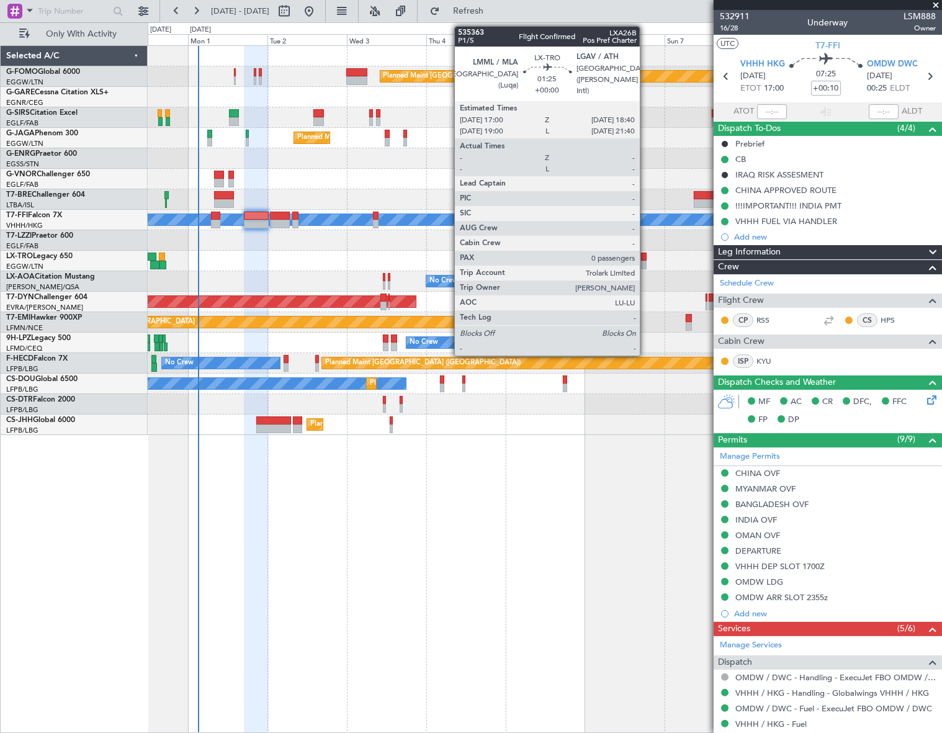
click at [645, 263] on div at bounding box center [644, 265] width 6 height 9
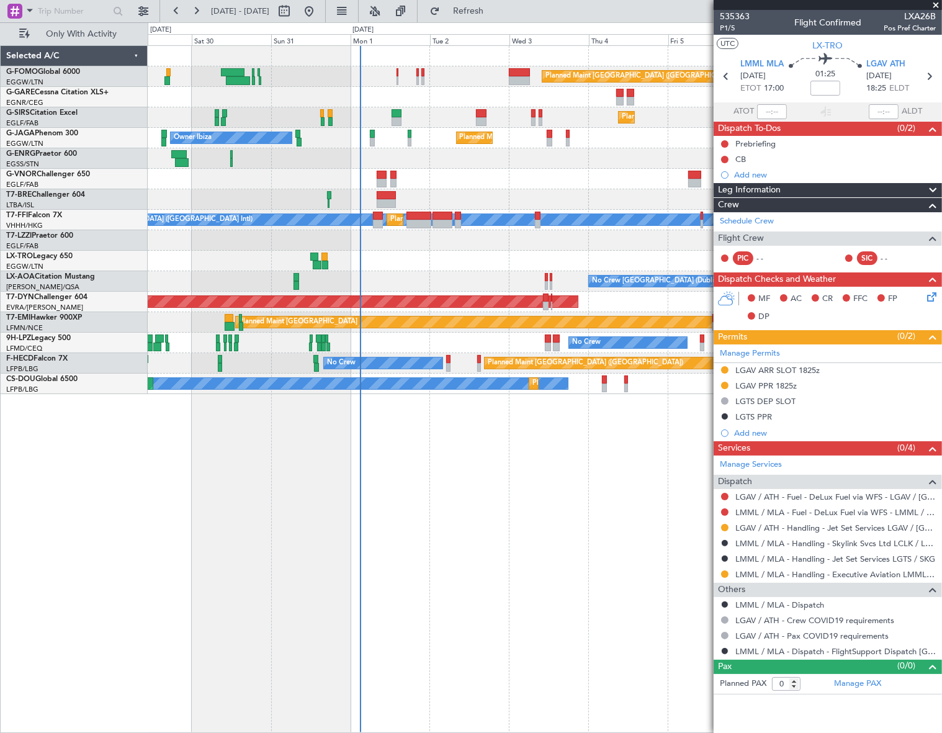
click at [679, 476] on div "Planned Maint London (Luton) Planned Maint London (Farnborough) Planned Maint L…" at bounding box center [544, 388] width 793 height 687
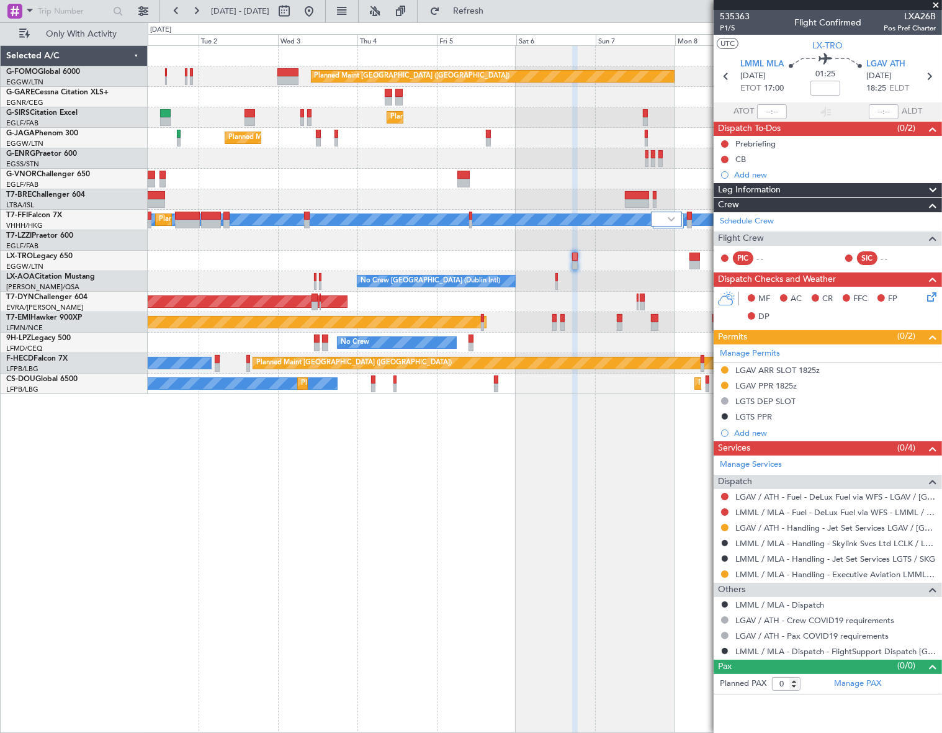
click at [380, 520] on div "Planned Maint London (Luton) Planned Maint London (Farnborough) Planned Maint L…" at bounding box center [544, 388] width 793 height 687
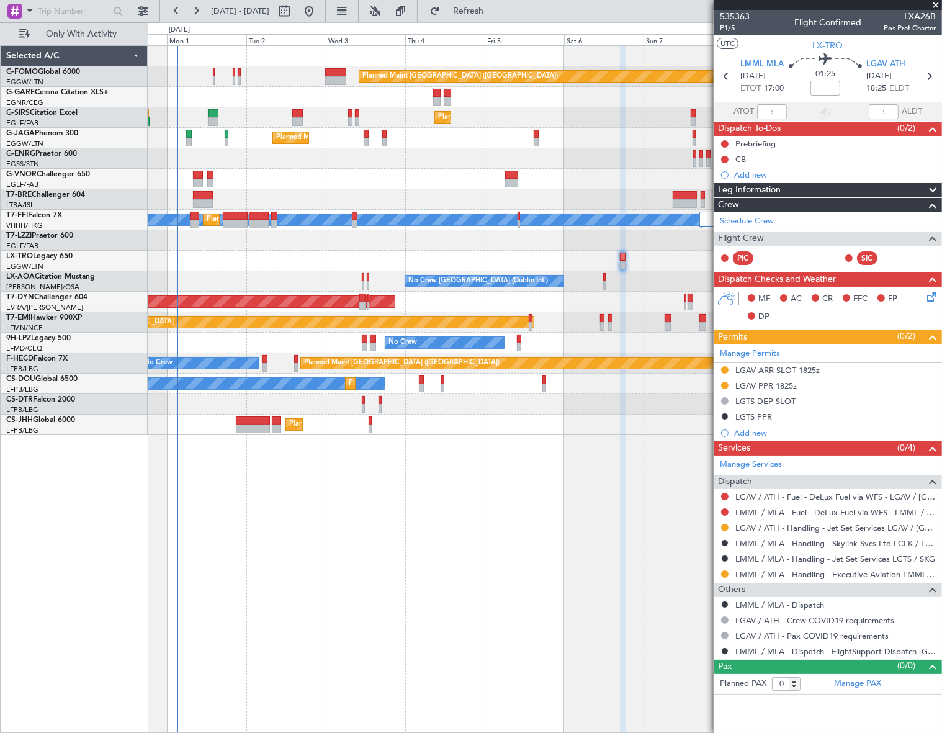
click at [347, 540] on div "Planned Maint London (Luton) Planned Maint London (Farnborough) Planned Maint L…" at bounding box center [545, 388] width 794 height 687
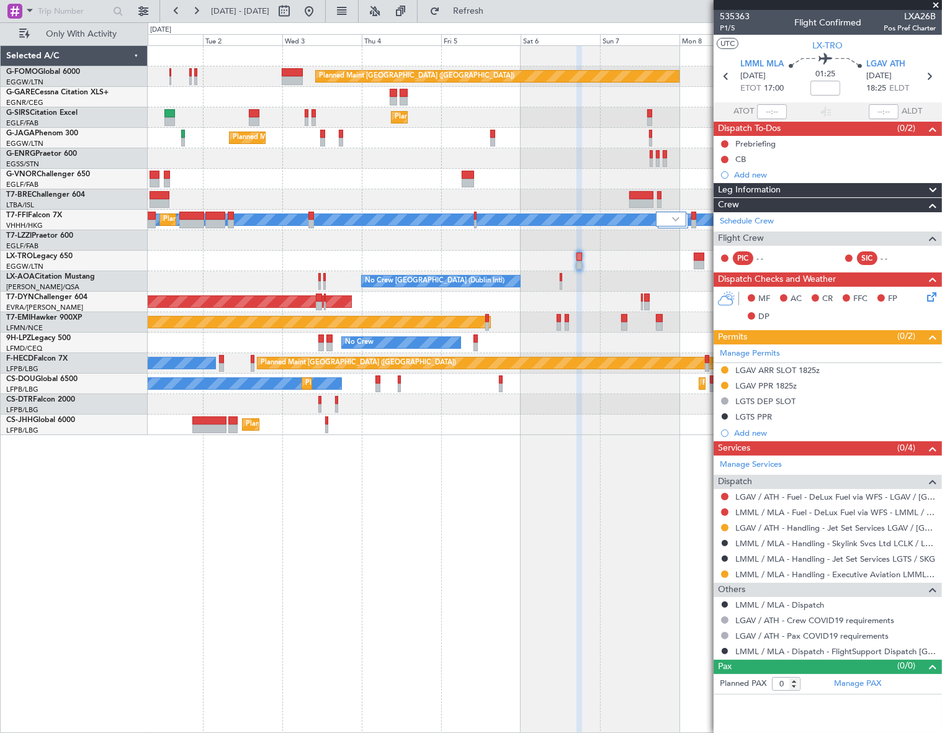
click at [301, 537] on div "Planned Maint London (Luton) Planned Maint London (Farnborough) Planned Maint L…" at bounding box center [545, 388] width 794 height 687
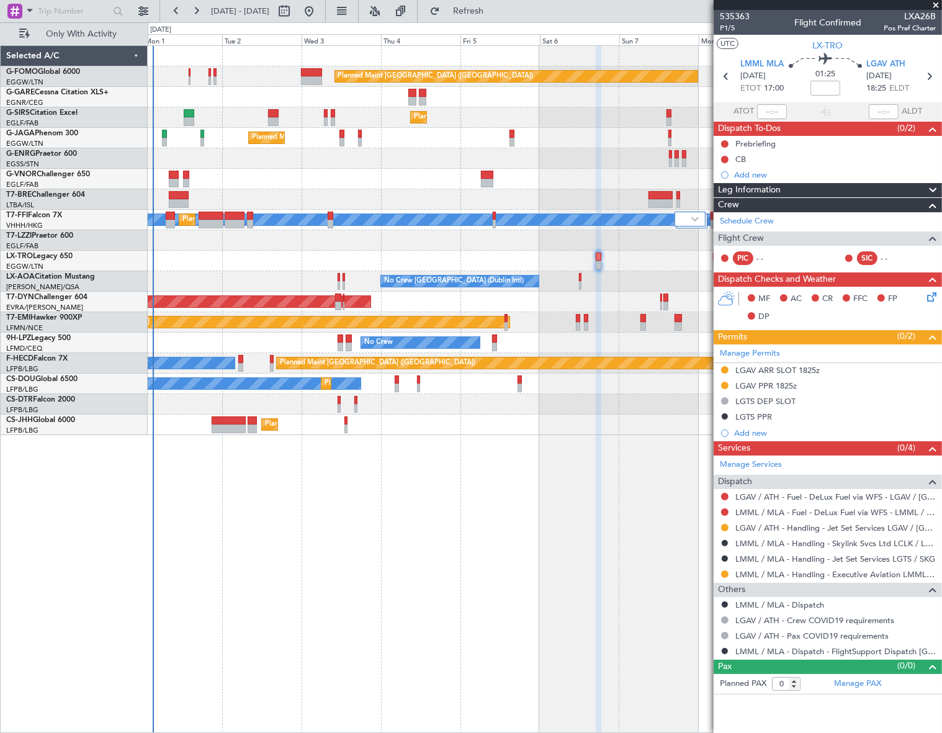
click at [332, 543] on div "Planned Maint London (Luton) Planned Maint London (Farnborough) Planned Maint L…" at bounding box center [544, 388] width 793 height 687
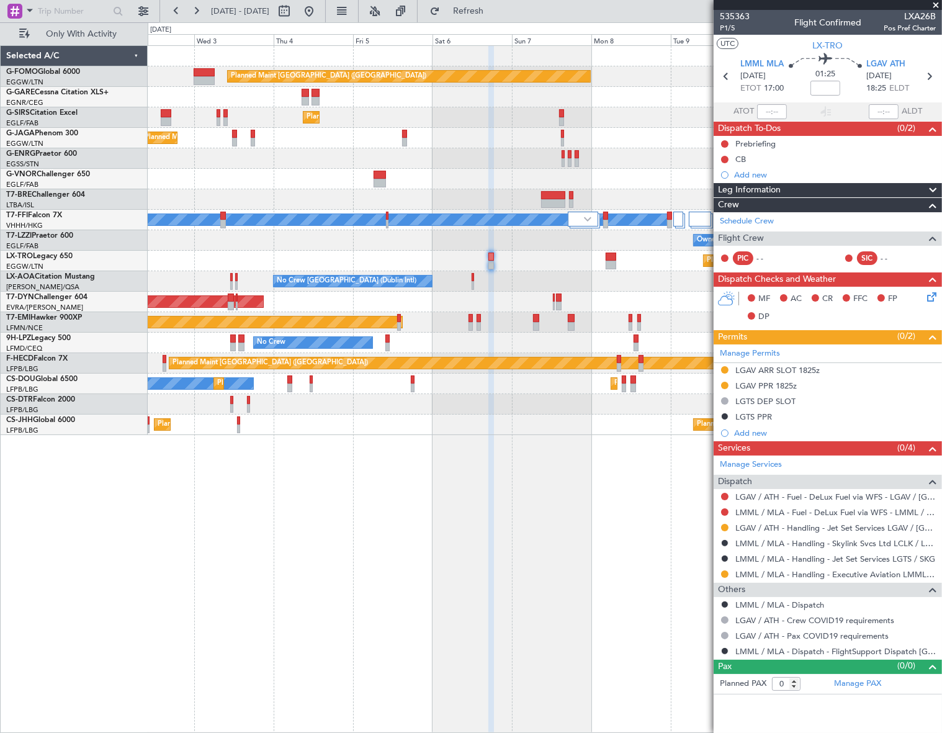
click at [506, 283] on div "No Crew Dublin (Dublin Intl) No Crew Sabadell" at bounding box center [544, 281] width 793 height 20
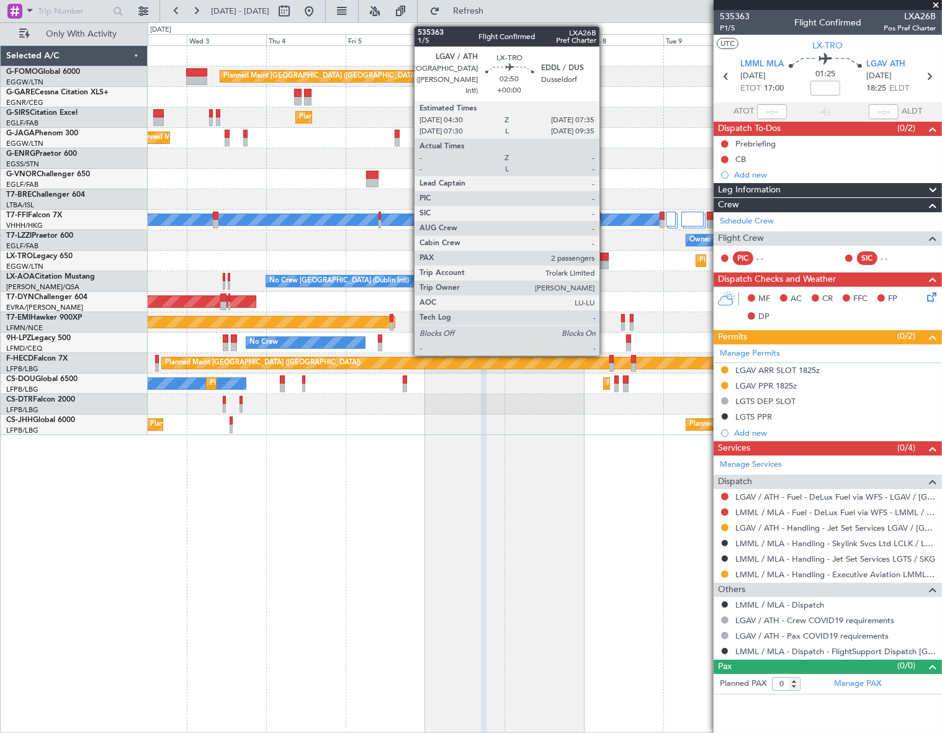
click at [605, 261] on div at bounding box center [603, 265] width 11 height 9
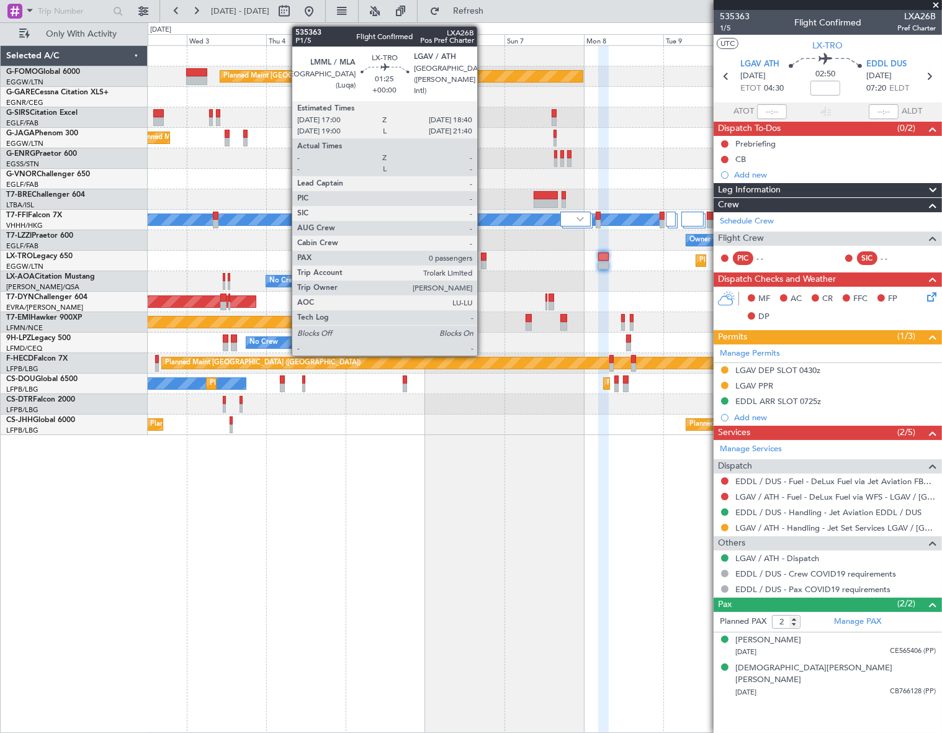
click at [483, 257] on div at bounding box center [484, 256] width 6 height 9
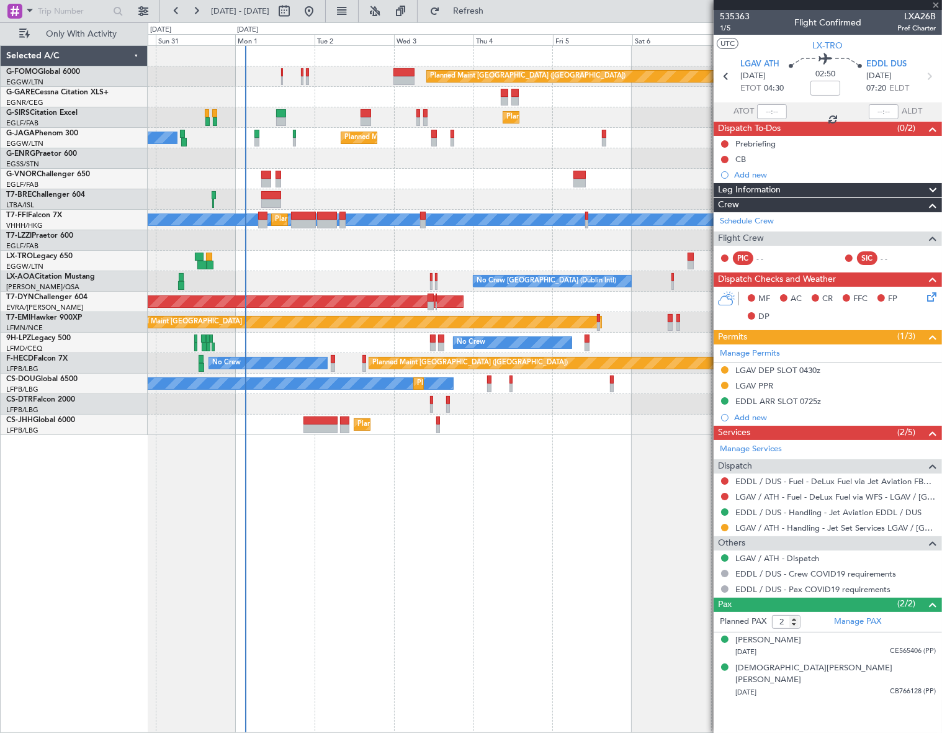
click at [491, 472] on div "Planned Maint London (Luton) Planned Maint London (Farnborough) Planned Maint L…" at bounding box center [544, 388] width 793 height 687
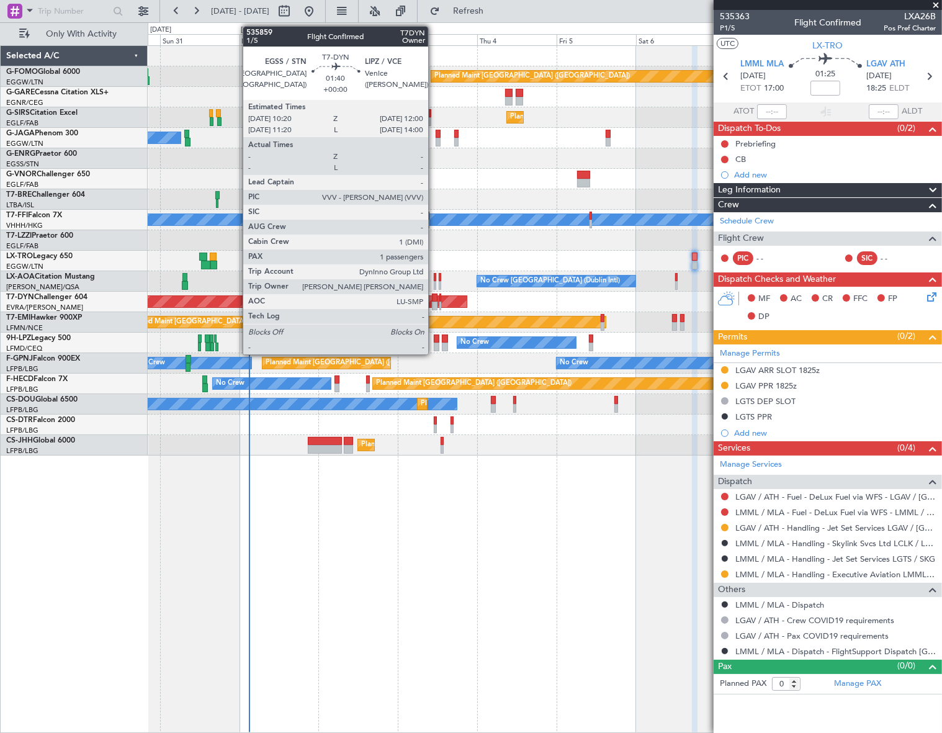
click at [434, 299] on div at bounding box center [435, 297] width 6 height 9
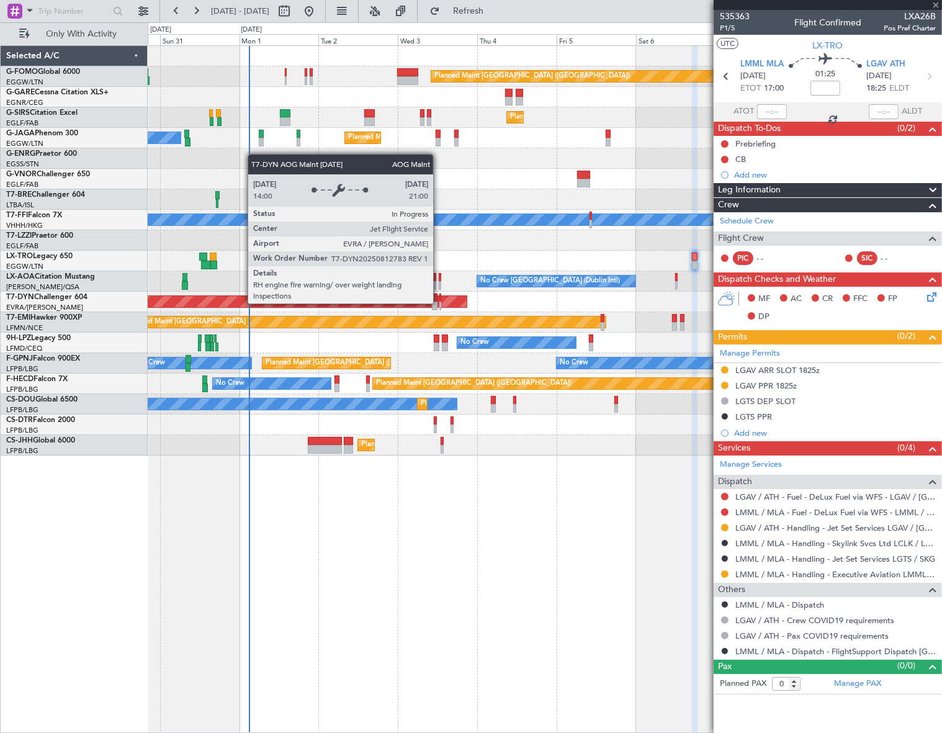
type input "1"
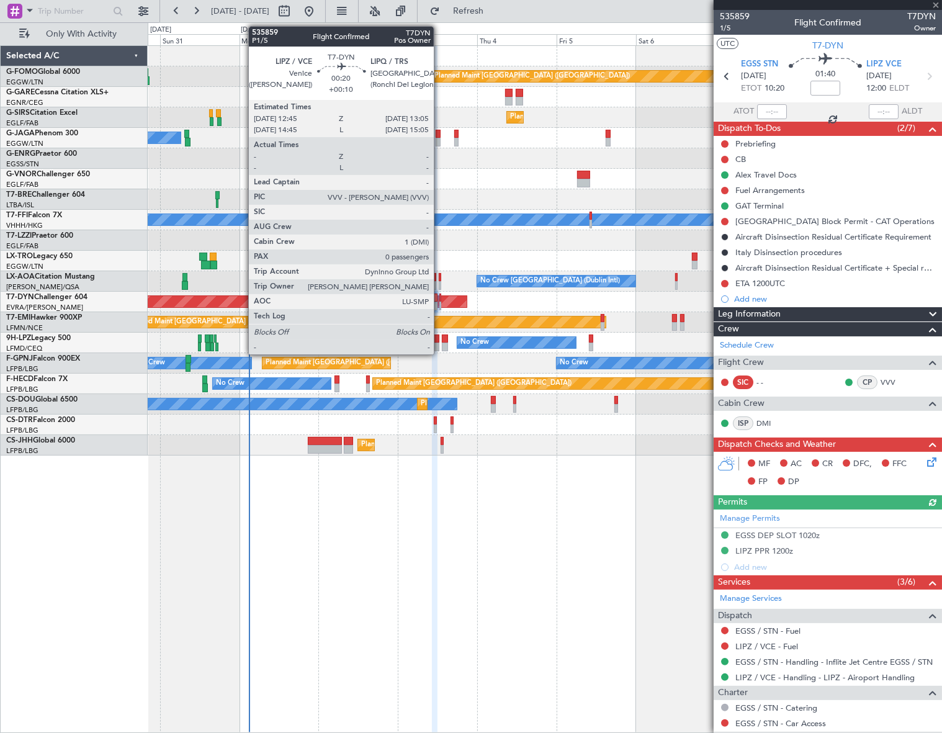
click at [439, 303] on div at bounding box center [439, 305] width 1 height 9
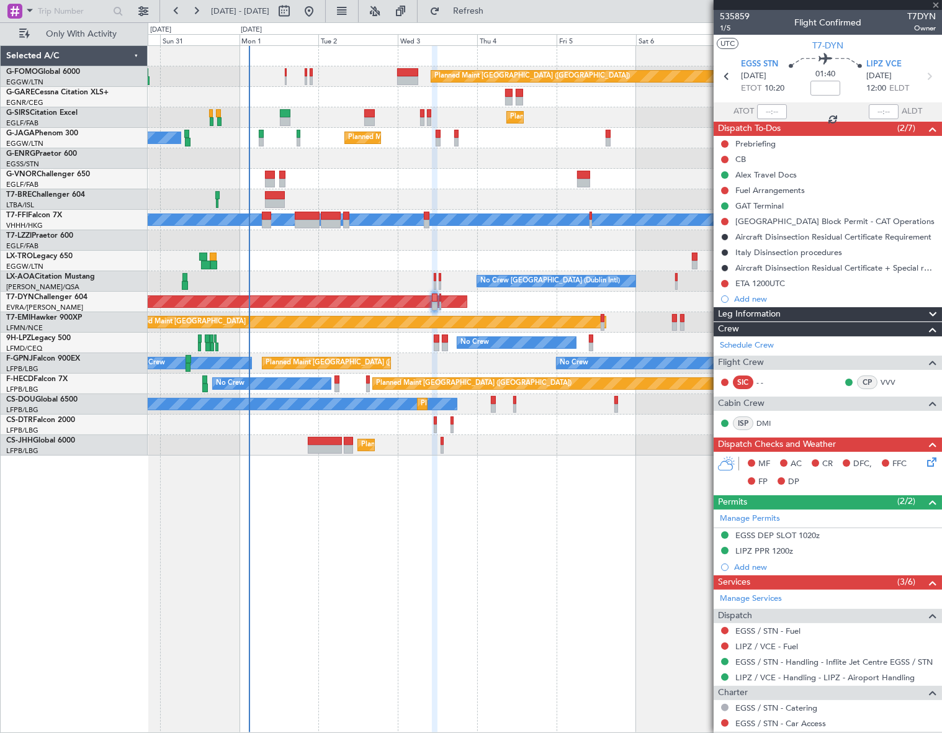
type input "+00:10"
type input "0"
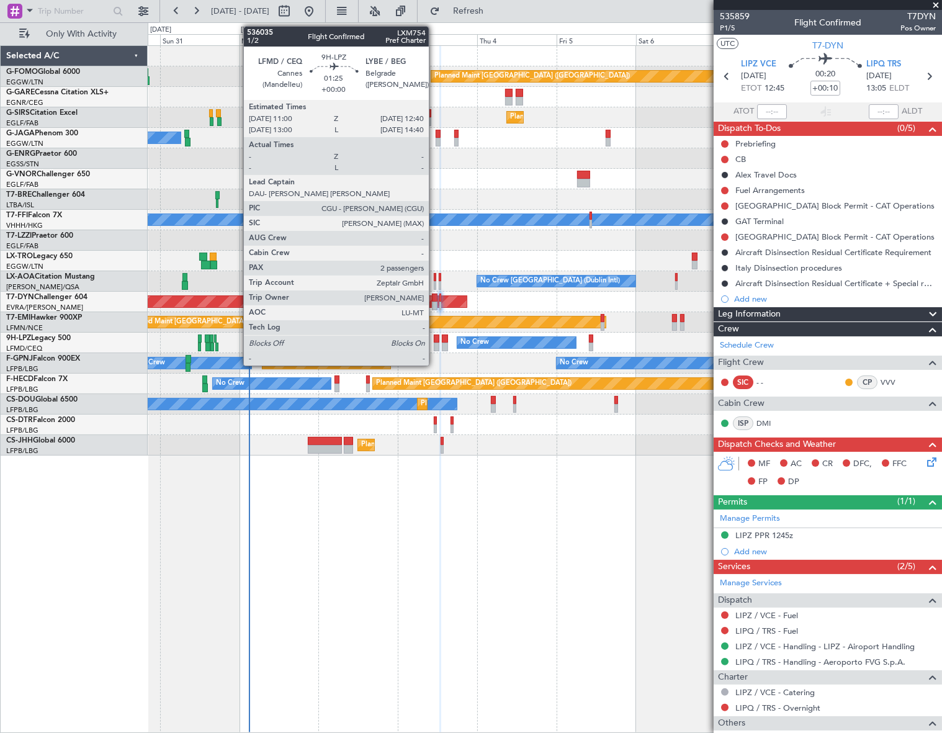
click at [434, 339] on div at bounding box center [437, 338] width 6 height 9
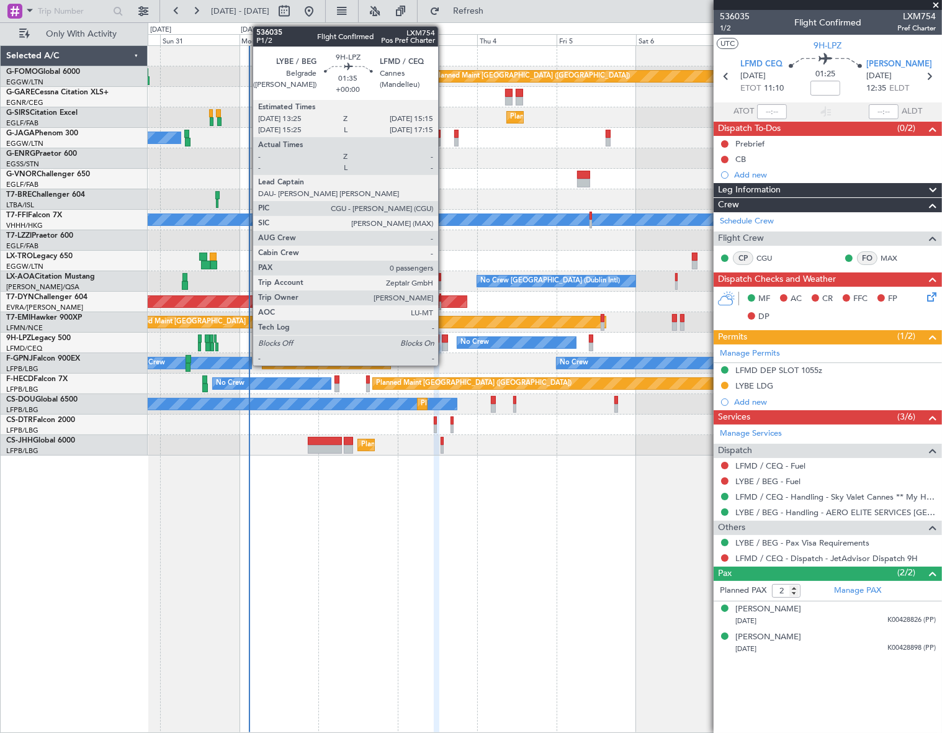
click at [443, 342] on div at bounding box center [445, 346] width 6 height 9
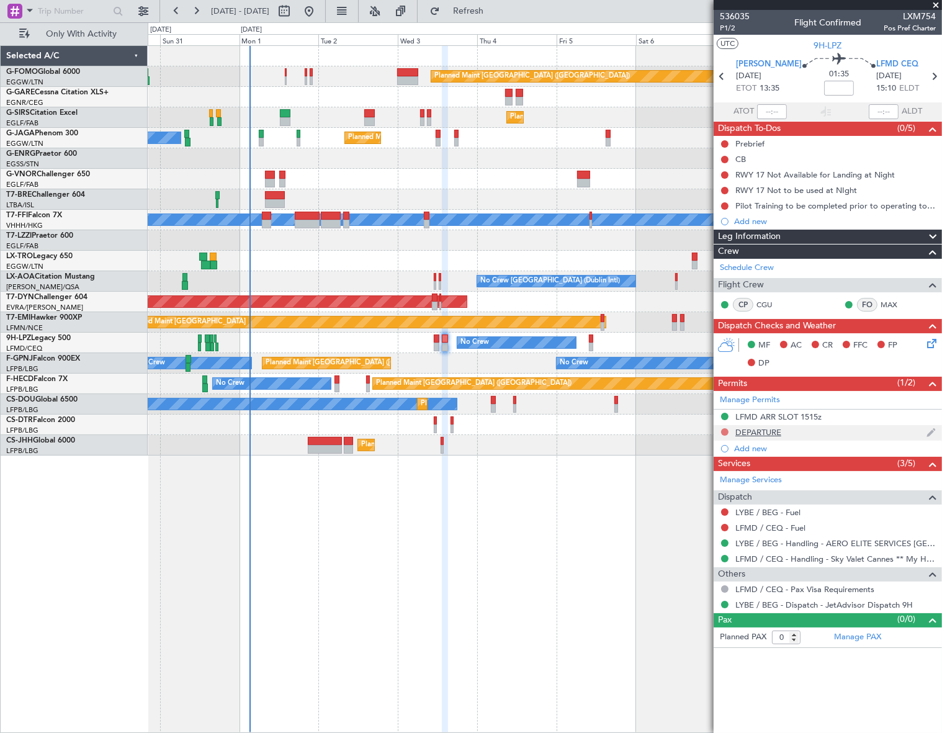
click at [725, 429] on button at bounding box center [724, 431] width 7 height 7
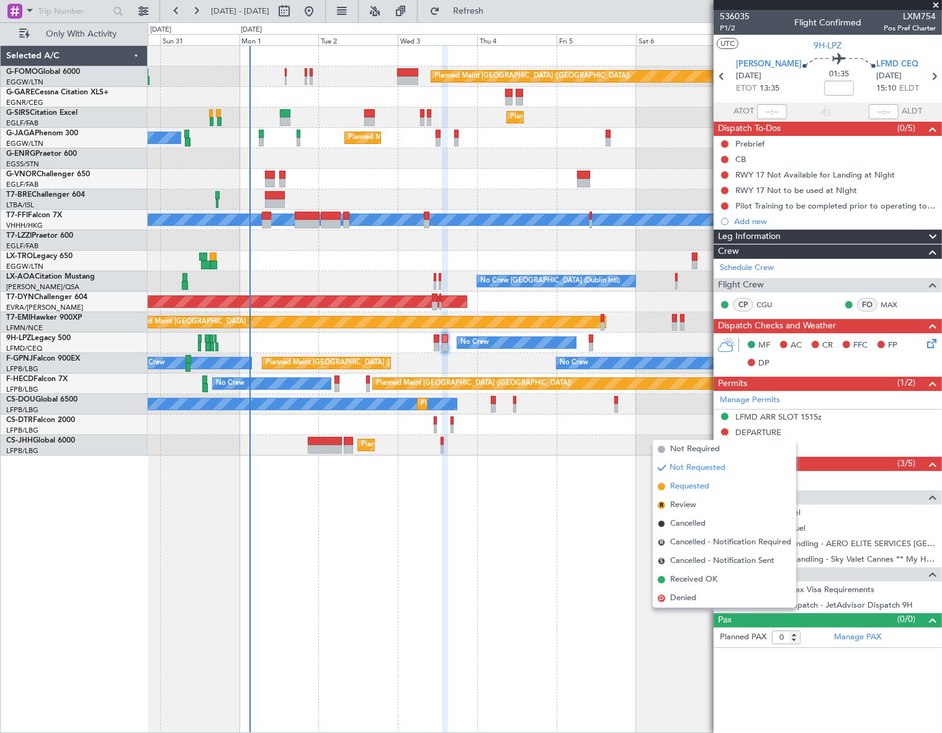
click at [674, 489] on span "Requested" at bounding box center [689, 486] width 39 height 12
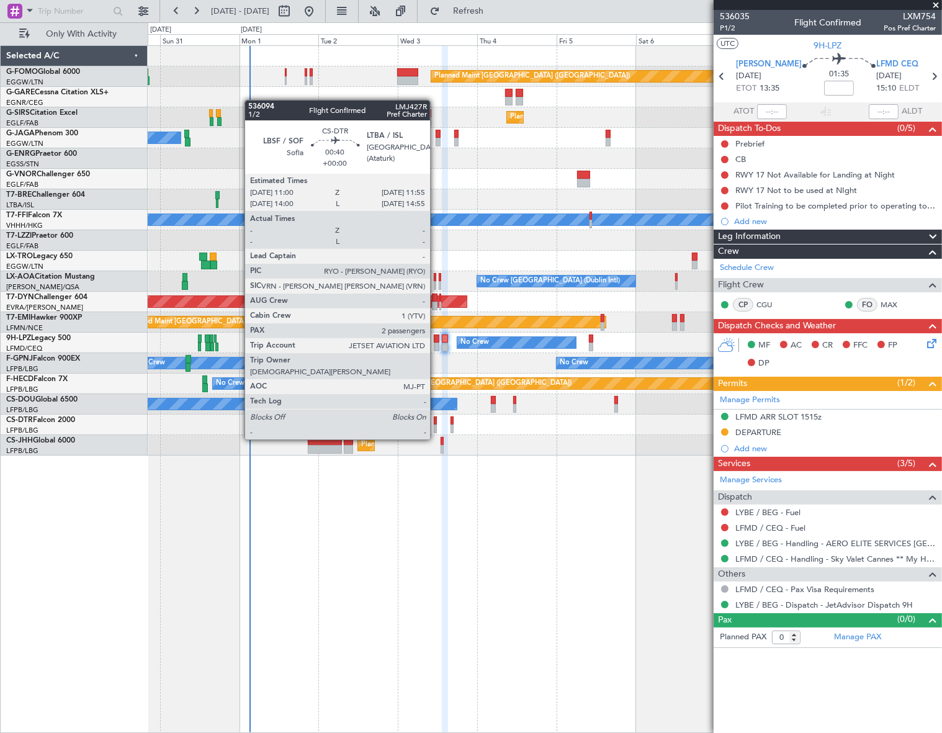
click at [435, 427] on div at bounding box center [435, 428] width 3 height 9
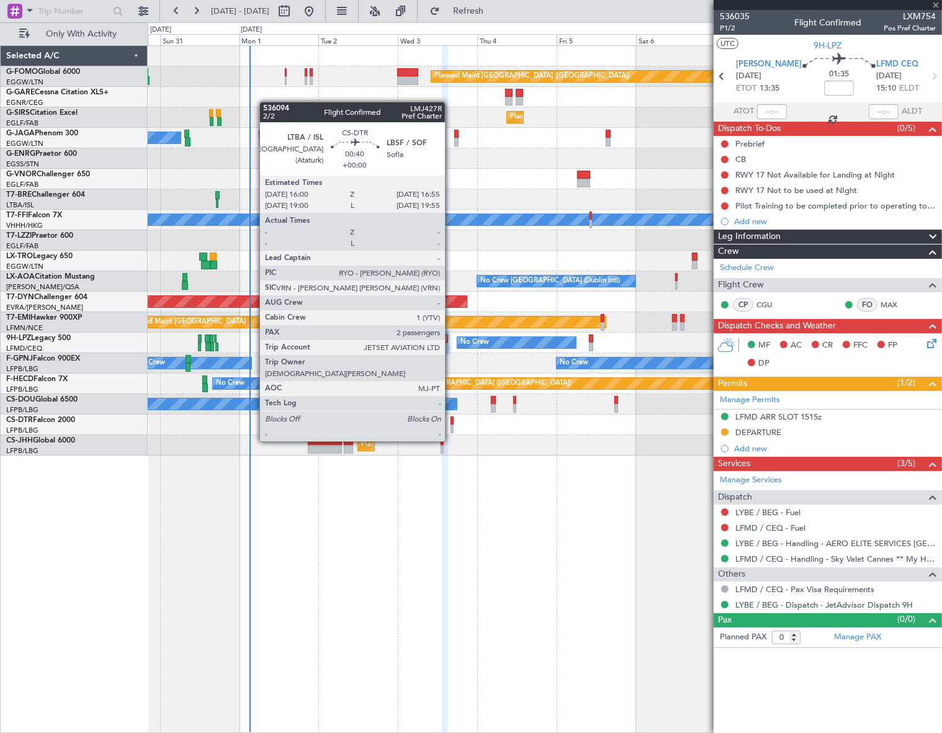
type input "2"
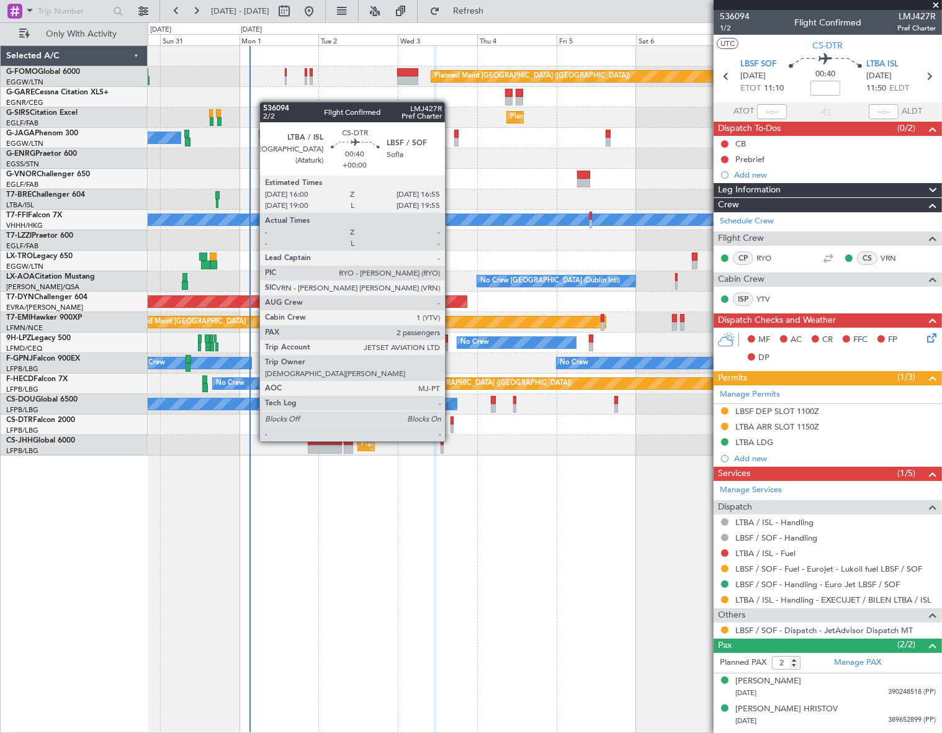
click at [450, 429] on div at bounding box center [451, 428] width 3 height 9
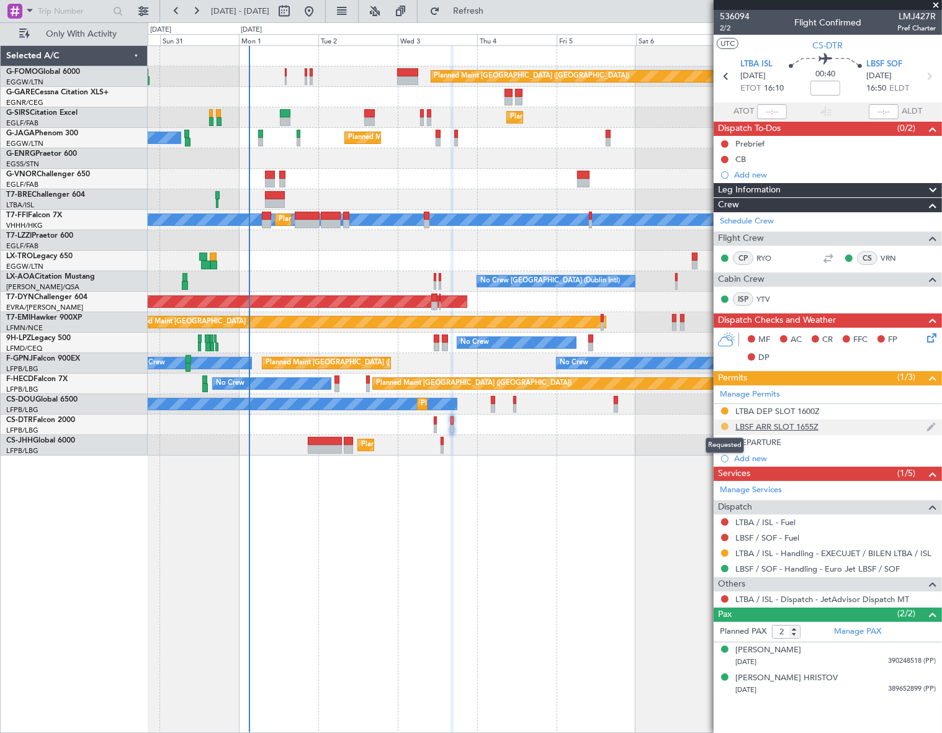
click at [723, 425] on button at bounding box center [724, 425] width 7 height 7
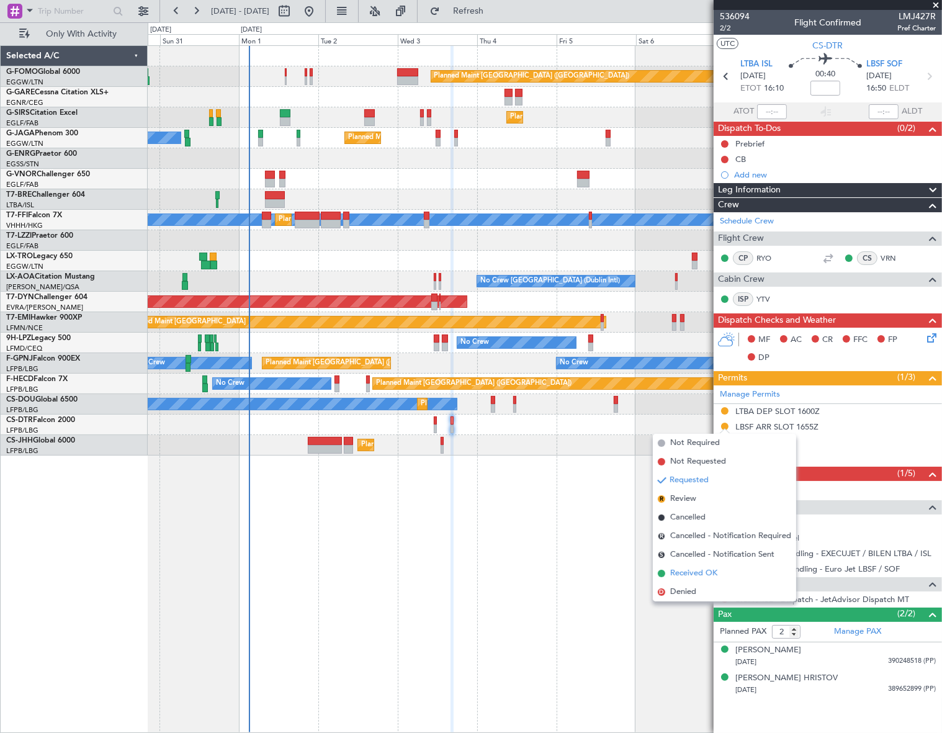
click at [682, 574] on span "Received OK" at bounding box center [693, 573] width 47 height 12
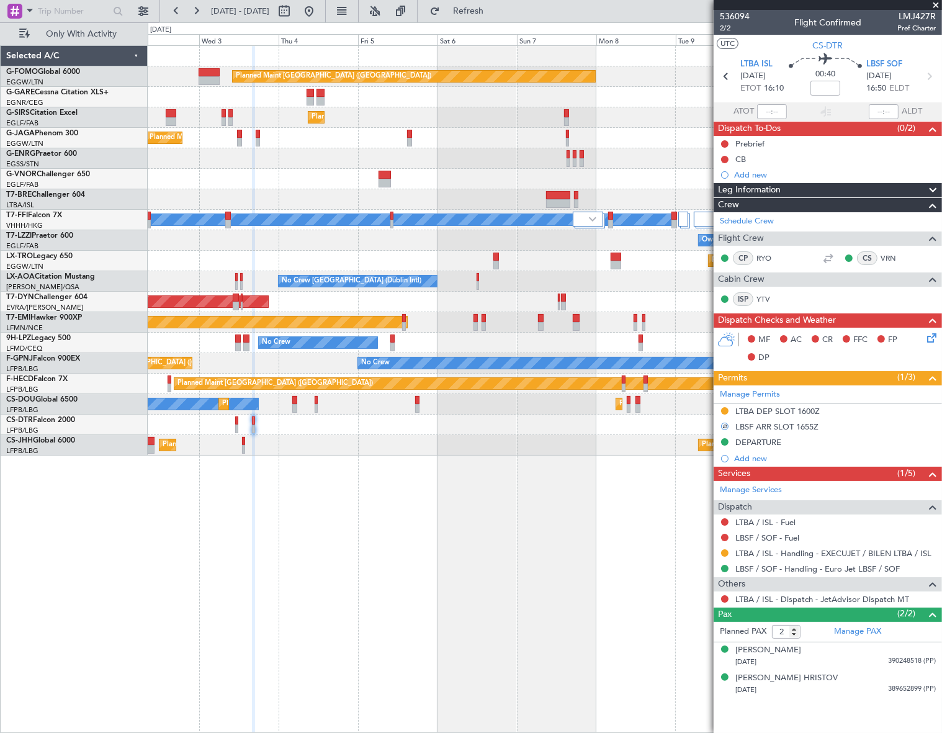
click at [416, 481] on div "Planned Maint London (Luton) Planned Maint London (Farnborough) Planned Maint L…" at bounding box center [544, 388] width 793 height 687
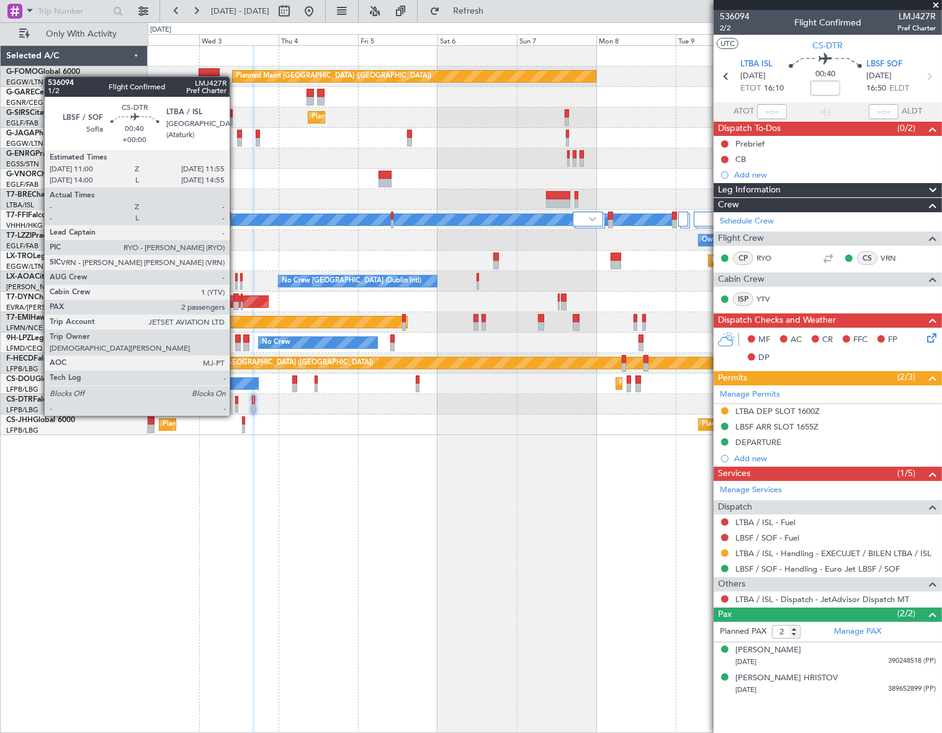
click at [235, 404] on div at bounding box center [236, 408] width 3 height 9
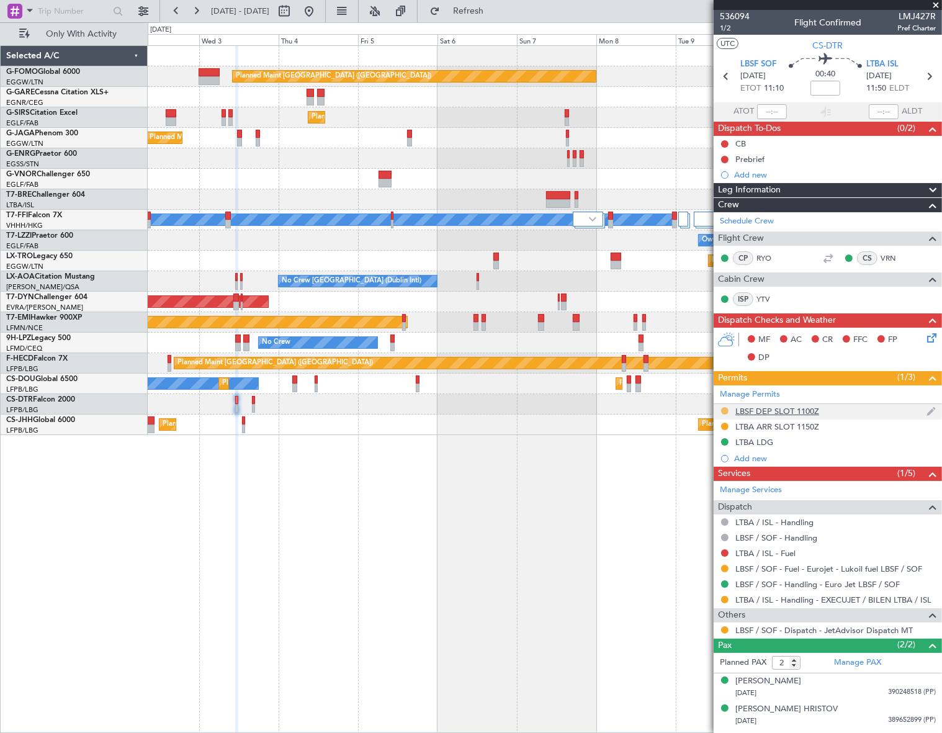
click at [723, 409] on button at bounding box center [724, 410] width 7 height 7
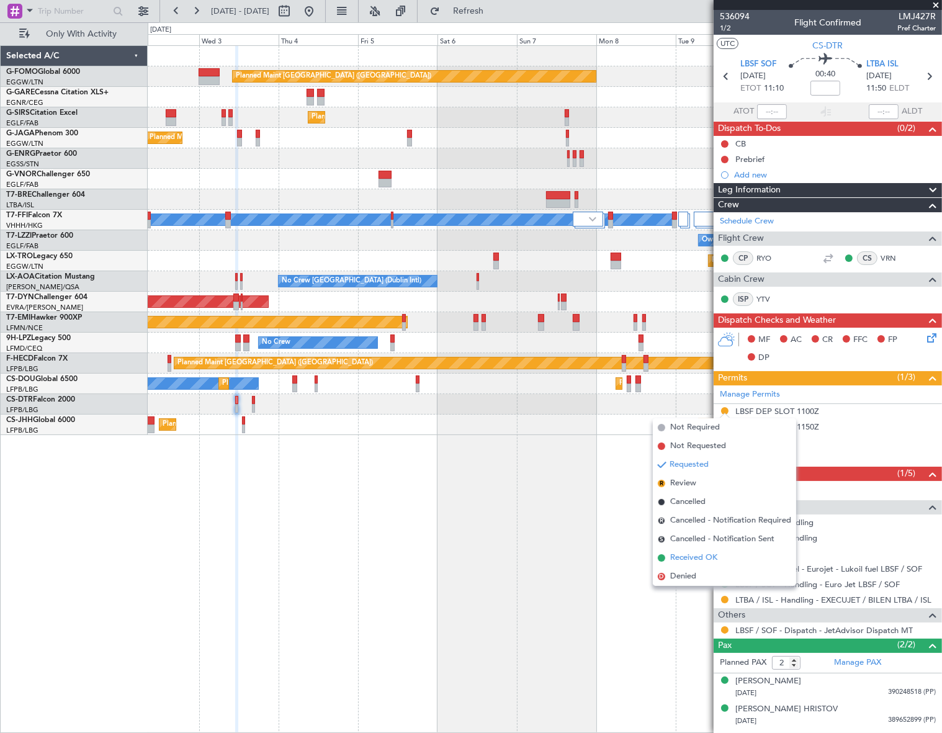
click at [692, 556] on span "Received OK" at bounding box center [693, 557] width 47 height 12
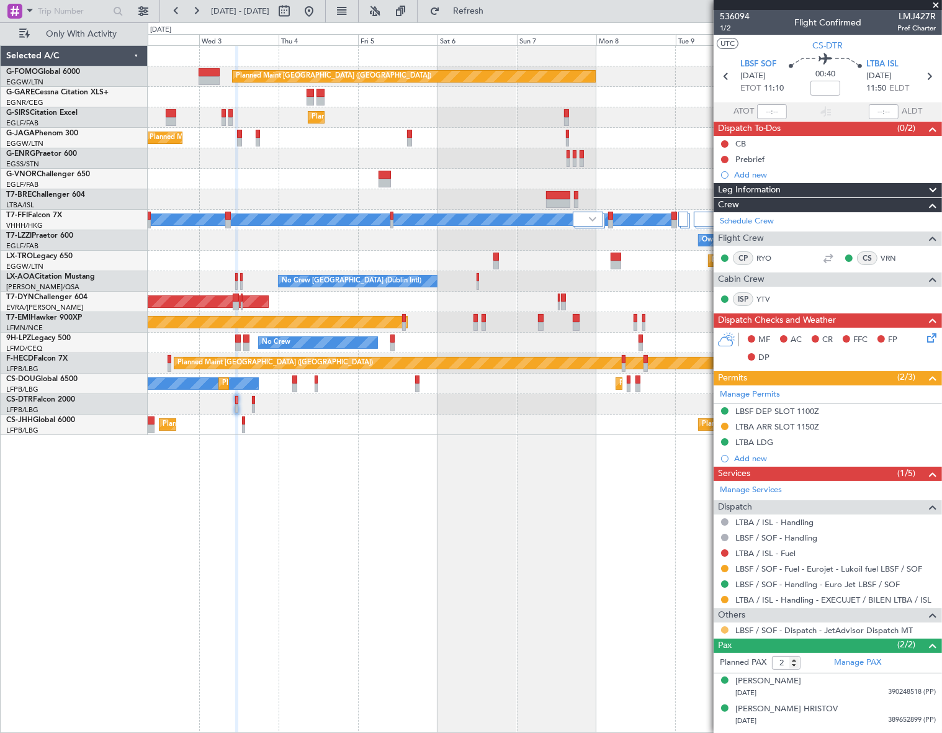
click at [726, 626] on button at bounding box center [724, 629] width 7 height 7
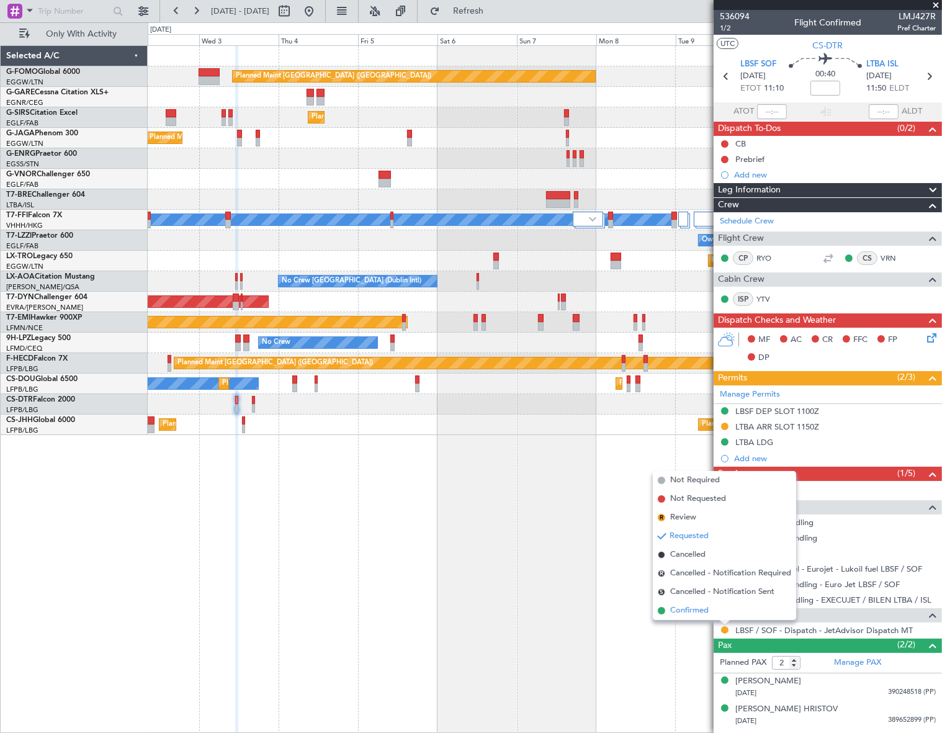
click at [701, 610] on span "Confirmed" at bounding box center [689, 610] width 38 height 12
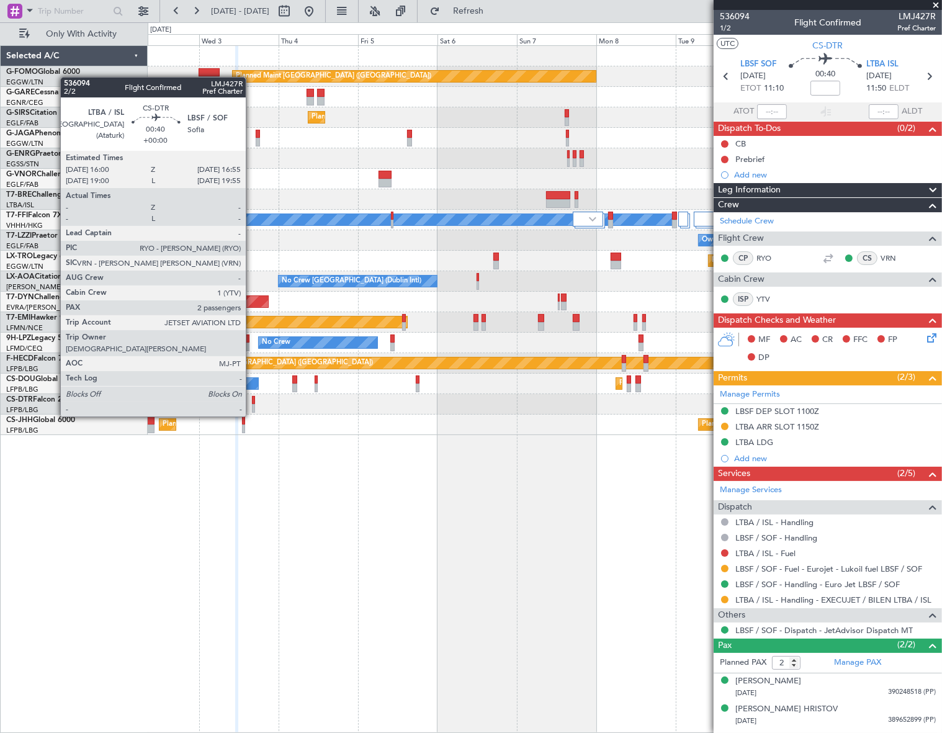
click at [252, 404] on div at bounding box center [253, 408] width 3 height 9
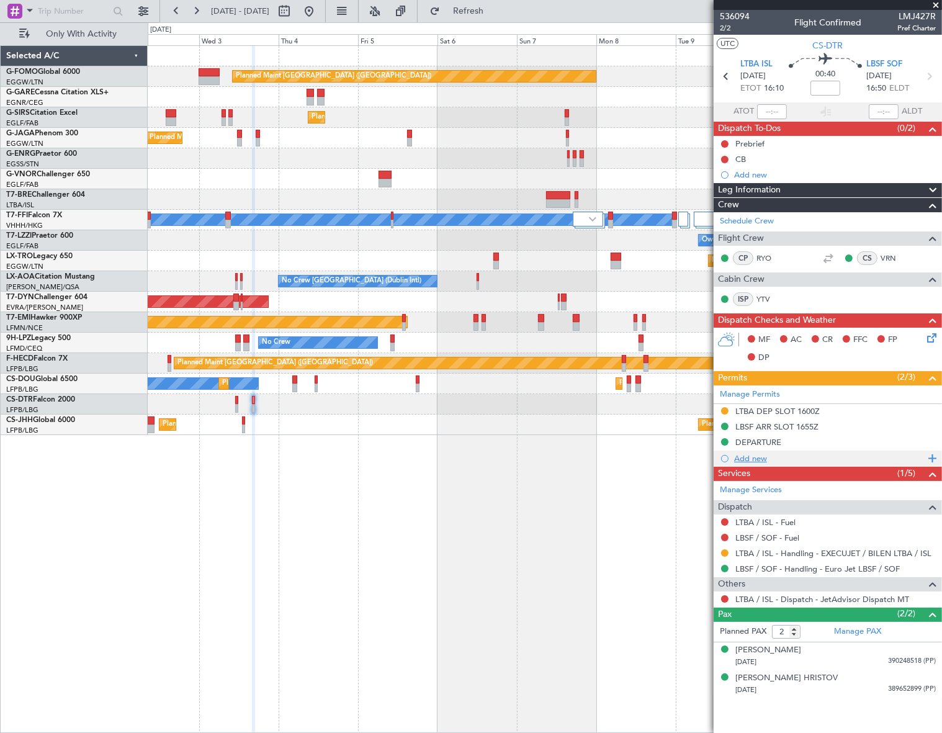
click at [754, 453] on div "Add new" at bounding box center [829, 458] width 190 height 11
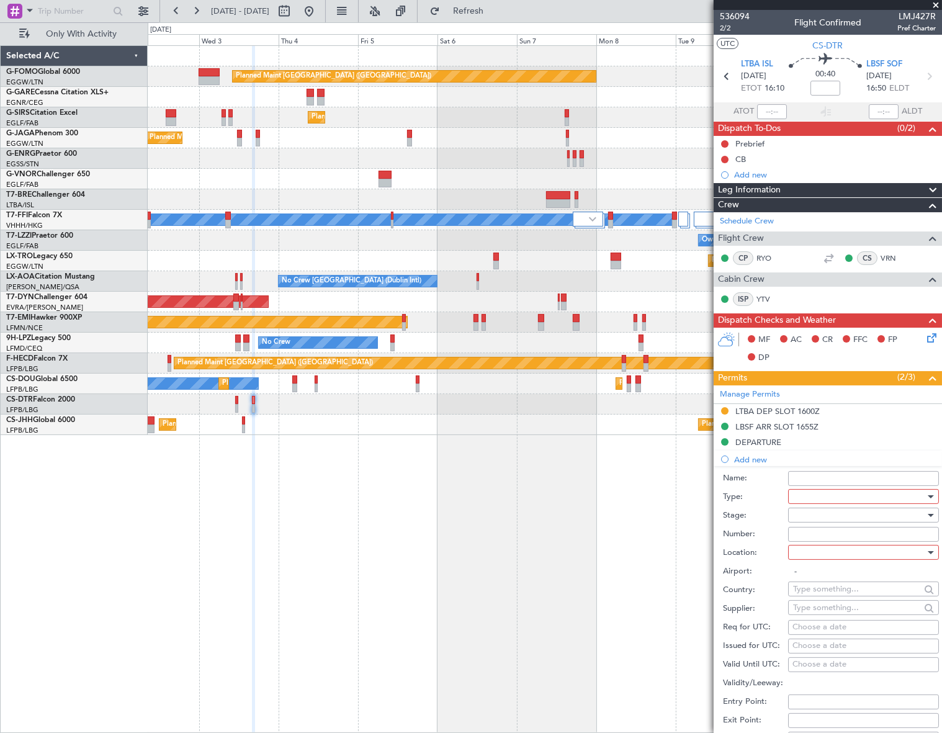
click at [811, 493] on div at bounding box center [859, 496] width 132 height 19
click at [831, 561] on span "Landing" at bounding box center [858, 558] width 131 height 19
click at [902, 518] on div at bounding box center [859, 515] width 132 height 19
click at [834, 594] on span "Requested" at bounding box center [858, 595] width 131 height 19
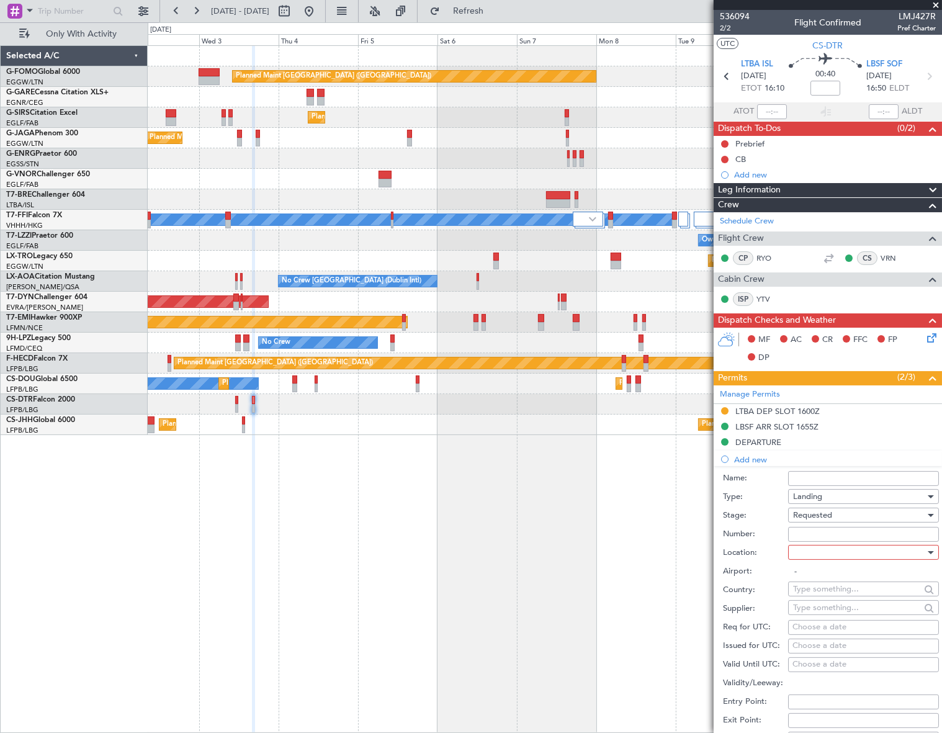
click at [893, 550] on div at bounding box center [859, 552] width 132 height 19
click at [812, 611] on span "Arrival" at bounding box center [858, 614] width 131 height 19
type input "LBSF / SOF"
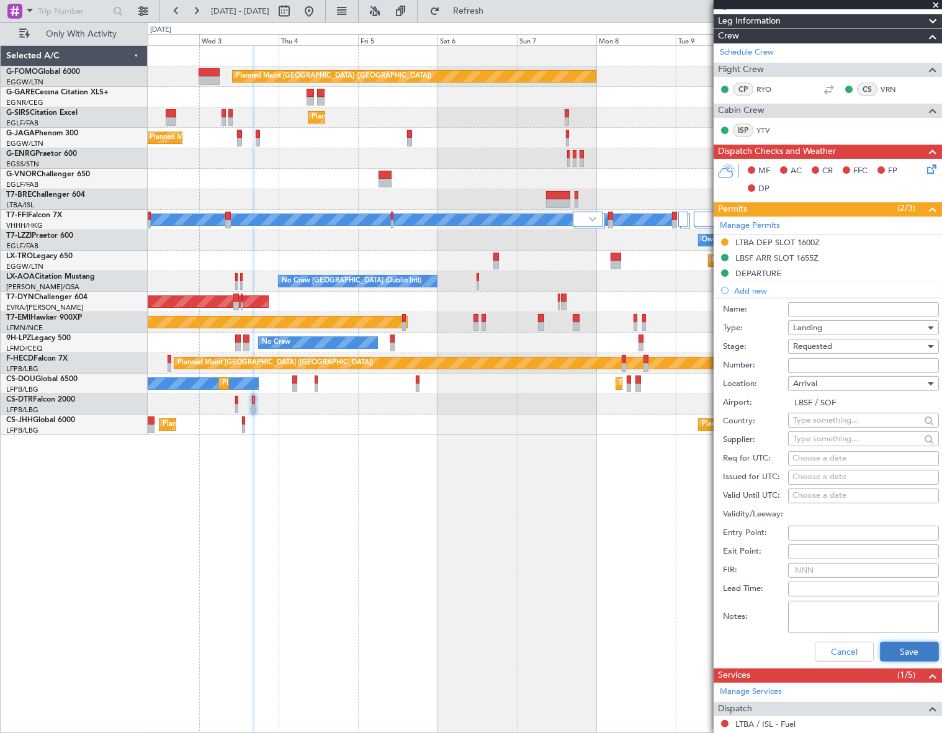
click at [896, 659] on button "Save" at bounding box center [909, 651] width 59 height 20
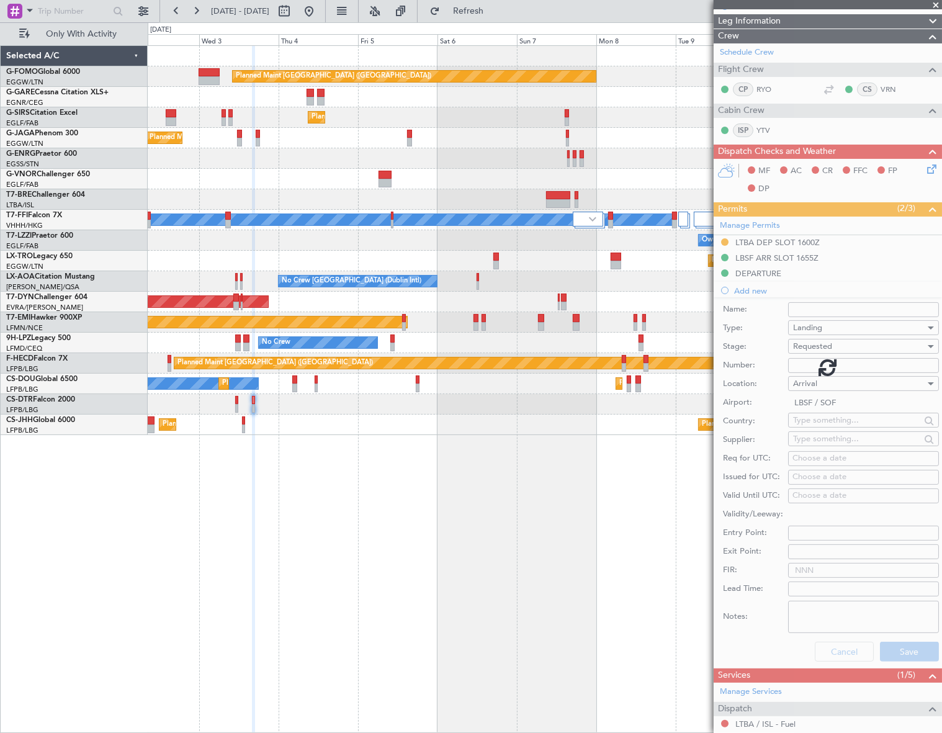
scroll to position [0, 0]
